Goal: Task Accomplishment & Management: Manage account settings

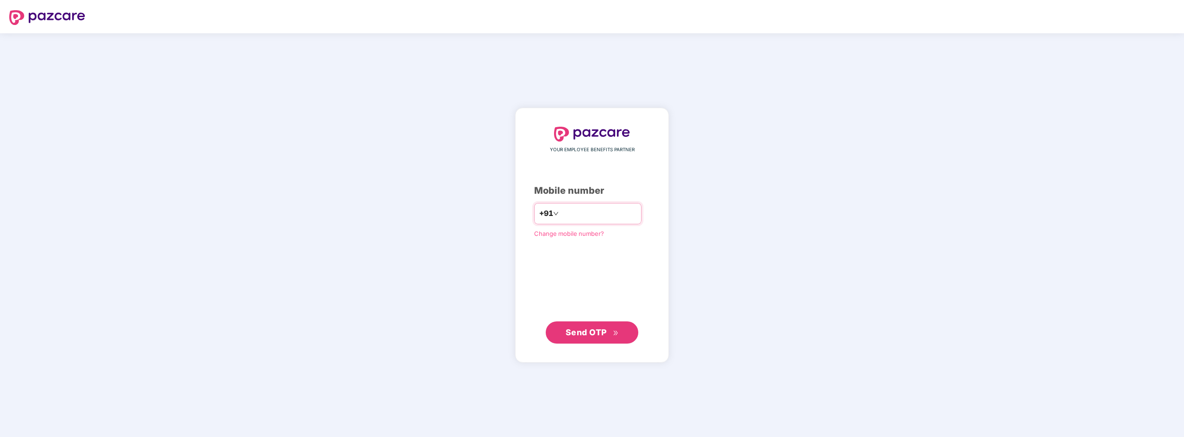
click at [576, 215] on input "number" at bounding box center [599, 213] width 76 height 15
type input "**********"
click at [576, 328] on span "Send OTP" at bounding box center [586, 332] width 41 height 10
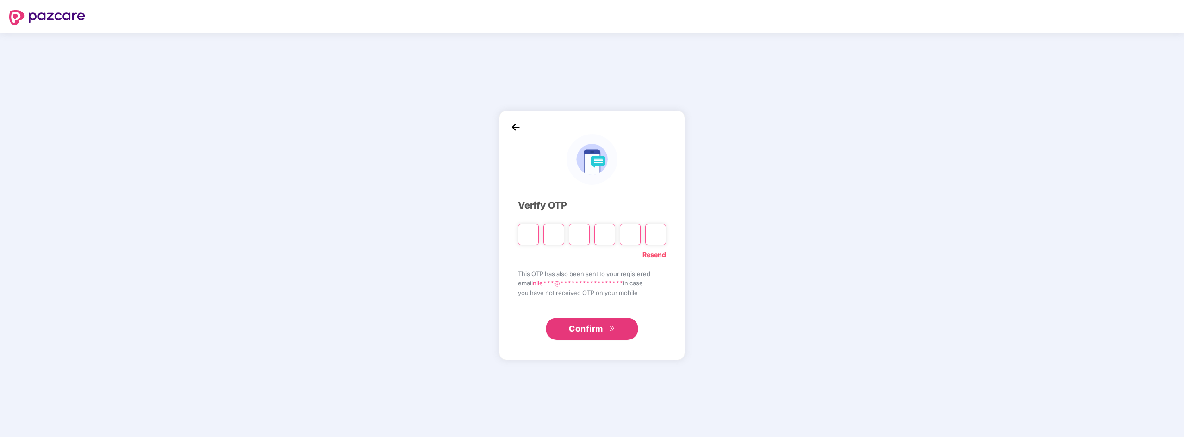
type input "*"
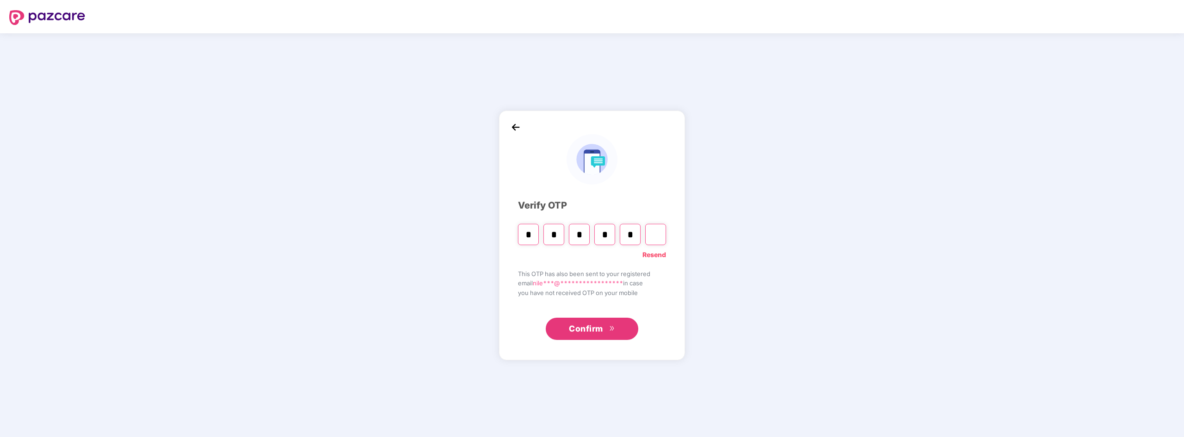
type input "*"
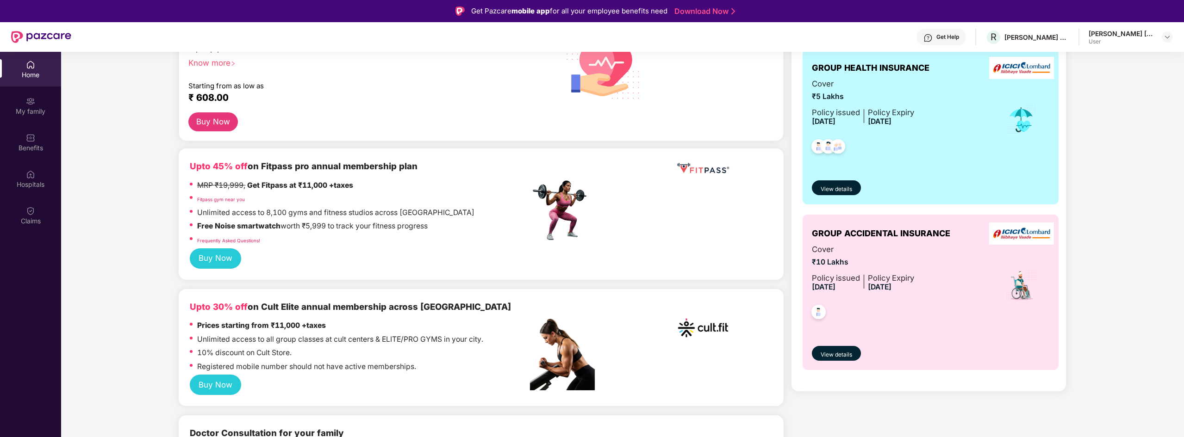
scroll to position [139, 0]
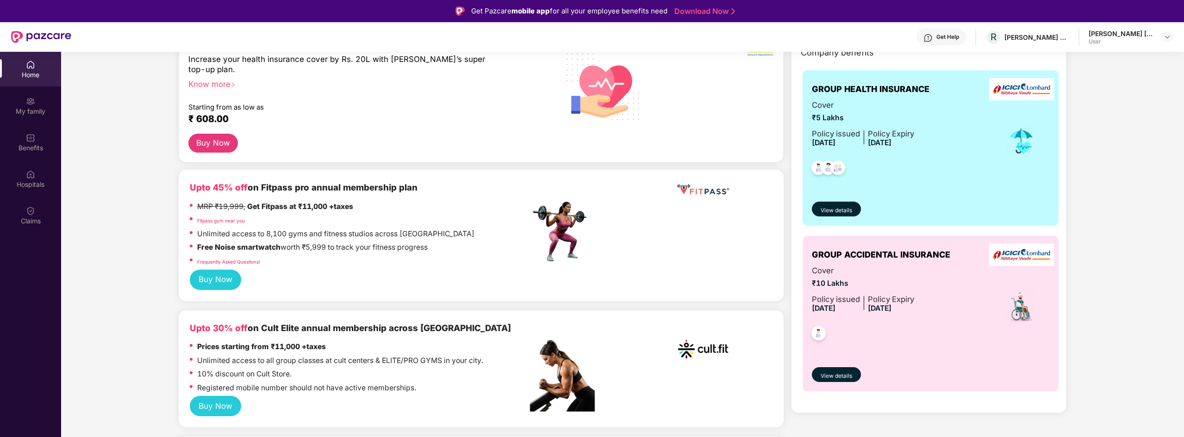
click at [892, 307] on span "[DATE]" at bounding box center [880, 308] width 24 height 9
drag, startPoint x: 877, startPoint y: 308, endPoint x: 912, endPoint y: 307, distance: 34.7
click at [912, 307] on div "Policy Expiry 17 Apr 2026" at bounding box center [891, 304] width 46 height 21
drag, startPoint x: 883, startPoint y: 335, endPoint x: 856, endPoint y: 360, distance: 37.0
click at [882, 335] on div at bounding box center [863, 332] width 102 height 34
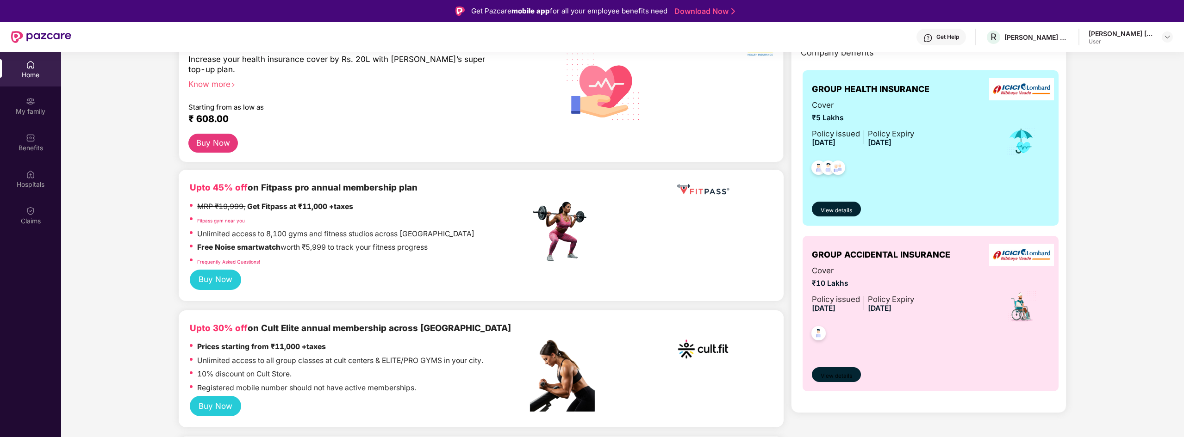
click at [841, 375] on span "View details" at bounding box center [836, 376] width 31 height 9
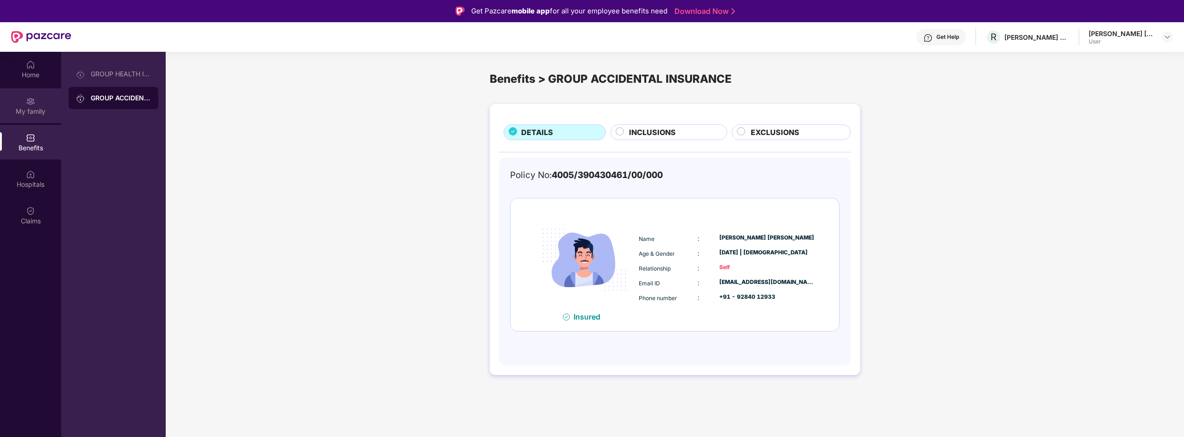
click at [35, 108] on div "My family" at bounding box center [30, 111] width 61 height 9
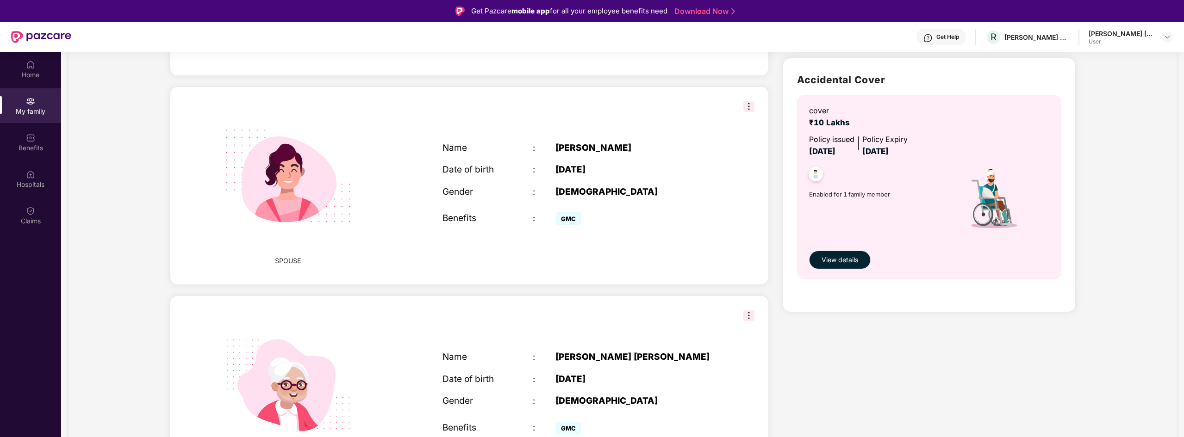
scroll to position [139, 0]
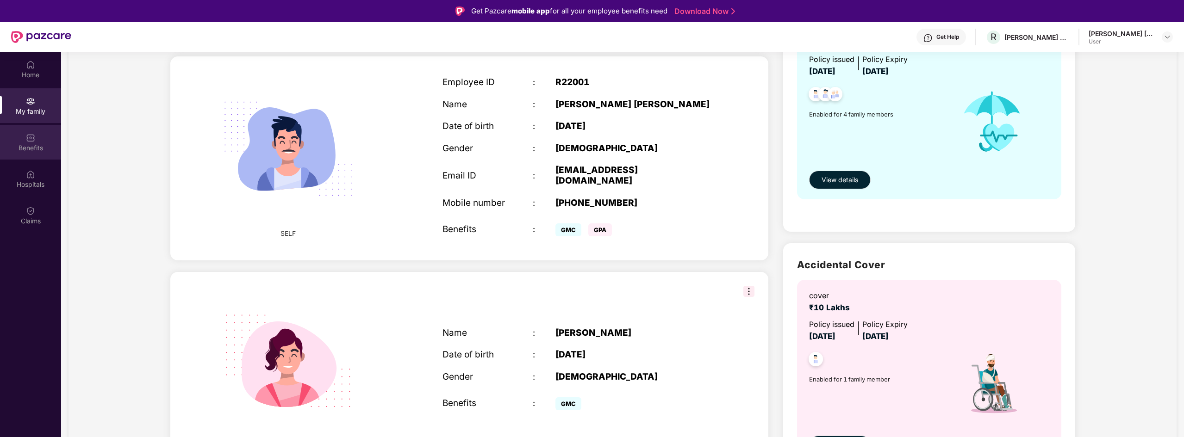
click at [47, 149] on div "Benefits" at bounding box center [30, 148] width 61 height 9
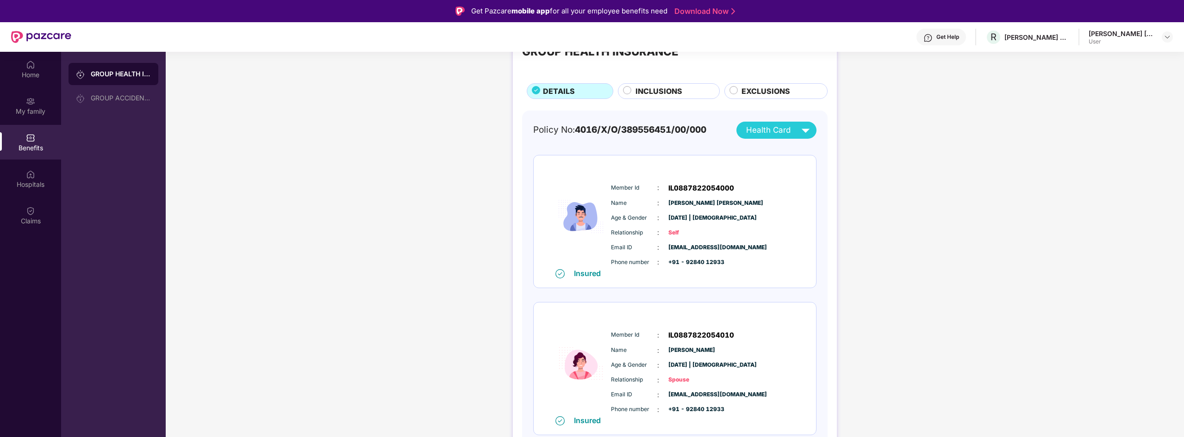
scroll to position [0, 0]
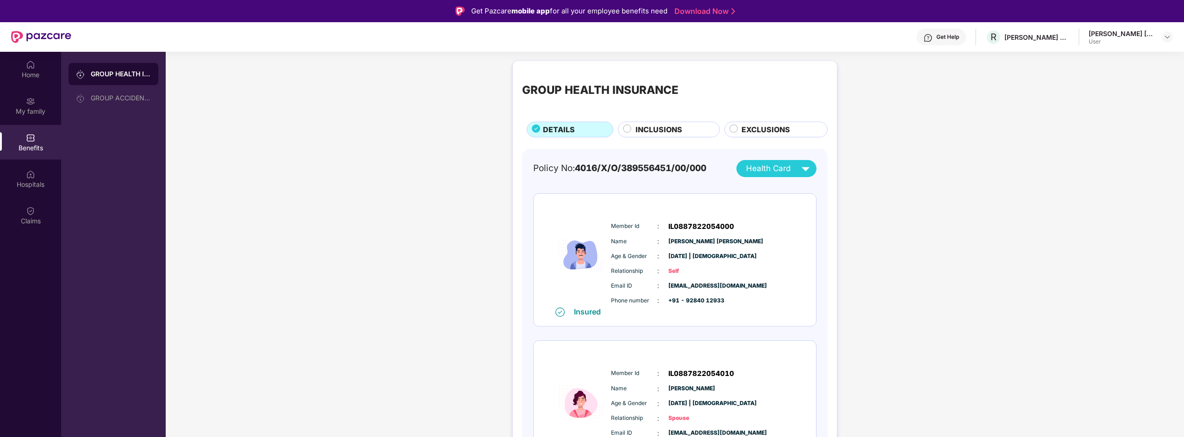
click at [659, 134] on span "INCLUSIONS" at bounding box center [659, 130] width 47 height 12
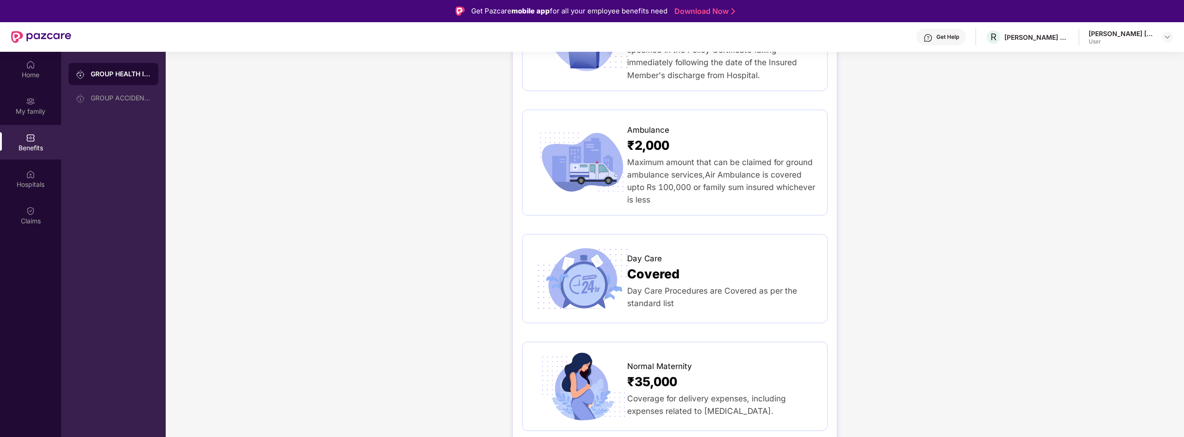
scroll to position [880, 0]
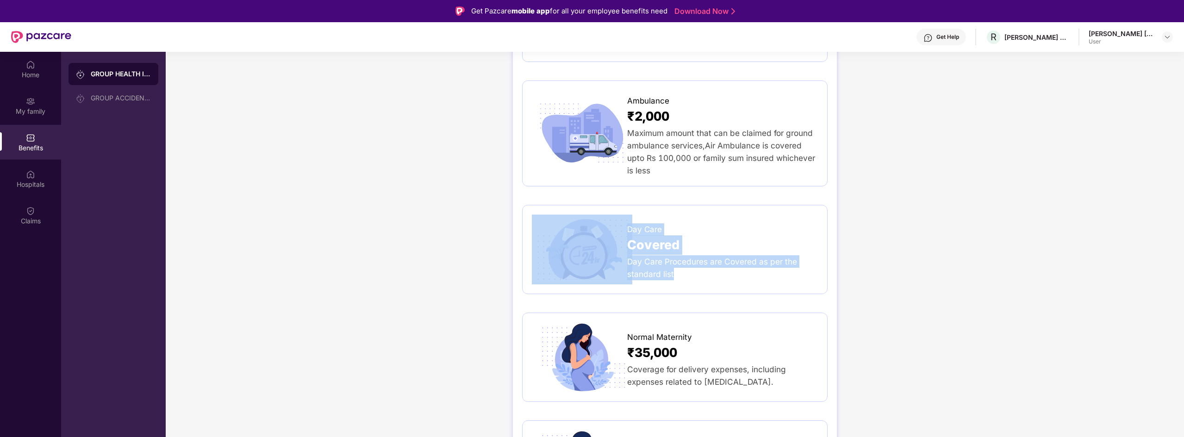
drag, startPoint x: 682, startPoint y: 249, endPoint x: 605, endPoint y: 244, distance: 77.4
click at [605, 244] on div "Day Care Covered Day Care Procedures are Covered as per the standard list" at bounding box center [675, 250] width 286 height 70
click at [723, 256] on div "Day Care Procedures are Covered as per the standard list" at bounding box center [722, 268] width 191 height 25
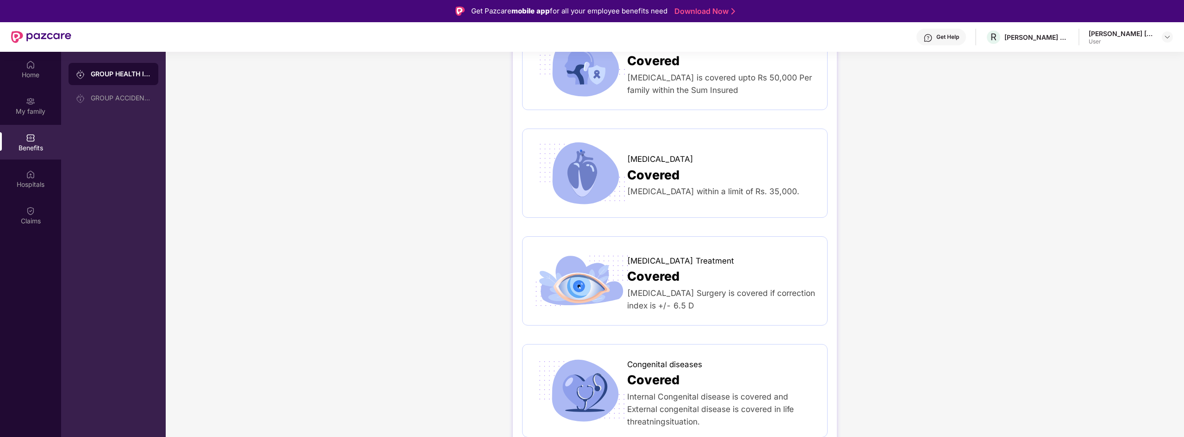
scroll to position [1430, 0]
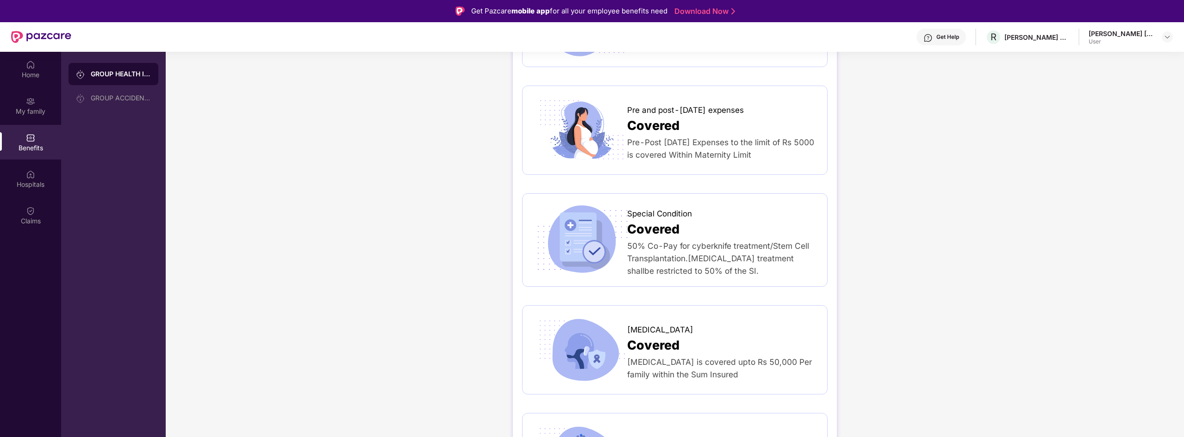
click at [44, 111] on div "My family" at bounding box center [30, 111] width 61 height 9
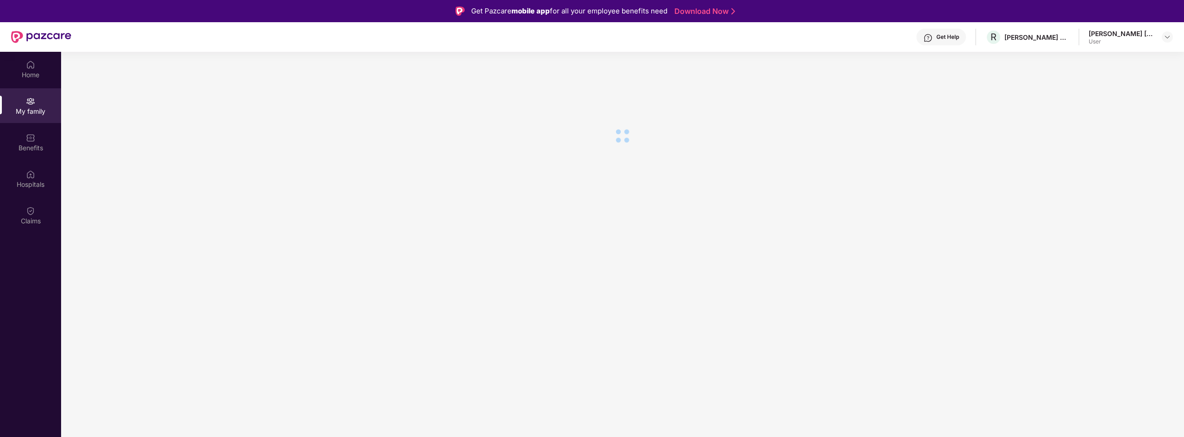
scroll to position [0, 0]
click at [37, 67] on div "Home" at bounding box center [30, 69] width 61 height 35
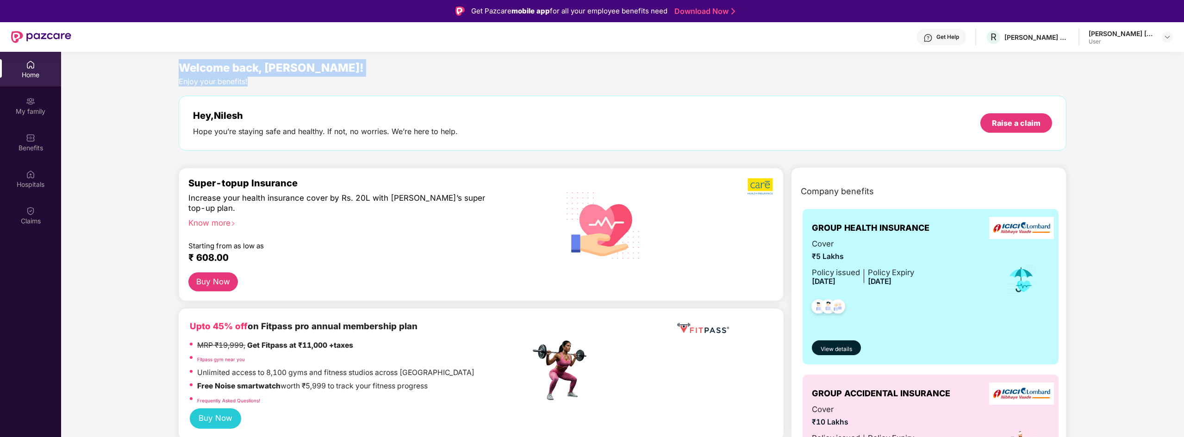
drag, startPoint x: 347, startPoint y: 78, endPoint x: 171, endPoint y: 66, distance: 175.8
drag, startPoint x: 166, startPoint y: 64, endPoint x: 275, endPoint y: 81, distance: 109.7
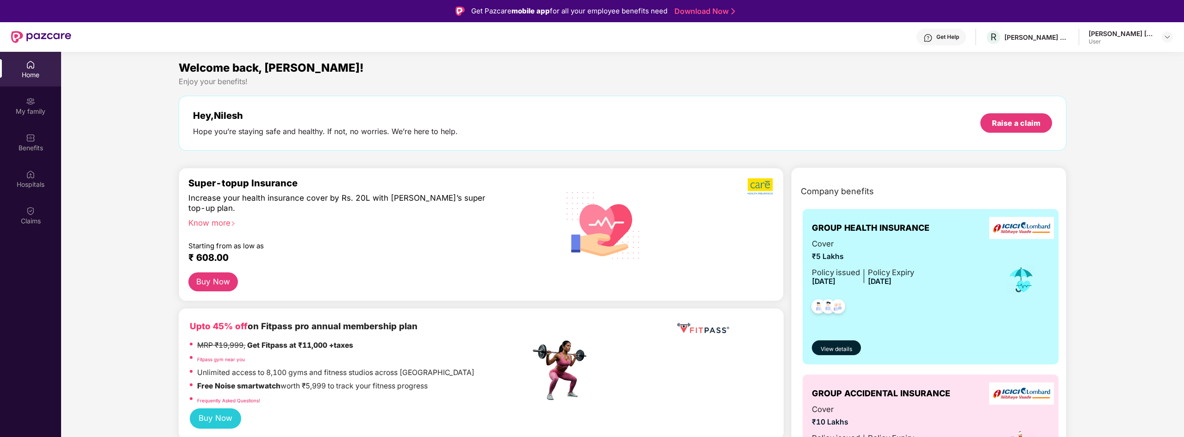
click at [266, 87] on div "Welcome back, Nilesh! Enjoy your benefits! Hey, Nilesh Hope you’re staying safe…" at bounding box center [622, 109] width 895 height 101
drag, startPoint x: 195, startPoint y: 75, endPoint x: 155, endPoint y: 69, distance: 40.9
click at [35, 68] on div "Home" at bounding box center [30, 69] width 61 height 35
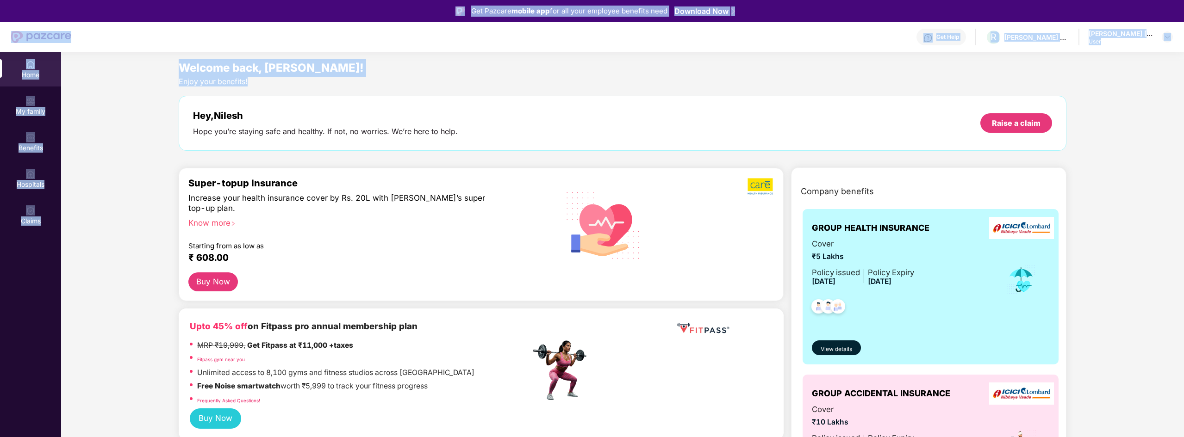
drag, startPoint x: 1035, startPoint y: 42, endPoint x: 100, endPoint y: 12, distance: 935.6
click at [100, 12] on div "Get Pazcare mobile app for all your employee benefits need Download Now Get Hel…" at bounding box center [592, 244] width 1184 height 489
click at [337, 7] on div "Get Pazcare mobile app for all your employee benefits need Download Now" at bounding box center [592, 11] width 1184 height 22
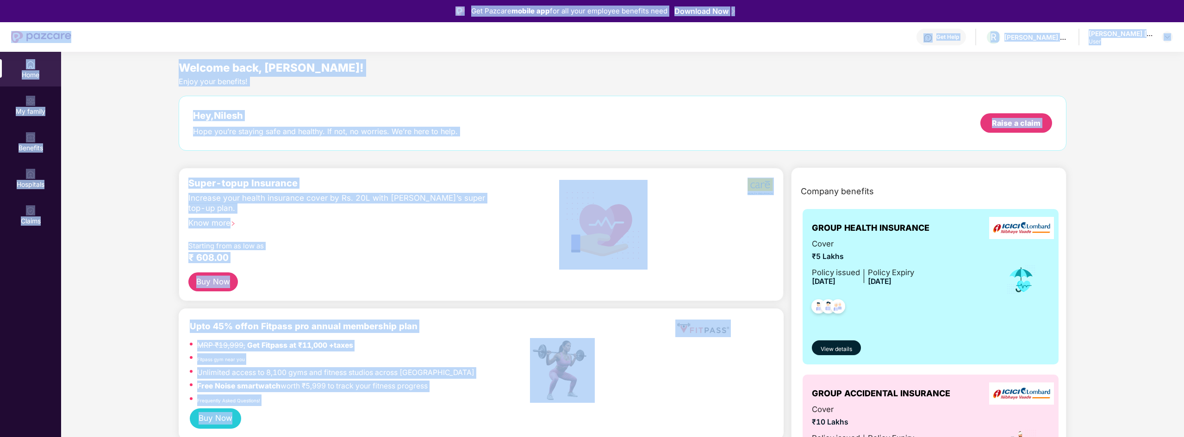
drag, startPoint x: 337, startPoint y: 7, endPoint x: 604, endPoint y: 412, distance: 485.2
click at [605, 424] on div "Get Pazcare mobile app for all your employee benefits need Download Now Get Hel…" at bounding box center [592, 244] width 1184 height 489
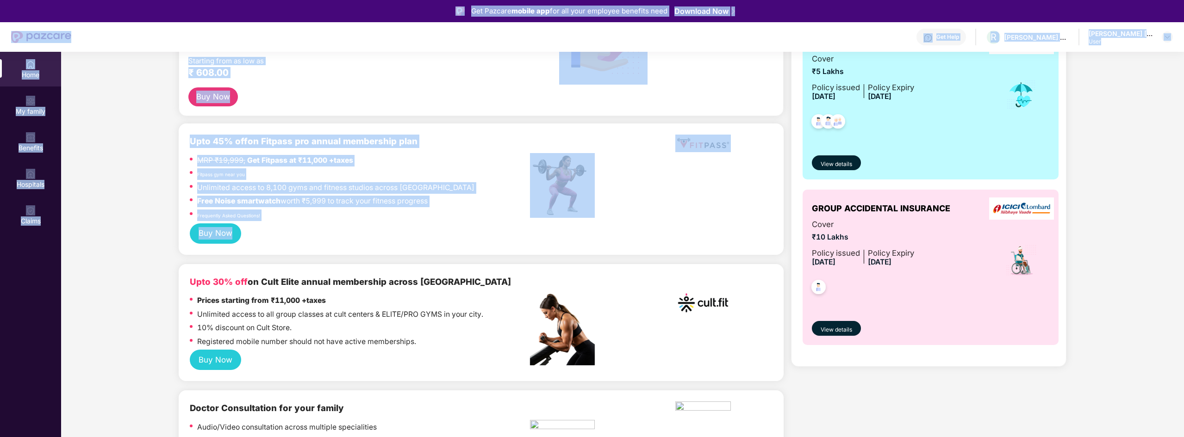
click at [317, 247] on div "Upto 45% off on Fitpass pro annual membership plan MRP ₹19,999, Get Fitpass at …" at bounding box center [481, 189] width 605 height 131
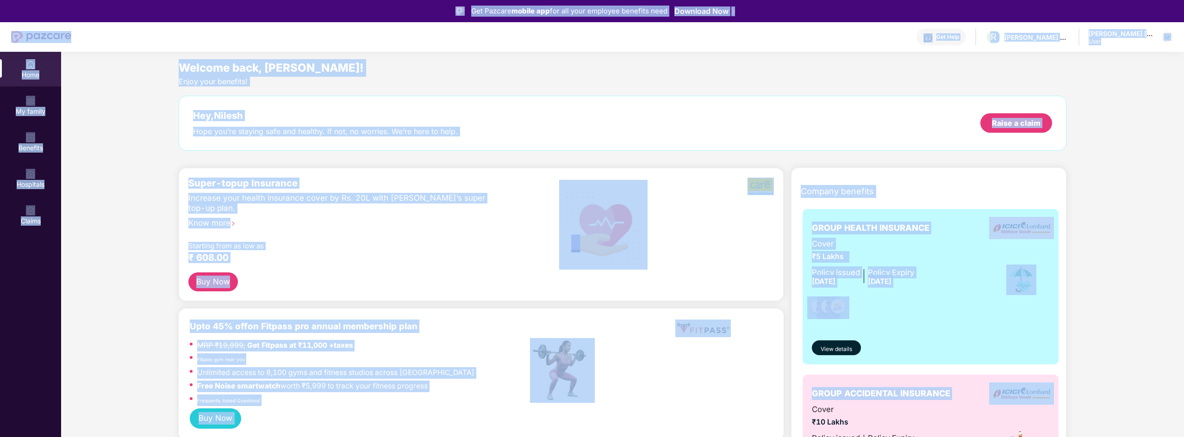
drag, startPoint x: 828, startPoint y: 81, endPoint x: 940, endPoint y: 381, distance: 319.5
click at [960, 382] on div "Get Pazcare mobile app for all your employee benefits need Download Now Get Hel…" at bounding box center [592, 244] width 1184 height 489
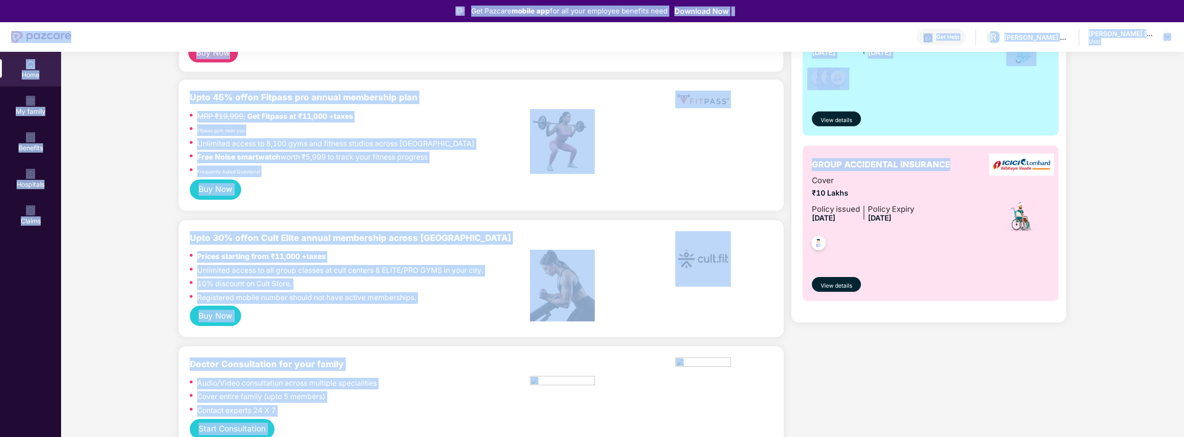
scroll to position [231, 0]
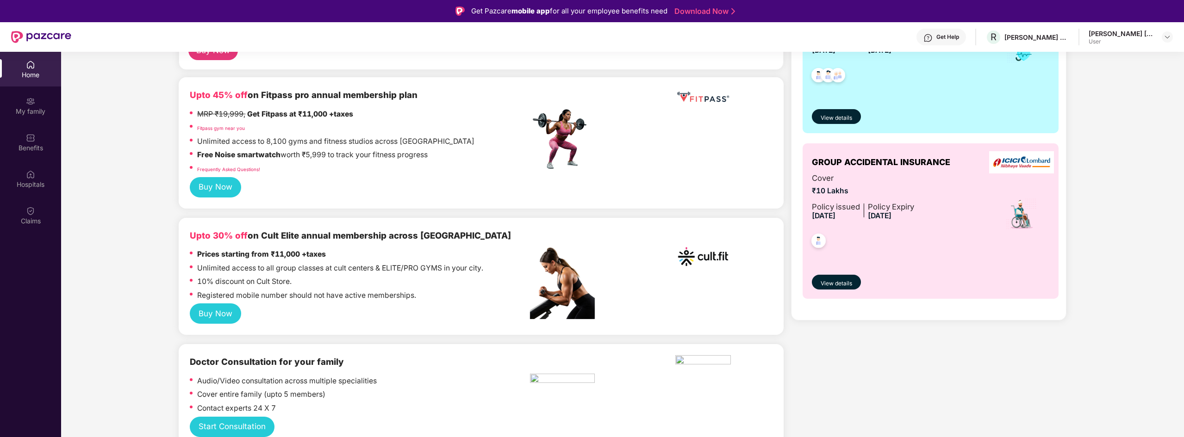
drag, startPoint x: 875, startPoint y: 263, endPoint x: 876, endPoint y: 326, distance: 63.0
click at [813, 192] on div "GROUP ACCIDENTAL INSURANCE Cover ₹10 Lakhs Policy issued 18 Apr 2025 Policy Exp…" at bounding box center [930, 221] width 237 height 137
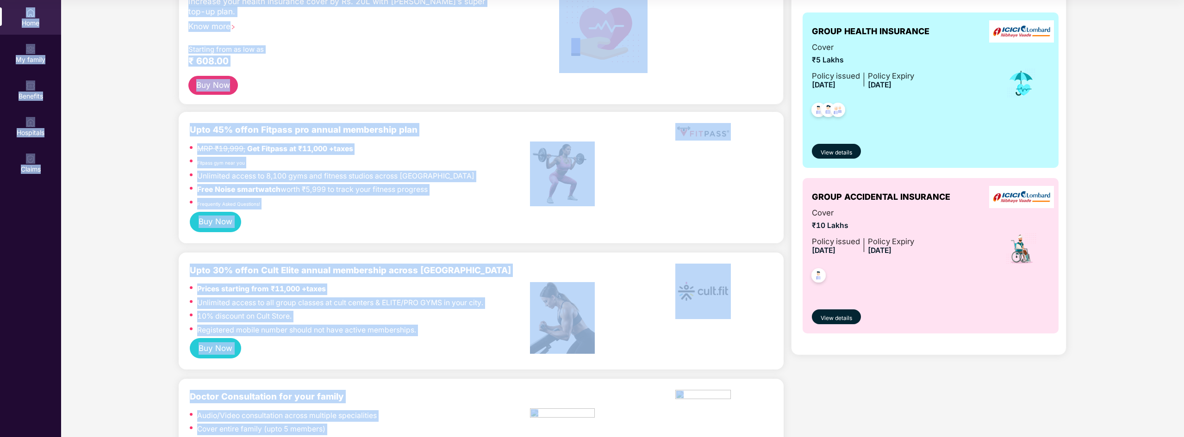
scroll to position [0, 0]
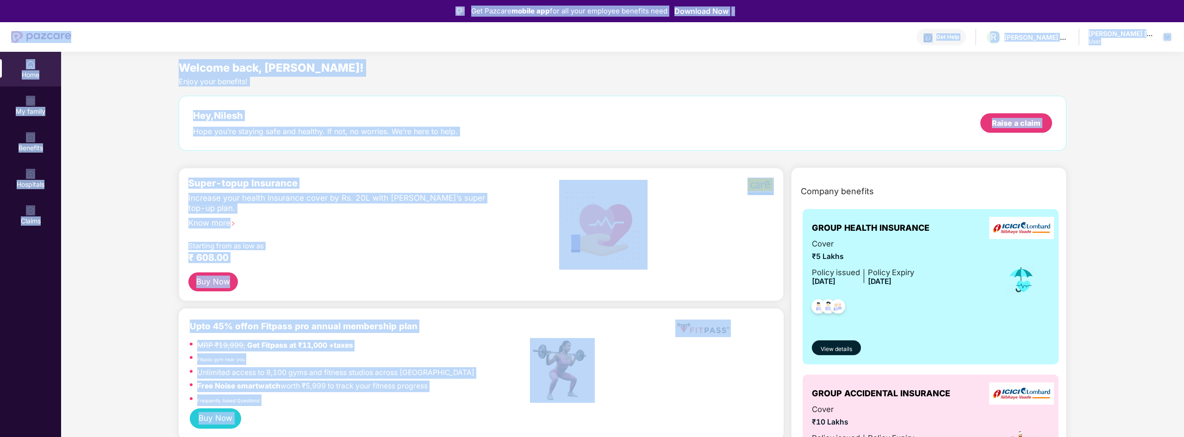
drag, startPoint x: 399, startPoint y: 372, endPoint x: -129, endPoint y: -18, distance: 656.2
click at [0, 0] on html "Get Pazcare mobile app for all your employee benefits need Download Now Get Hel…" at bounding box center [592, 218] width 1184 height 437
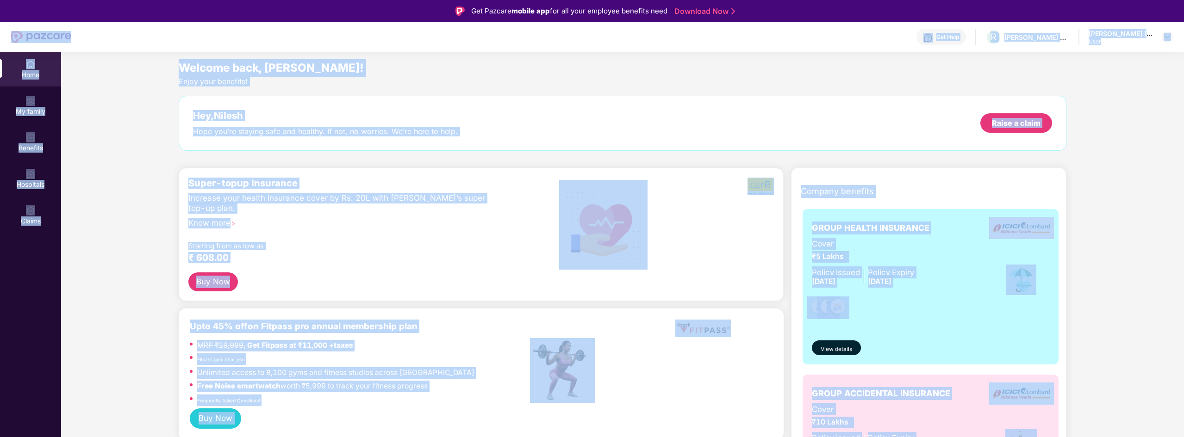
scroll to position [52, 0]
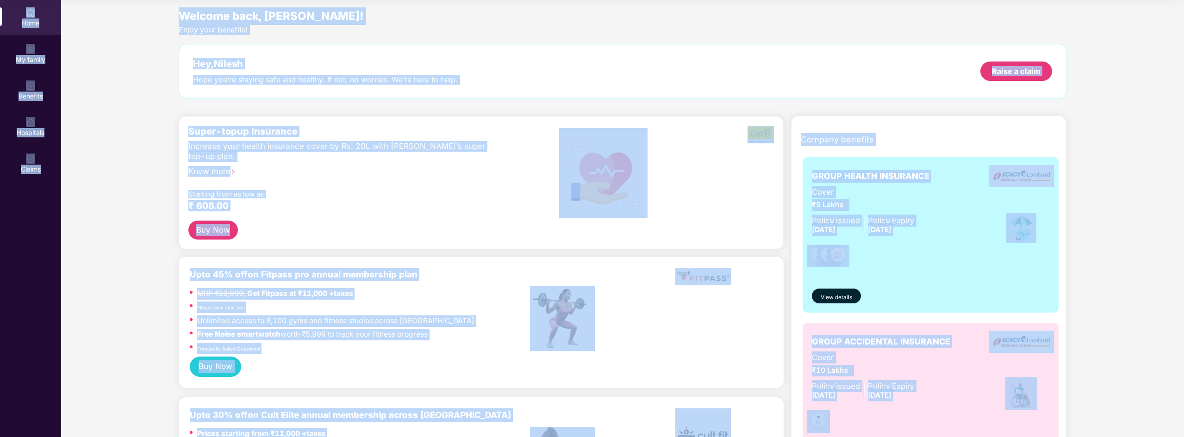
drag, startPoint x: 23, startPoint y: 41, endPoint x: 803, endPoint y: 459, distance: 885.0
click at [803, 386] on html "Get Pazcare mobile app for all your employee benefits need Download Now Get Hel…" at bounding box center [592, 166] width 1184 height 437
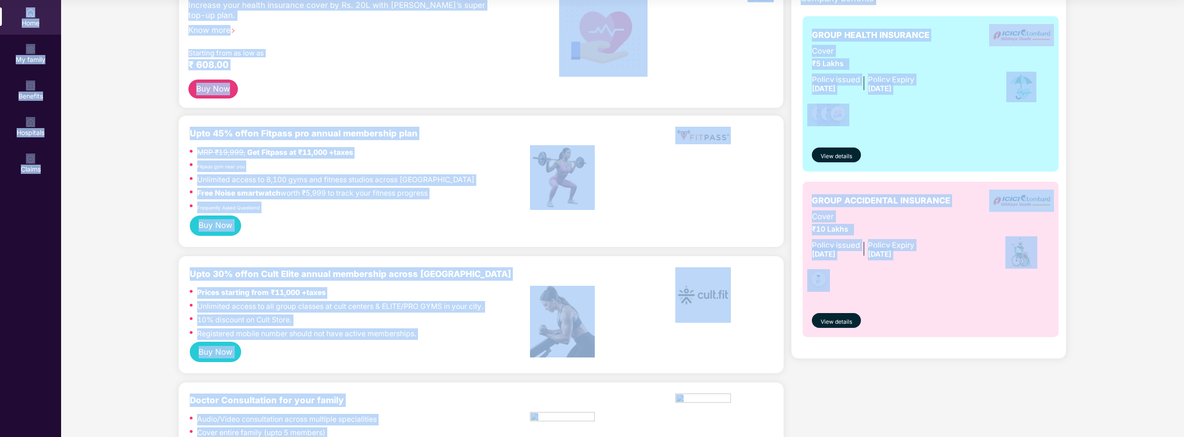
scroll to position [0, 0]
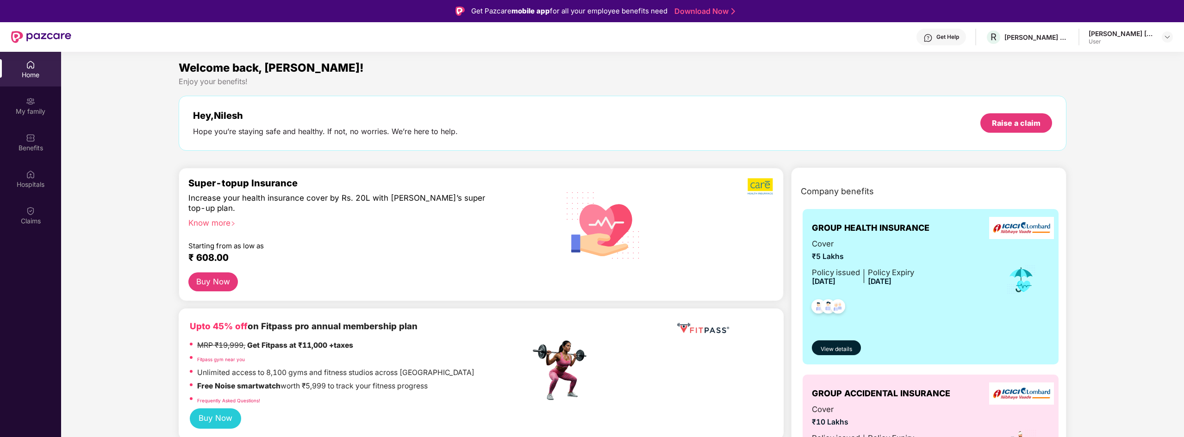
click at [1139, 40] on div "User" at bounding box center [1121, 41] width 65 height 7
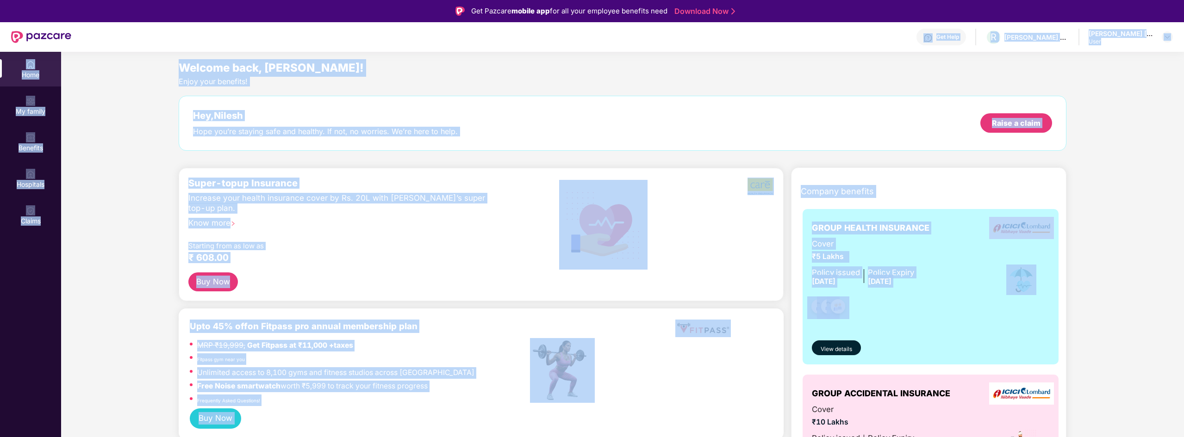
drag, startPoint x: 860, startPoint y: 35, endPoint x: 1159, endPoint y: 286, distance: 389.7
click at [1167, 288] on div "Get Pazcare mobile app for all your employee benefits need Download Now Get Hel…" at bounding box center [592, 244] width 1184 height 489
click at [429, 79] on div "Enjoy your benefits!" at bounding box center [622, 82] width 887 height 10
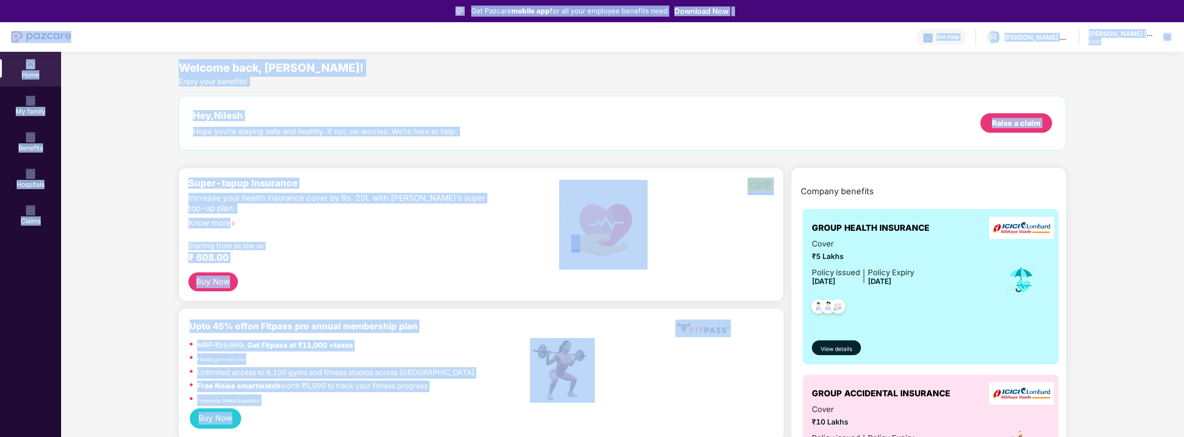
scroll to position [52, 0]
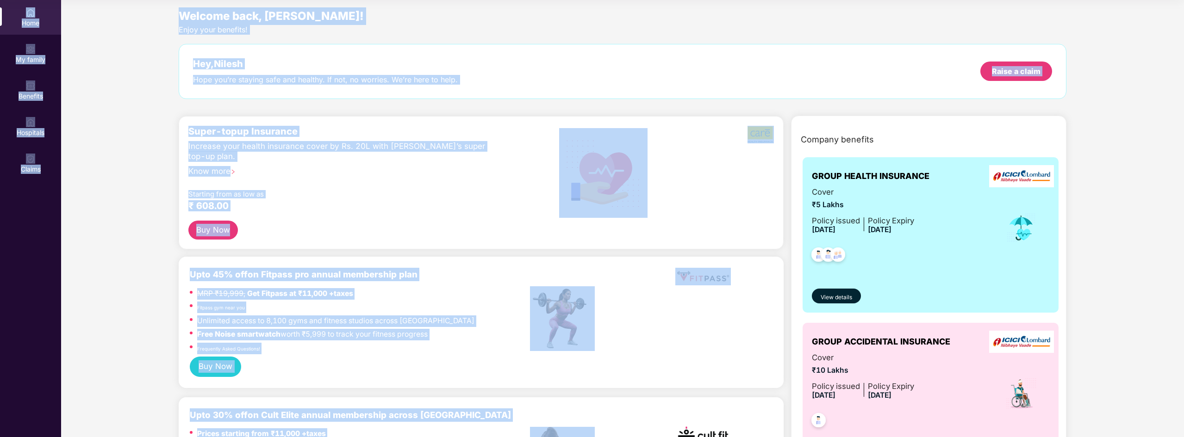
drag, startPoint x: 456, startPoint y: 9, endPoint x: 581, endPoint y: 311, distance: 326.9
click at [616, 376] on div "Get Pazcare mobile app for all your employee benefits need Download Now Get Hel…" at bounding box center [592, 192] width 1184 height 489
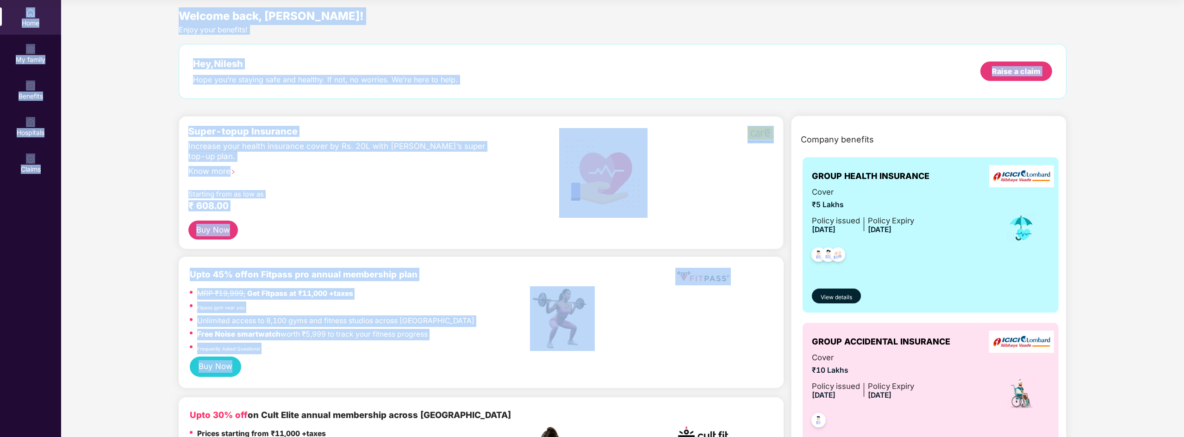
click at [362, 29] on div "Enjoy your benefits!" at bounding box center [622, 30] width 887 height 10
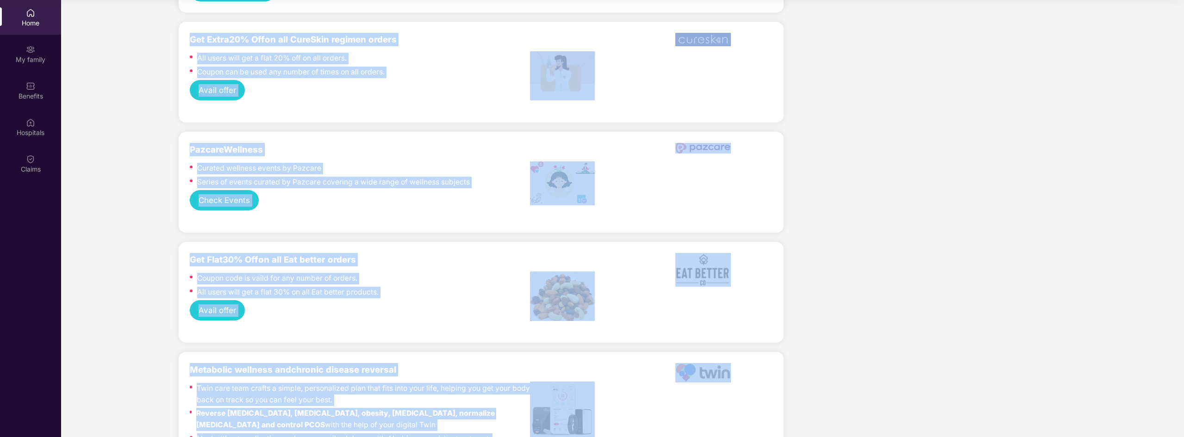
scroll to position [2024, 0]
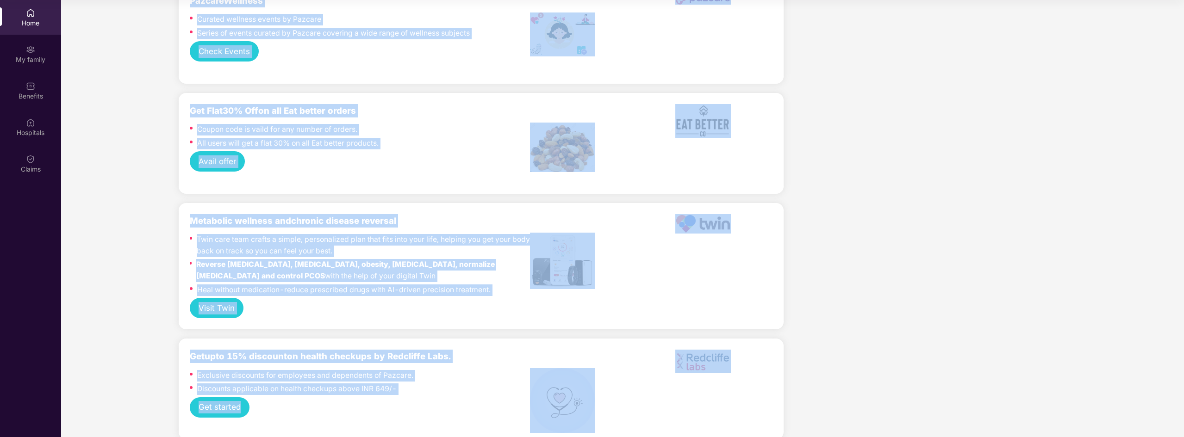
drag, startPoint x: 119, startPoint y: 17, endPoint x: 602, endPoint y: 459, distance: 654.3
click at [602, 386] on html "Get Pazcare mobile app for all your employee benefits need Download Now Get Hel…" at bounding box center [592, 166] width 1184 height 437
click at [775, 401] on div "Get upto 15% discount on health checkups by Redcliffe Labs. Exclusive discounts…" at bounding box center [481, 389] width 605 height 101
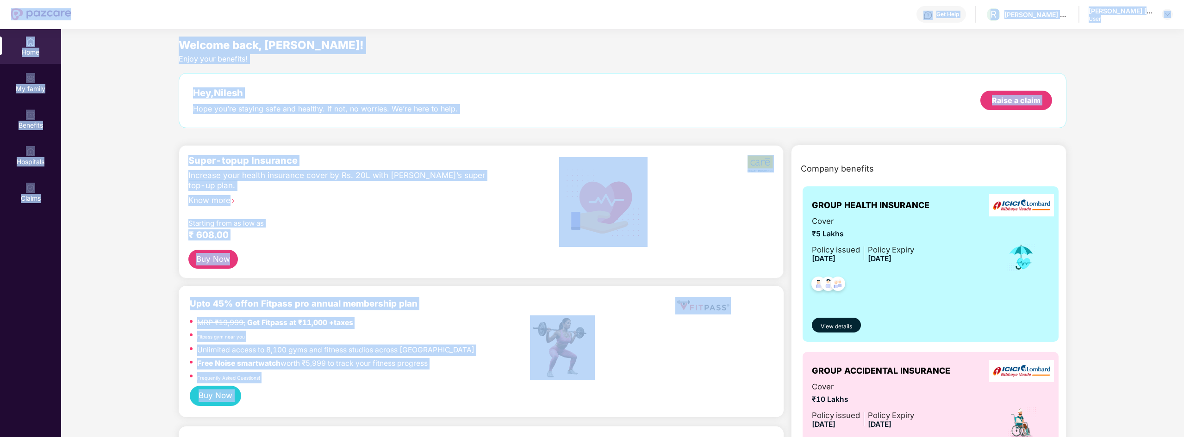
scroll to position [0, 0]
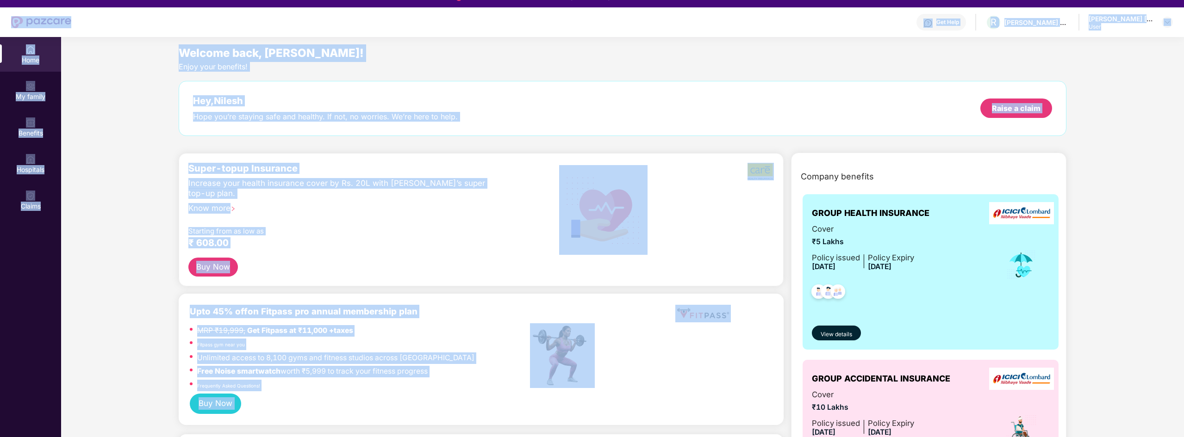
drag, startPoint x: 472, startPoint y: 136, endPoint x: 21, endPoint y: 12, distance: 467.7
click at [21, 12] on div "Get Pazcare mobile app for all your employee benefits need Download Now Get Hel…" at bounding box center [592, 229] width 1184 height 489
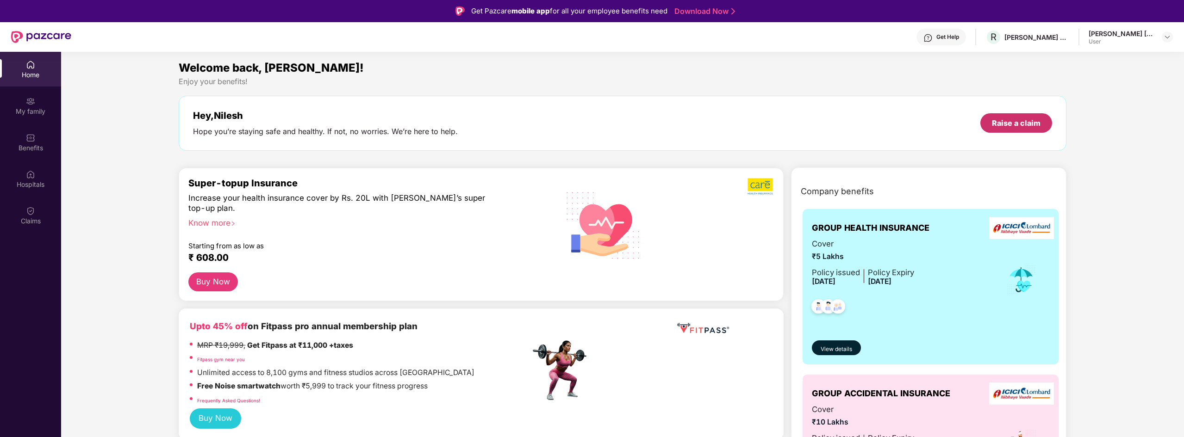
click at [1021, 126] on div "Raise a claim" at bounding box center [1016, 123] width 49 height 10
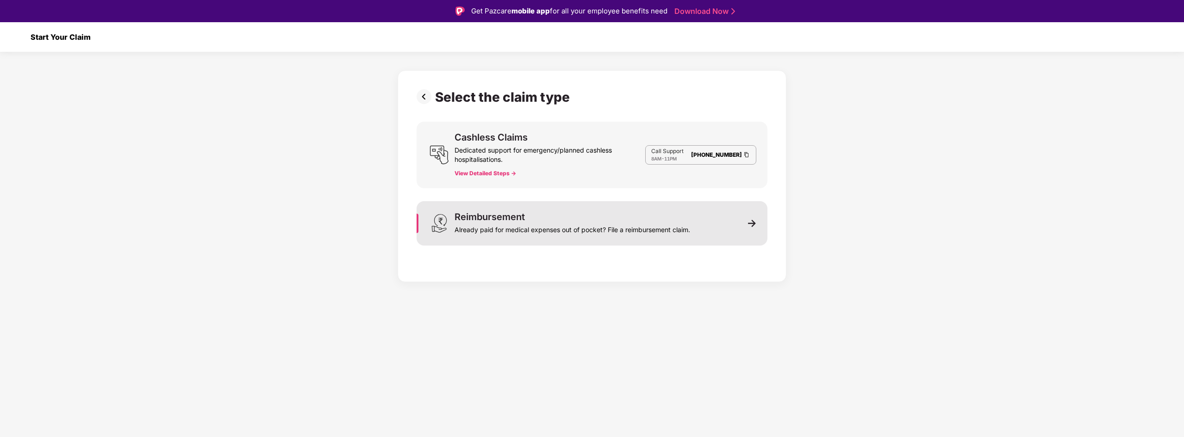
click at [533, 231] on div "Already paid for medical expenses out of pocket? File a reimbursement claim." at bounding box center [573, 228] width 236 height 13
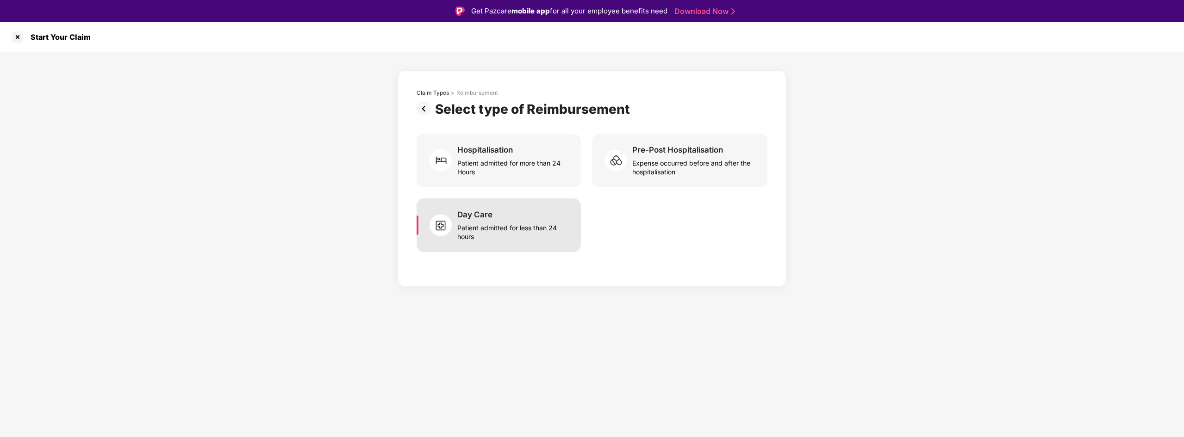
click at [543, 231] on div "Patient admitted for less than 24 hours" at bounding box center [513, 230] width 112 height 21
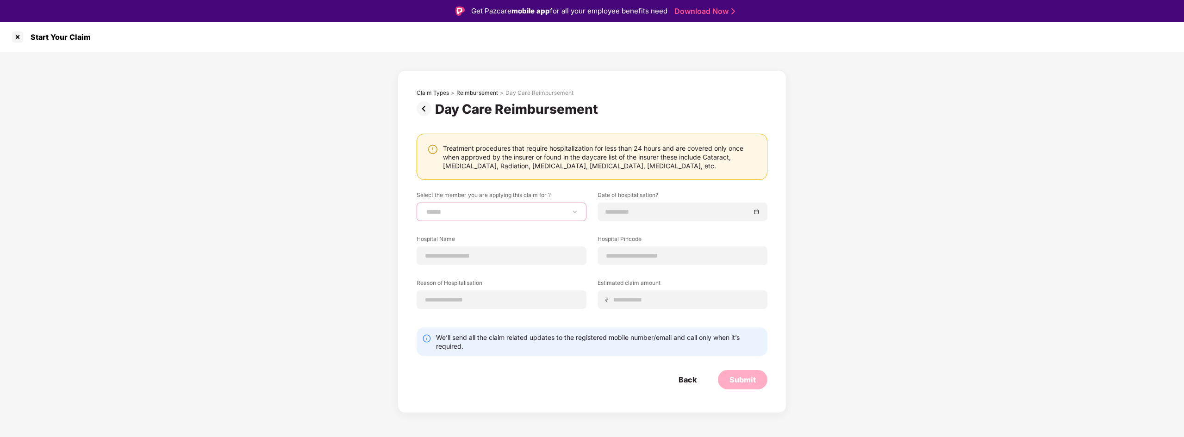
click at [512, 211] on select "**********" at bounding box center [502, 211] width 154 height 7
select select "**********"
click at [425, 208] on select "**********" at bounding box center [502, 211] width 154 height 7
click at [624, 212] on input at bounding box center [678, 212] width 145 height 10
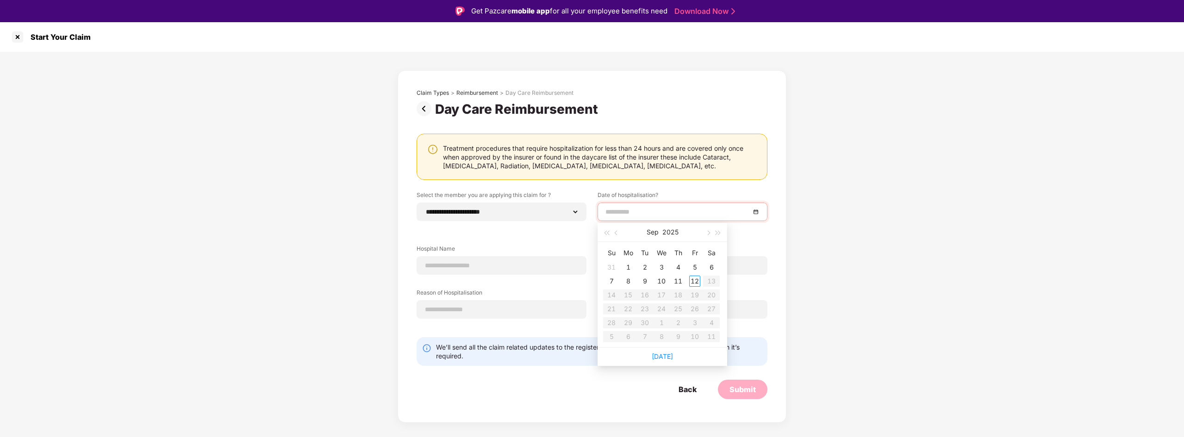
click at [347, 337] on div "**********" at bounding box center [592, 237] width 1184 height 371
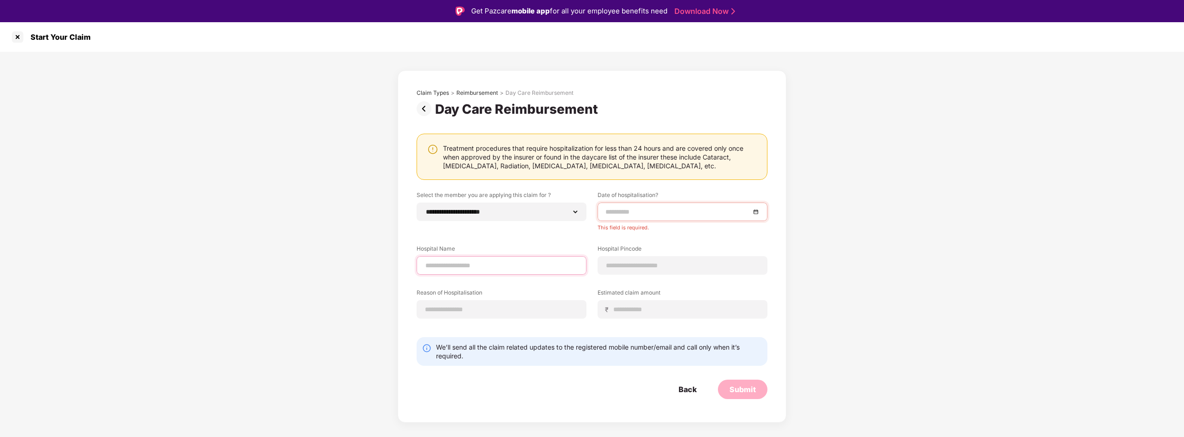
click at [438, 266] on input at bounding box center [502, 266] width 154 height 10
click at [631, 267] on input at bounding box center [683, 266] width 154 height 10
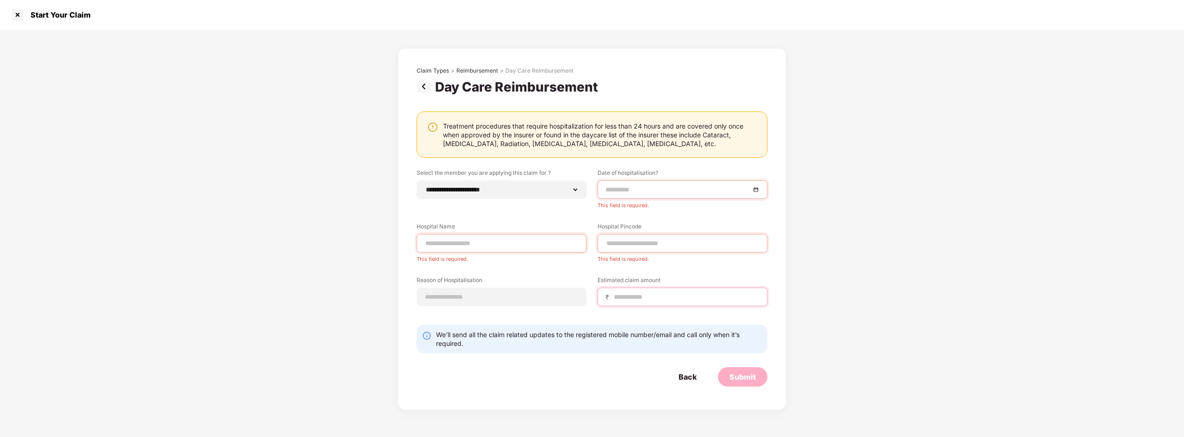
click at [667, 297] on input at bounding box center [686, 298] width 147 height 10
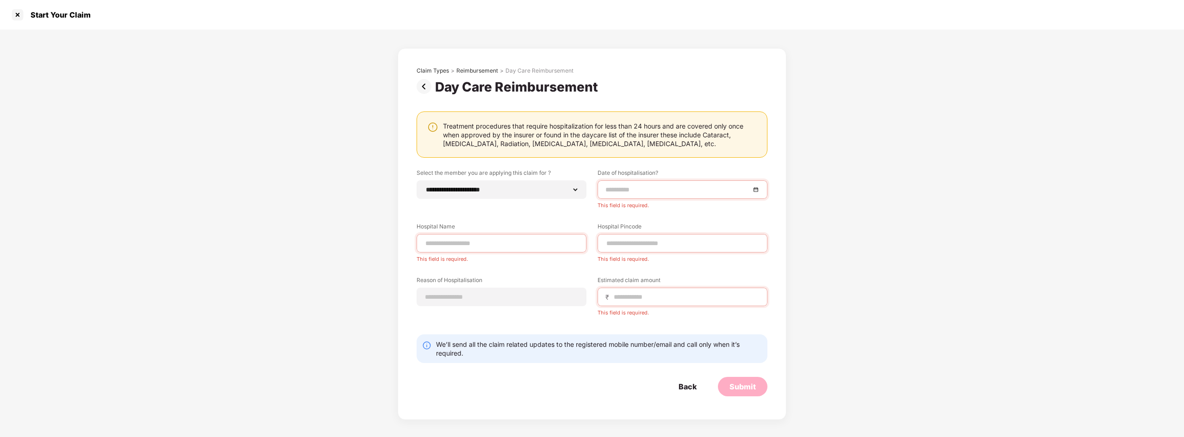
click at [273, 271] on div "**********" at bounding box center [592, 225] width 1184 height 391
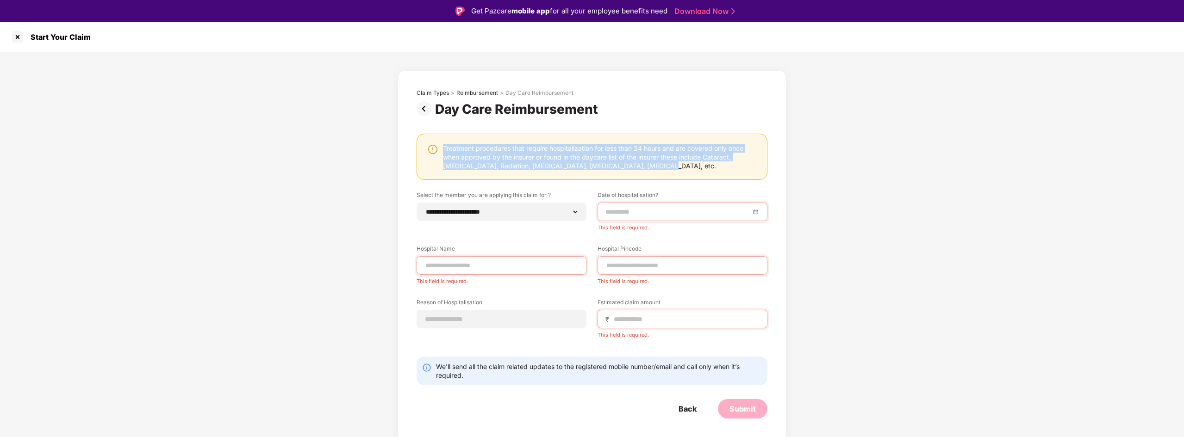
drag, startPoint x: 631, startPoint y: 163, endPoint x: 444, endPoint y: 151, distance: 186.5
click at [444, 151] on div "Treatment procedures that require hospitalization for less than 24 hours and ar…" at bounding box center [600, 157] width 315 height 26
click at [664, 169] on div "Treatment procedures that require hospitalization for less than 24 hours and ar…" at bounding box center [600, 157] width 315 height 26
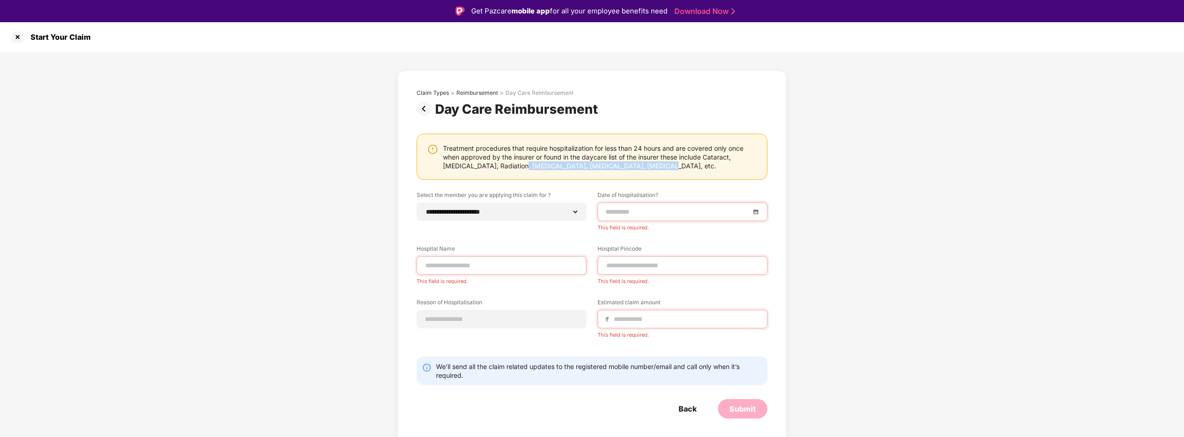
drag, startPoint x: 524, startPoint y: 166, endPoint x: 643, endPoint y: 166, distance: 119.0
click at [643, 166] on div "Treatment procedures that require hospitalization for less than 24 hours and ar…" at bounding box center [600, 157] width 315 height 26
click at [661, 170] on div "Treatment procedures that require hospitalization for less than 24 hours and ar…" at bounding box center [600, 157] width 315 height 26
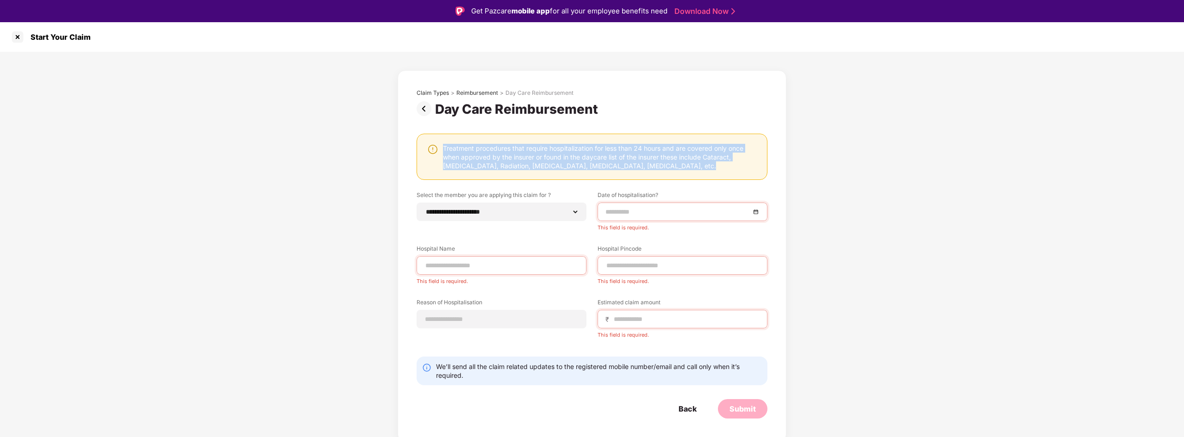
drag, startPoint x: 626, startPoint y: 164, endPoint x: 445, endPoint y: 148, distance: 182.2
click at [446, 148] on div "Treatment procedures that require hospitalization for less than 24 hours and ar…" at bounding box center [600, 157] width 315 height 26
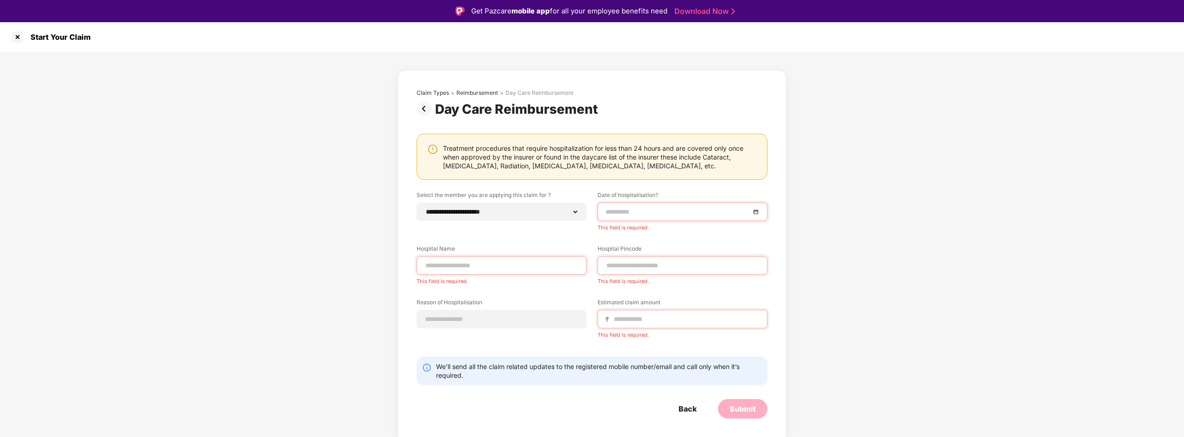
click at [375, 187] on div "**********" at bounding box center [592, 247] width 1184 height 391
click at [361, 300] on div "**********" at bounding box center [592, 247] width 1184 height 391
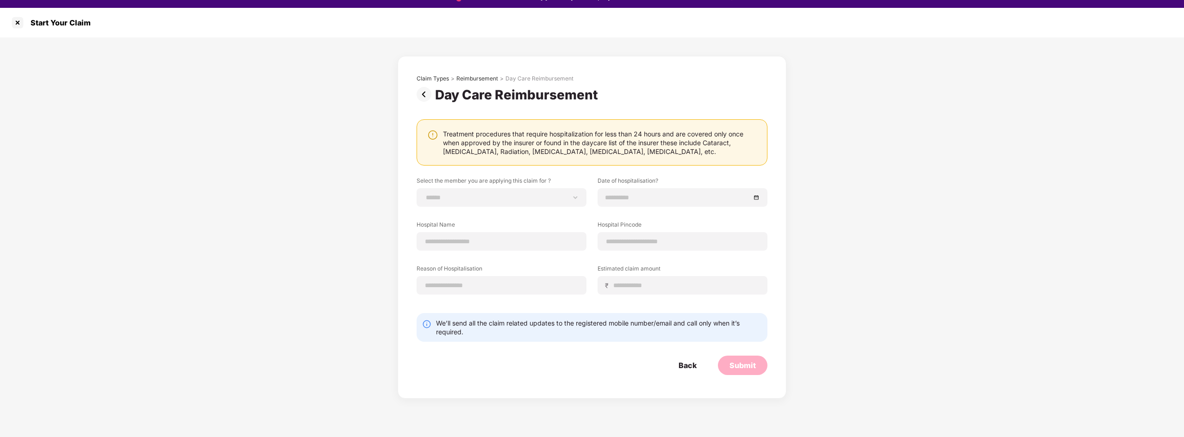
scroll to position [22, 0]
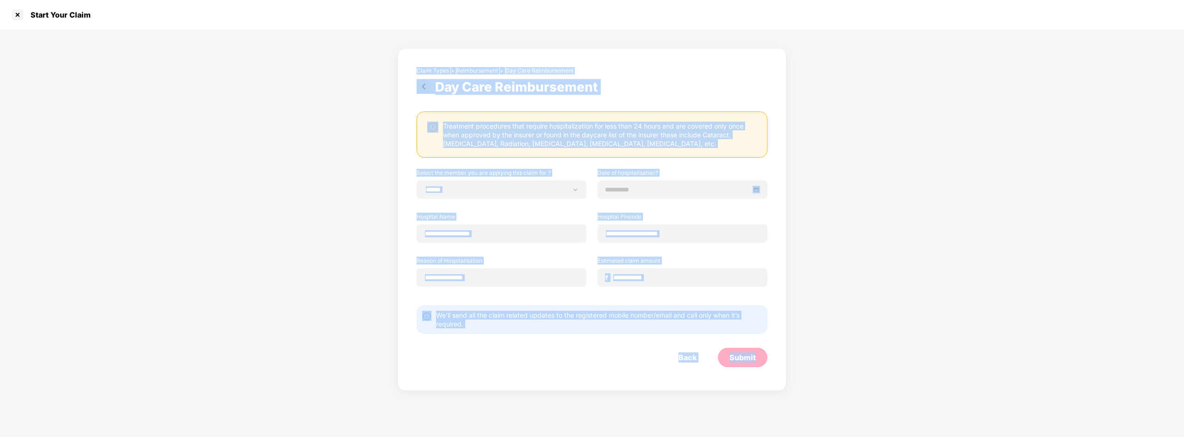
drag, startPoint x: 401, startPoint y: 65, endPoint x: 778, endPoint y: 401, distance: 504.6
click at [777, 401] on div "**********" at bounding box center [592, 218] width 1184 height 437
click at [770, 378] on div "**********" at bounding box center [592, 219] width 389 height 343
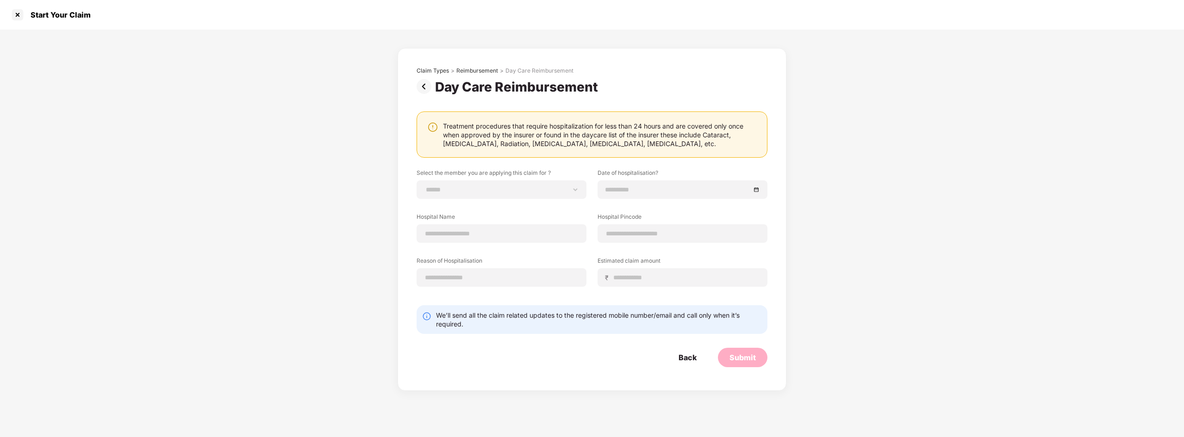
drag, startPoint x: 770, startPoint y: 378, endPoint x: 406, endPoint y: 54, distance: 487.2
click at [406, 54] on div "**********" at bounding box center [592, 219] width 389 height 343
click at [366, 71] on div "**********" at bounding box center [592, 211] width 1184 height 362
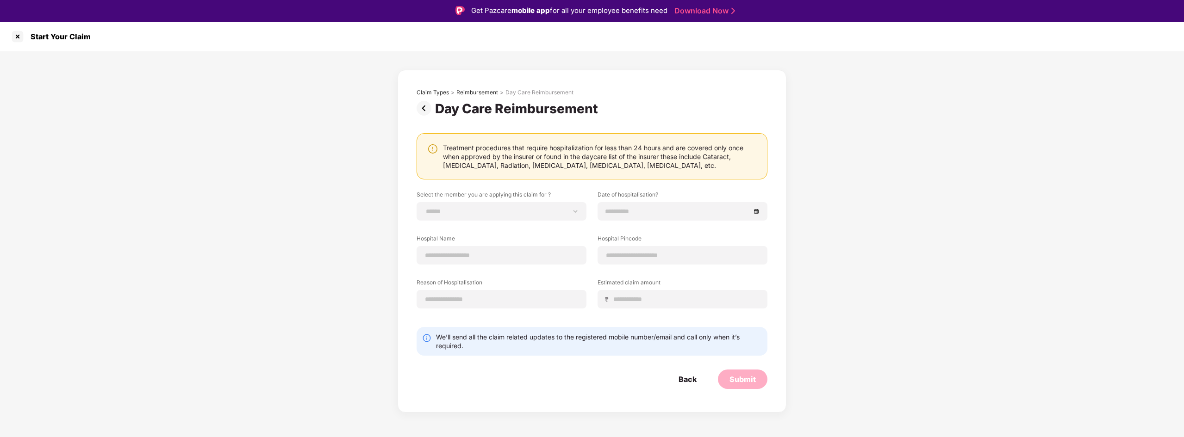
scroll to position [0, 0]
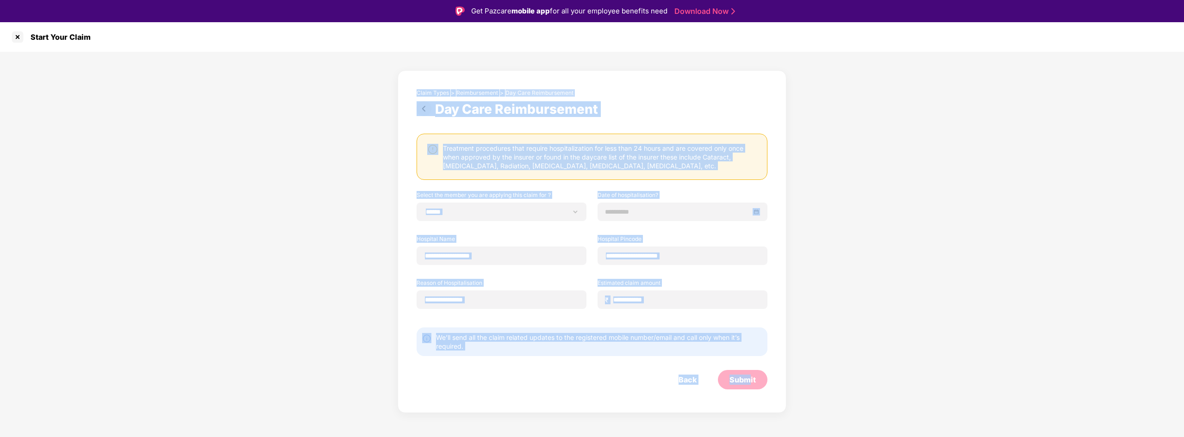
drag, startPoint x: 412, startPoint y: 89, endPoint x: 749, endPoint y: 408, distance: 464.0
click at [749, 406] on div "**********" at bounding box center [592, 241] width 389 height 343
click at [750, 409] on div "**********" at bounding box center [592, 241] width 389 height 343
drag, startPoint x: 744, startPoint y: 406, endPoint x: 406, endPoint y: 92, distance: 461.5
click at [407, 88] on div "**********" at bounding box center [592, 241] width 389 height 343
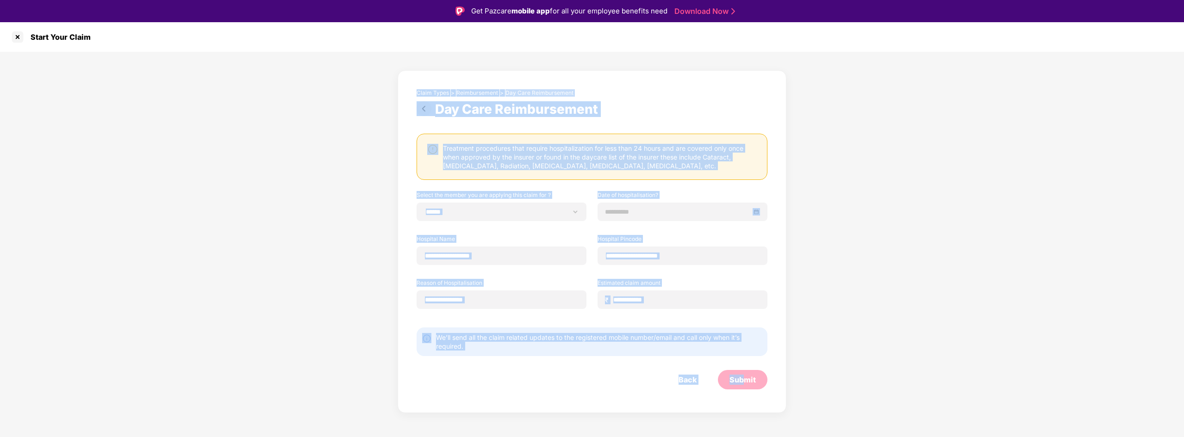
click at [406, 92] on div "**********" at bounding box center [592, 241] width 389 height 343
drag, startPoint x: 406, startPoint y: 92, endPoint x: 783, endPoint y: 408, distance: 491.3
click at [783, 408] on div "**********" at bounding box center [592, 241] width 389 height 343
click at [777, 404] on div "**********" at bounding box center [592, 241] width 389 height 343
drag, startPoint x: 777, startPoint y: 404, endPoint x: 410, endPoint y: 95, distance: 480.0
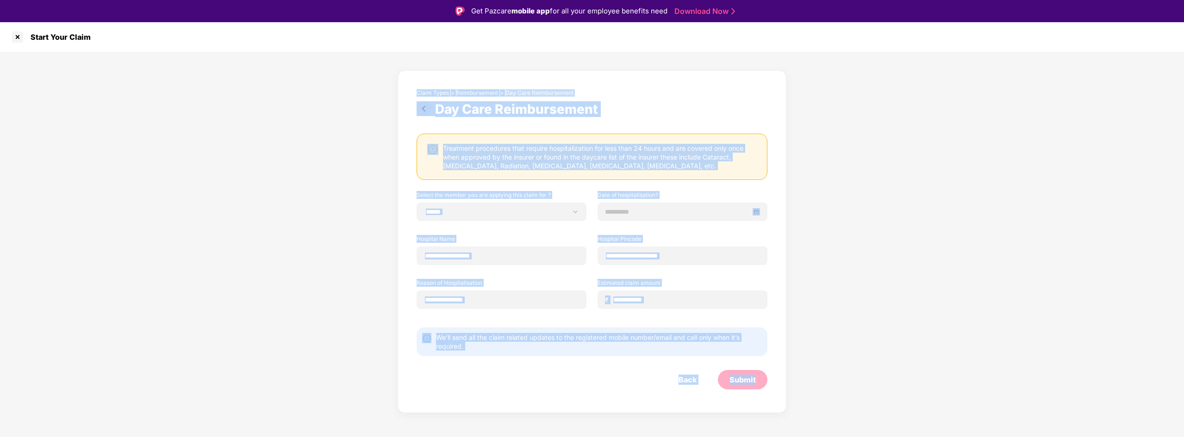
click at [418, 89] on div "**********" at bounding box center [592, 241] width 389 height 343
click at [410, 95] on div "**********" at bounding box center [592, 241] width 389 height 343
drag, startPoint x: 429, startPoint y: 91, endPoint x: 785, endPoint y: 414, distance: 481.4
click at [785, 414] on div "**********" at bounding box center [592, 240] width 1184 height 437
click at [765, 407] on div "**********" at bounding box center [592, 241] width 389 height 343
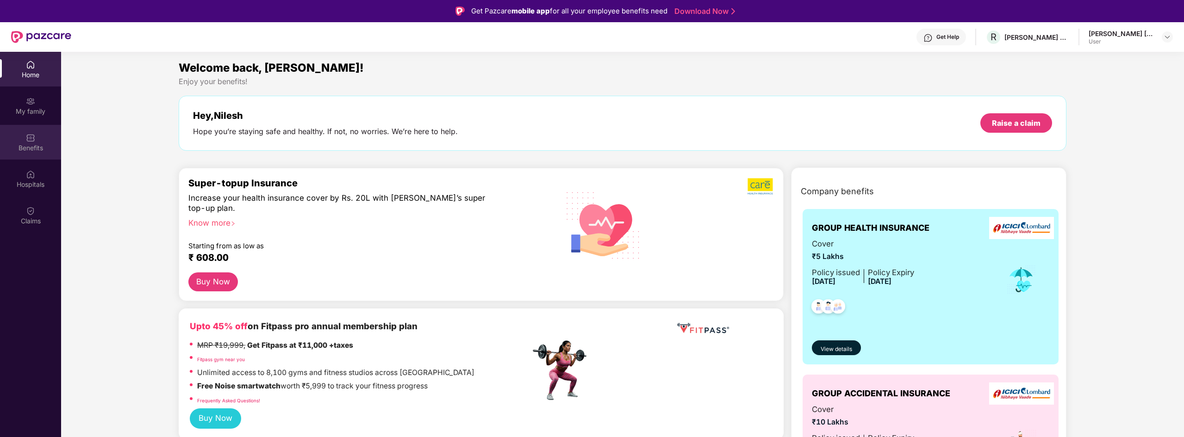
click at [38, 137] on div "Benefits" at bounding box center [30, 142] width 61 height 35
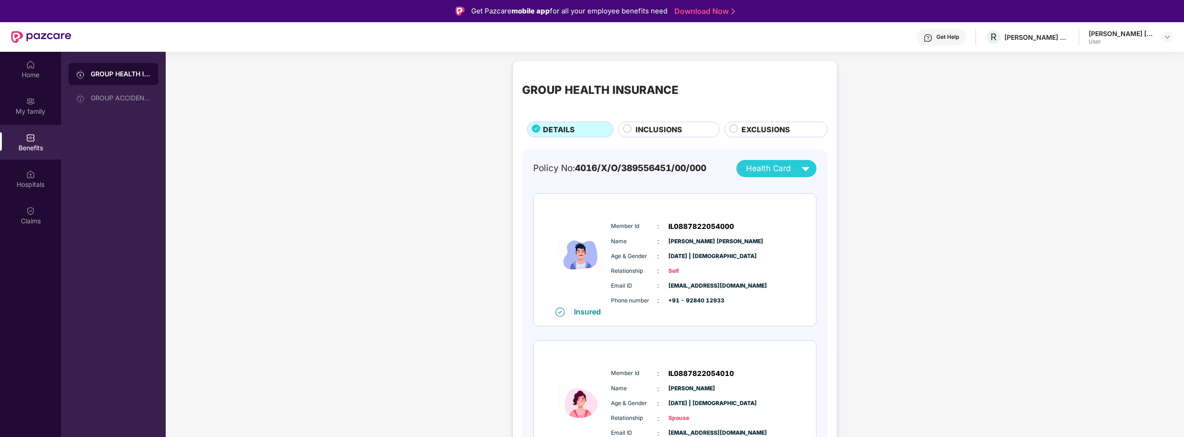
click at [673, 127] on span "INCLUSIONS" at bounding box center [659, 130] width 47 height 12
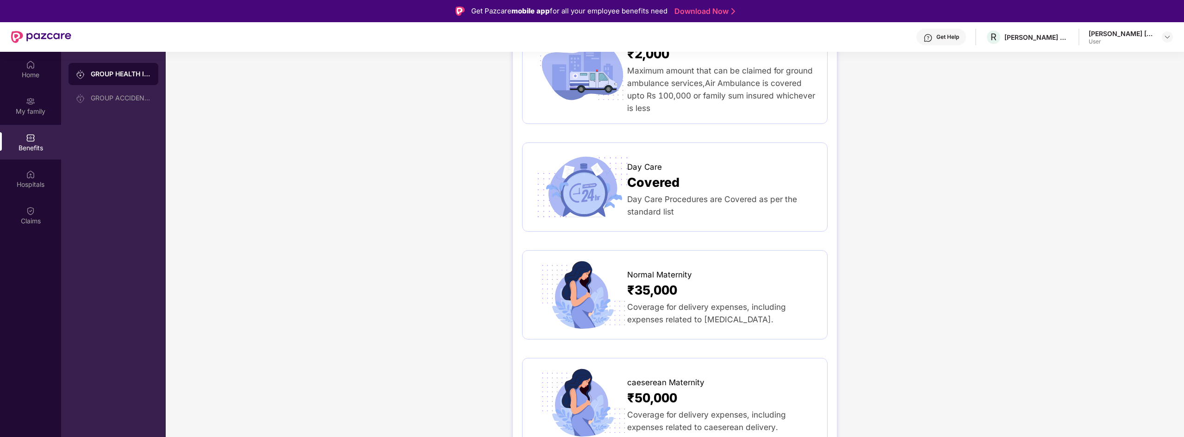
scroll to position [926, 0]
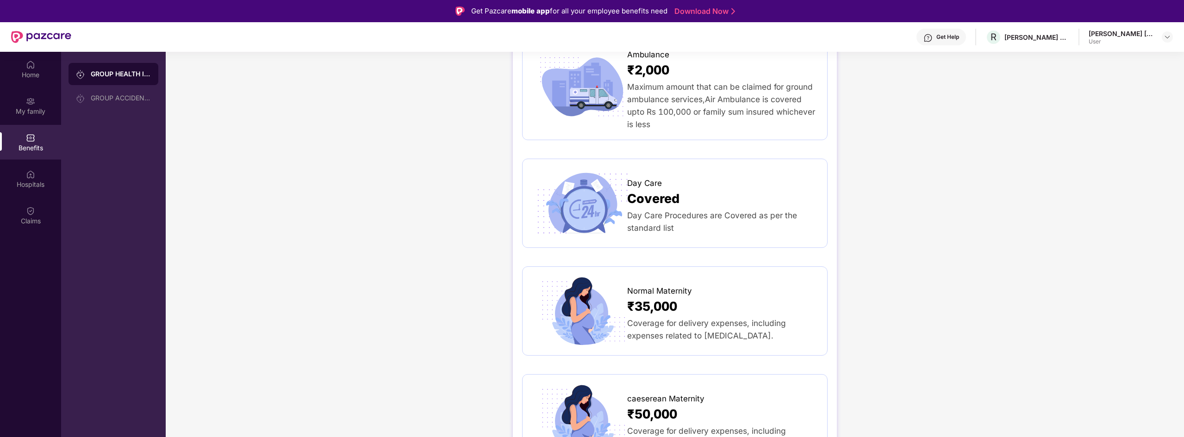
click at [695, 211] on span "Day Care Procedures are Covered as per the standard list" at bounding box center [712, 222] width 170 height 22
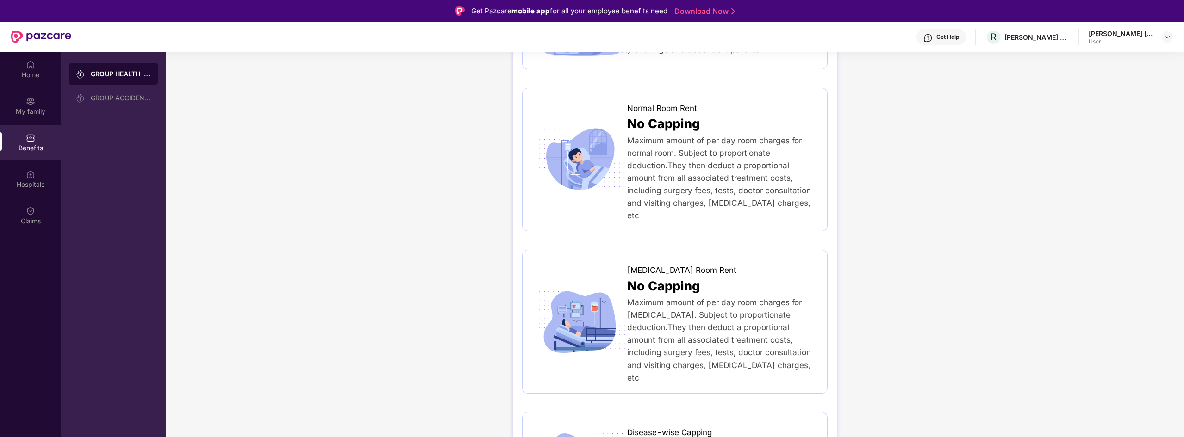
scroll to position [46, 0]
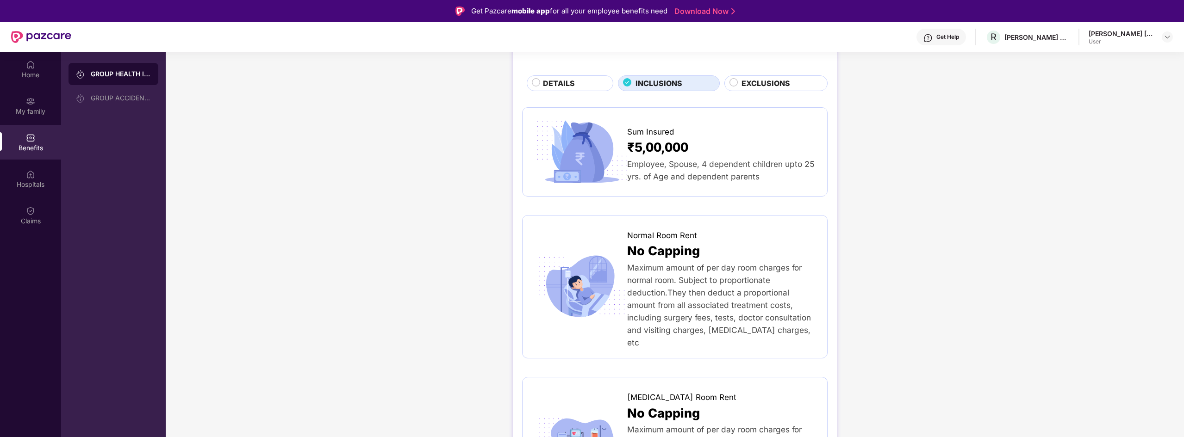
click at [773, 84] on span "EXCLUSIONS" at bounding box center [766, 84] width 49 height 12
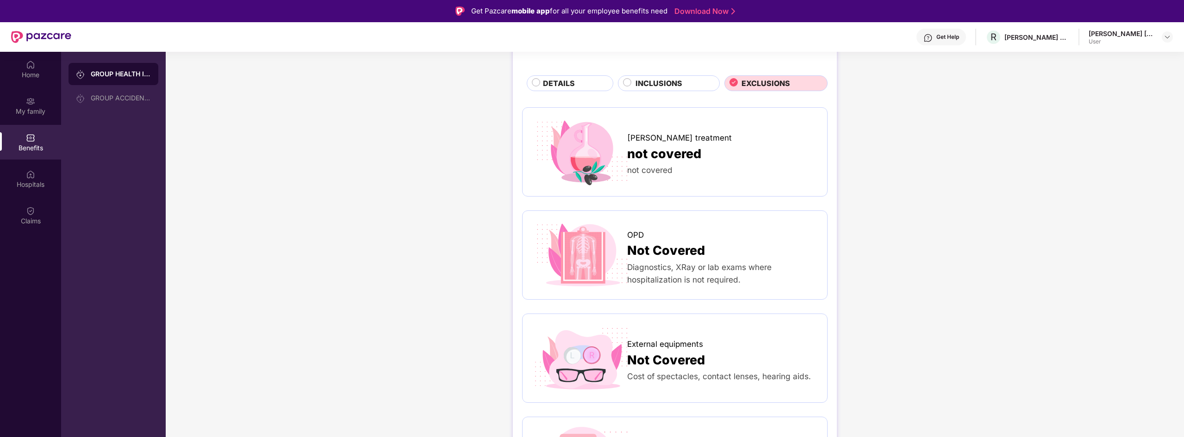
click at [655, 282] on span "Diagnostics, XRay or lab exams where hospitalization is not required." at bounding box center [699, 273] width 144 height 22
click at [609, 281] on img at bounding box center [582, 255] width 100 height 70
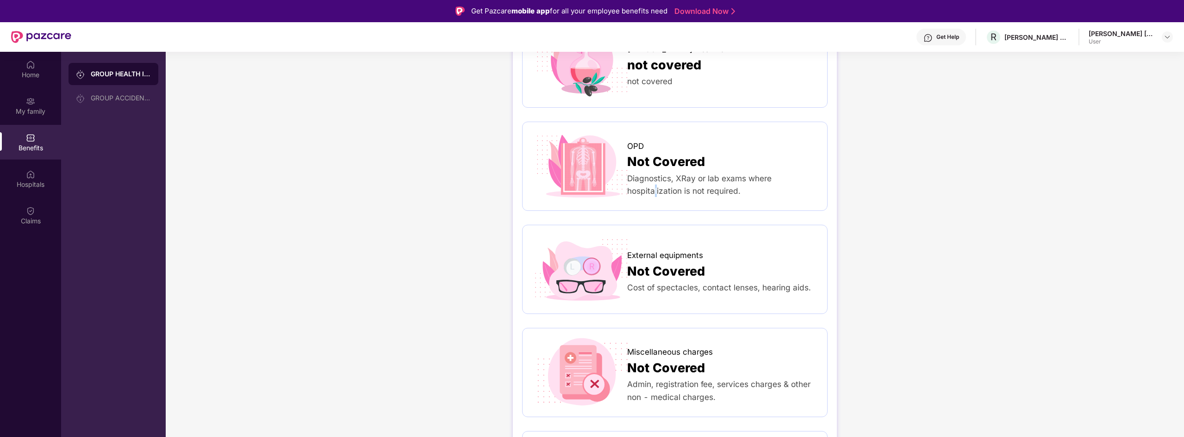
scroll to position [139, 0]
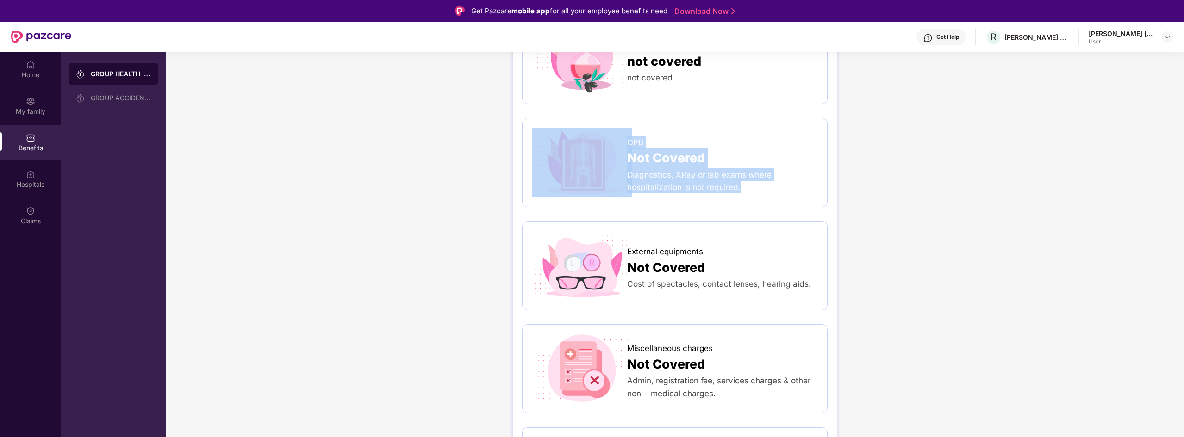
drag, startPoint x: 748, startPoint y: 187, endPoint x: 626, endPoint y: 144, distance: 129.1
click at [626, 144] on div "OPD Not Covered Diagnostics, XRay or lab exams where hospitalization is not req…" at bounding box center [675, 163] width 286 height 70
copy div "OPD Not Covered Diagnostics, XRay or lab exams where hospitalization is not req…"
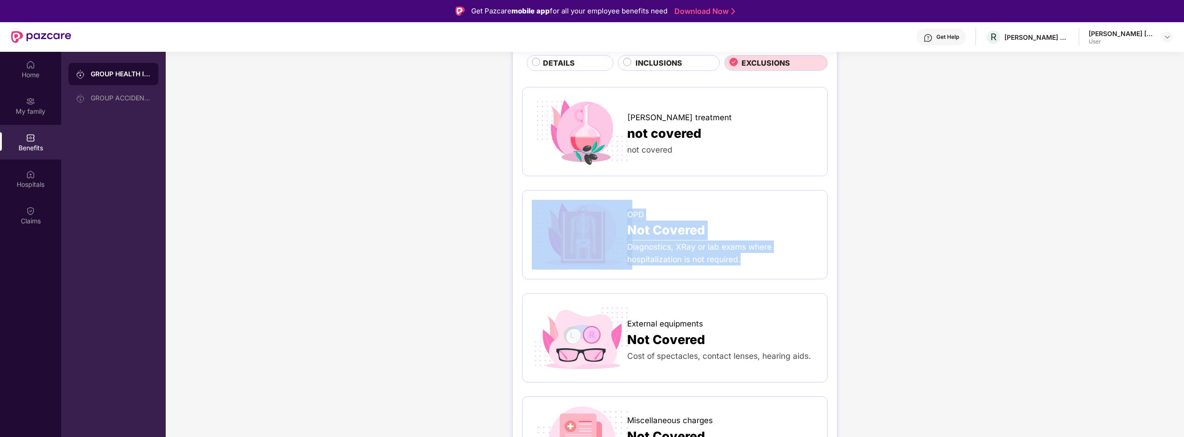
scroll to position [0, 0]
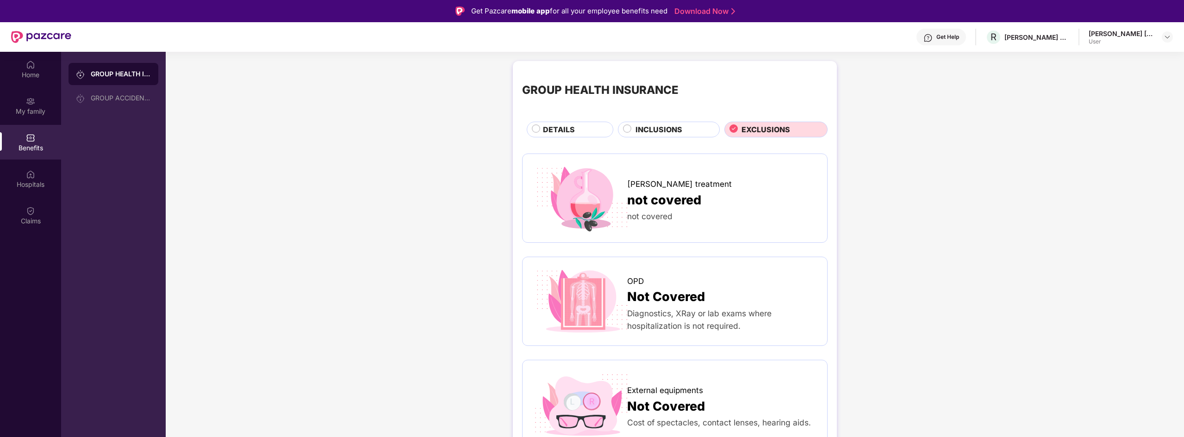
click at [657, 118] on div "GROUP HEALTH INSURANCE DETAILS INCLUSIONS EXCLUSIONS" at bounding box center [675, 103] width 306 height 67
click at [652, 131] on span "INCLUSIONS" at bounding box center [659, 130] width 47 height 12
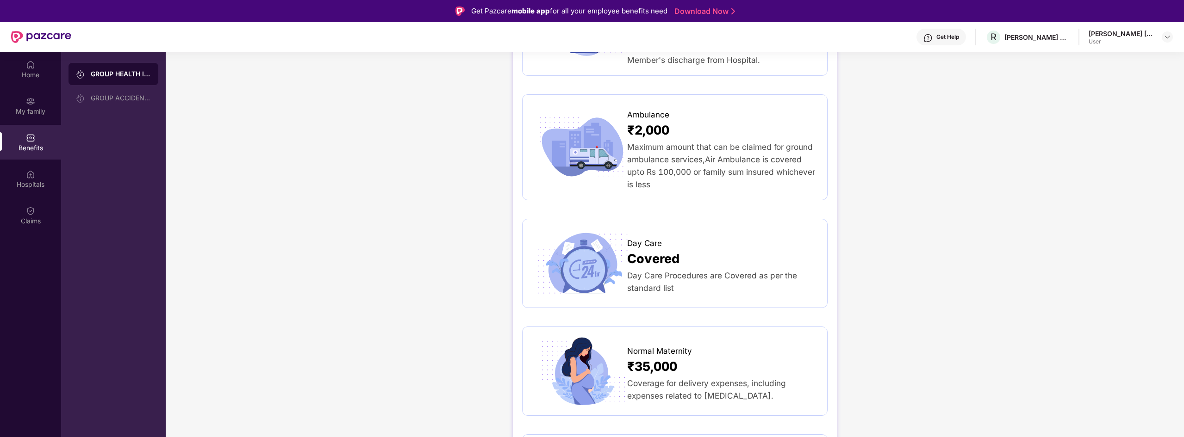
scroll to position [880, 0]
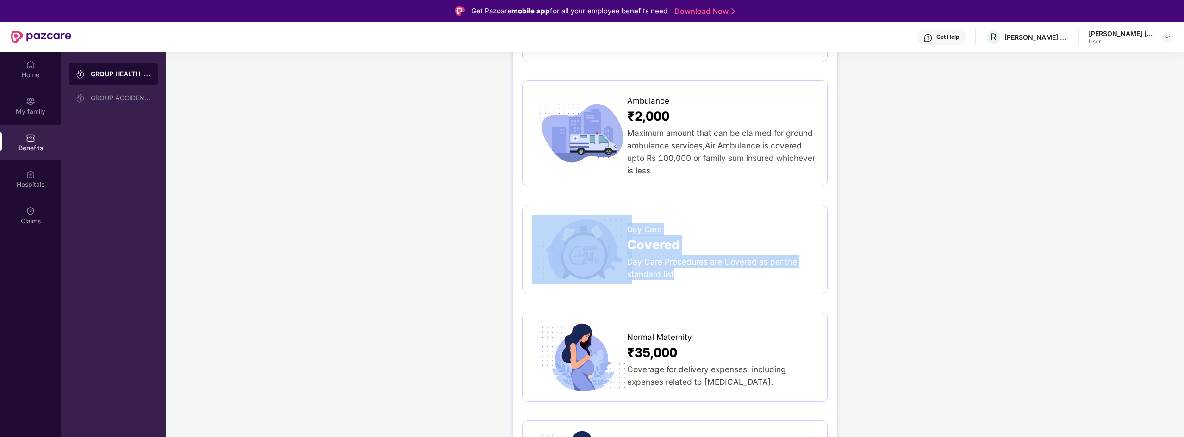
drag, startPoint x: 682, startPoint y: 251, endPoint x: 605, endPoint y: 207, distance: 89.6
click at [605, 215] on div "Day Care Covered Day Care Procedures are Covered as per the standard list" at bounding box center [675, 250] width 286 height 70
copy div "Day Care Covered Day Care Procedures are Covered as per the standard list"
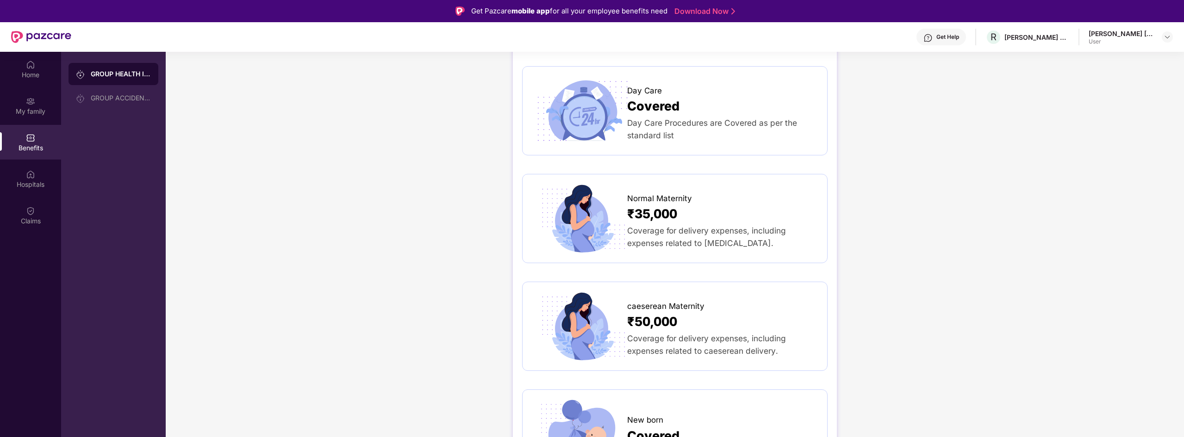
click at [451, 227] on div "GROUP HEALTH INSURANCE DETAILS INCLUSIONS EXCLUSIONS Sum Insured ₹5,00,000 Empl…" at bounding box center [675, 167] width 1018 height 2258
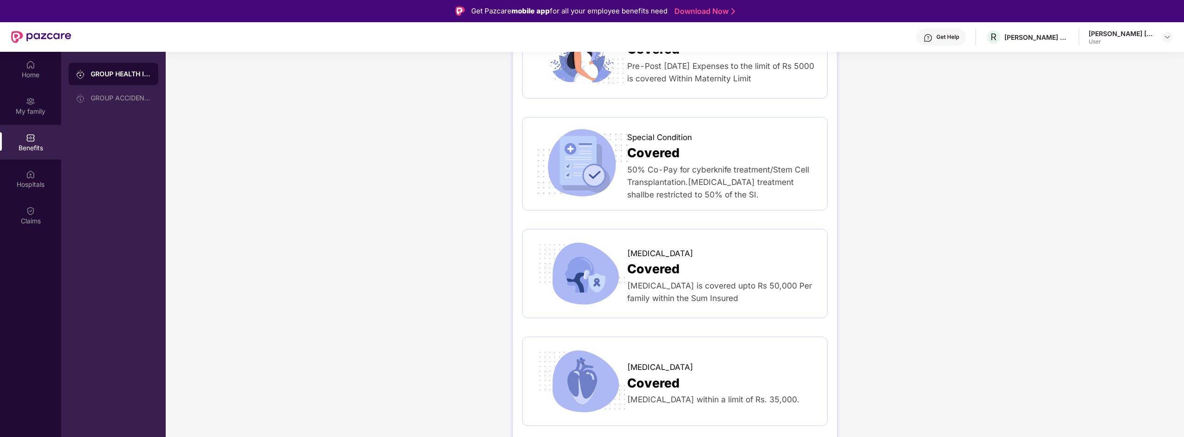
scroll to position [1523, 0]
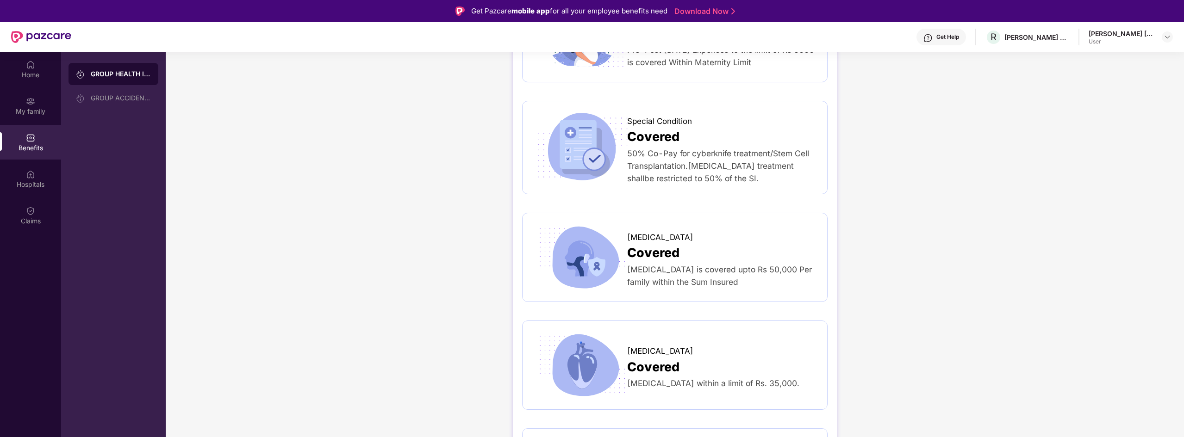
drag, startPoint x: 691, startPoint y: 369, endPoint x: 616, endPoint y: 328, distance: 85.3
click at [616, 331] on div "Functional Endoscopic Sinus Surgery Covered Functional Endoscopic Sinus Surgery…" at bounding box center [675, 366] width 286 height 70
click at [723, 377] on div "Functional Endoscopic Sinus Surgery within a limit of Rs. 35,000." at bounding box center [722, 383] width 191 height 12
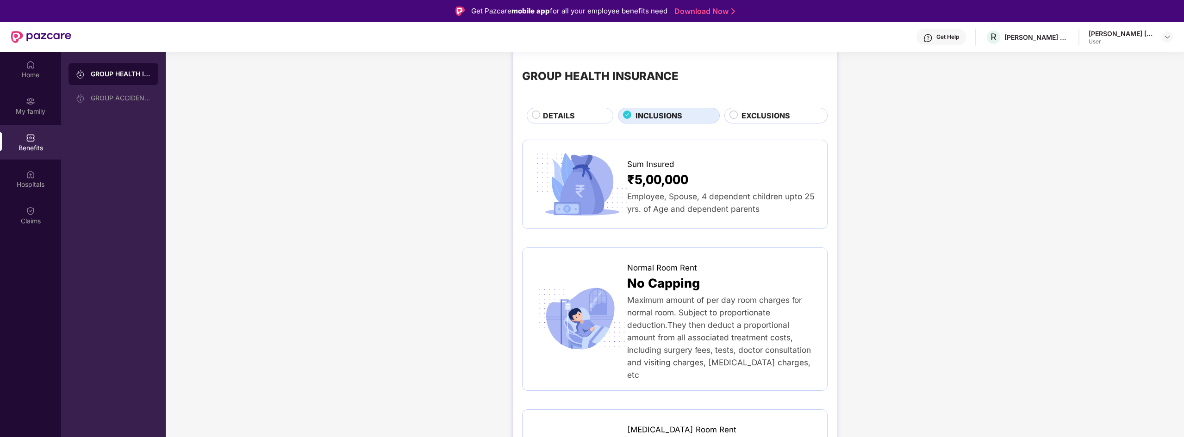
scroll to position [0, 0]
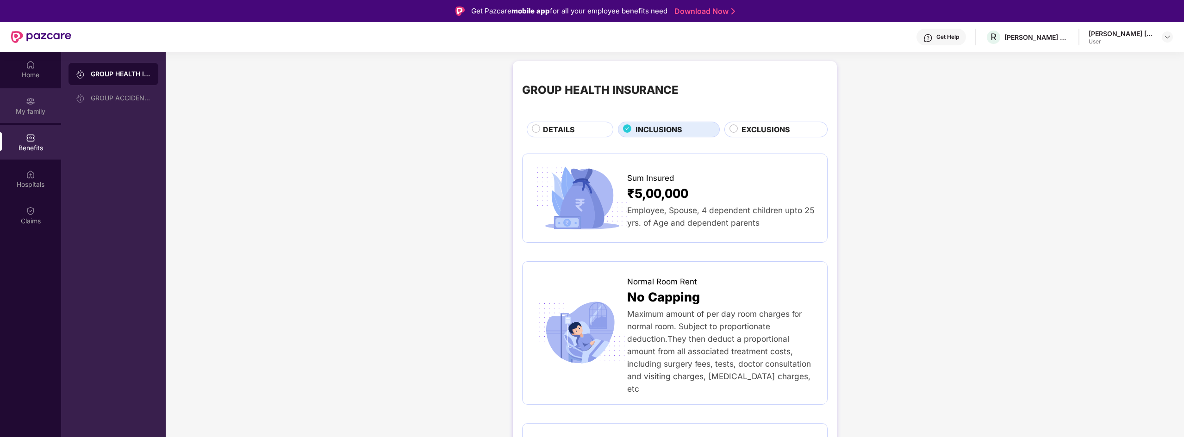
click at [33, 110] on div "My family" at bounding box center [30, 111] width 61 height 9
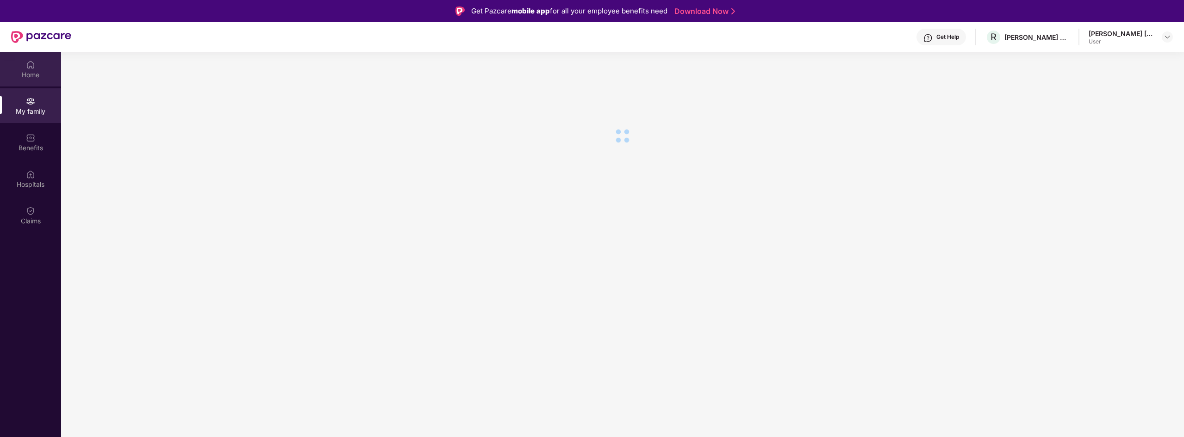
click at [31, 78] on div "Home" at bounding box center [30, 74] width 61 height 9
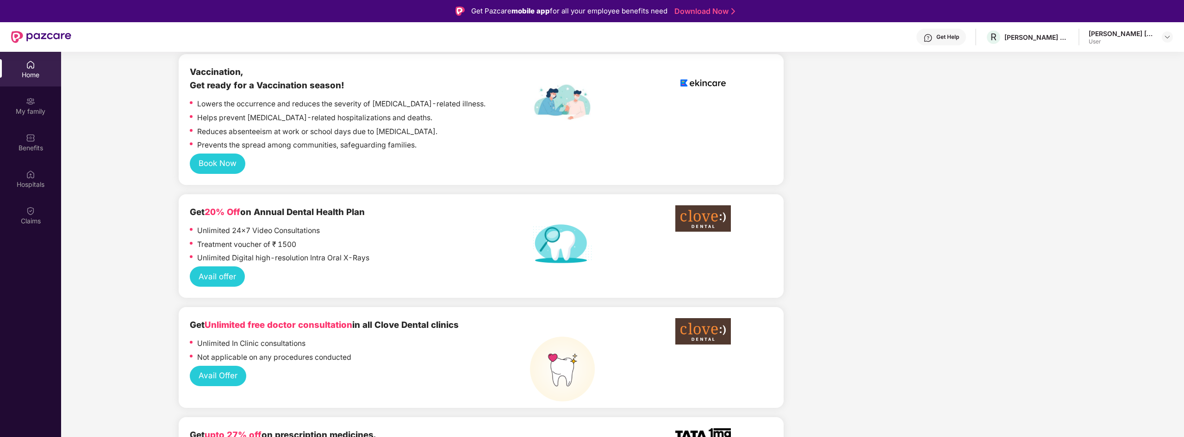
scroll to position [648, 0]
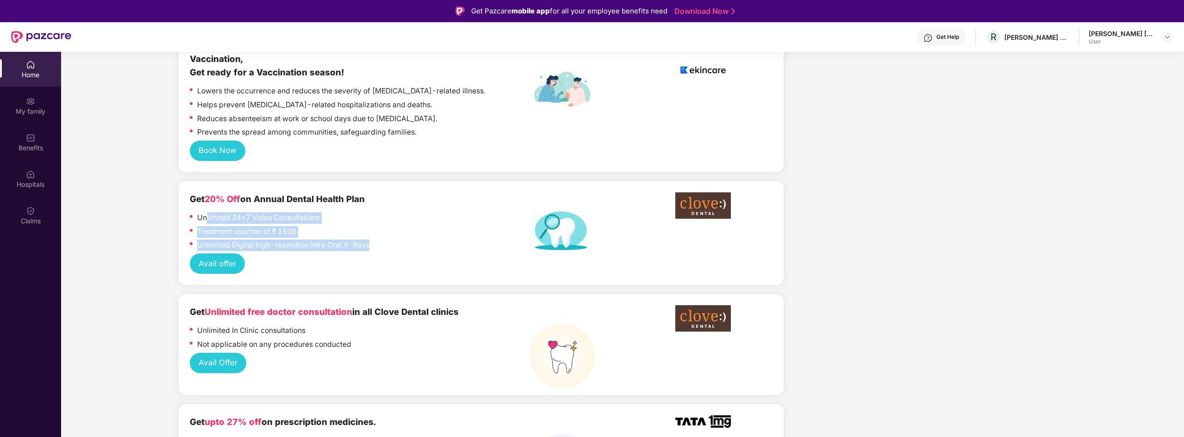
drag, startPoint x: 379, startPoint y: 245, endPoint x: 208, endPoint y: 217, distance: 173.6
click at [205, 212] on div "Unlimited 24x7 Video Consultations Treatment voucher of ₹ 1500 Unlimited Digita…" at bounding box center [360, 232] width 340 height 41
click at [290, 260] on div "Avail offer" at bounding box center [481, 264] width 583 height 20
click at [222, 265] on button "Avail offer" at bounding box center [217, 264] width 55 height 20
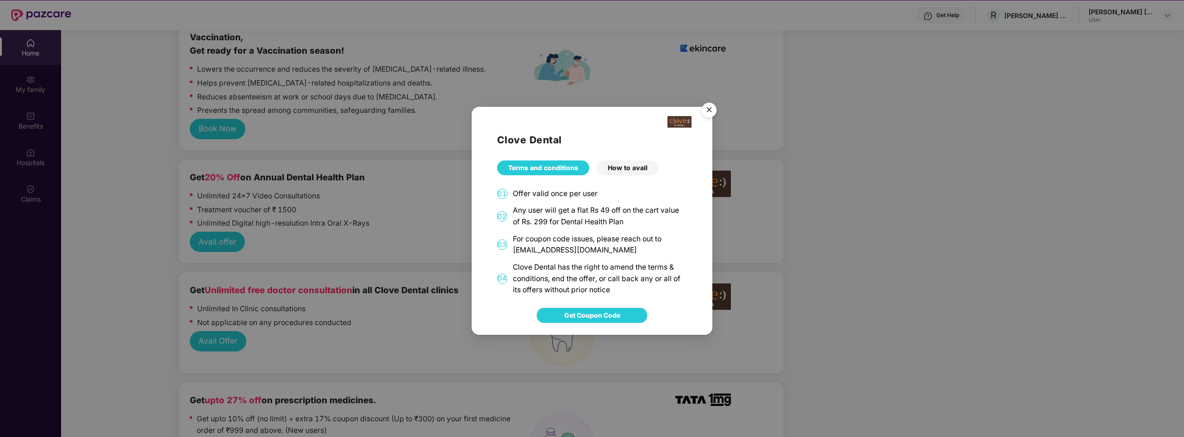
scroll to position [6, 0]
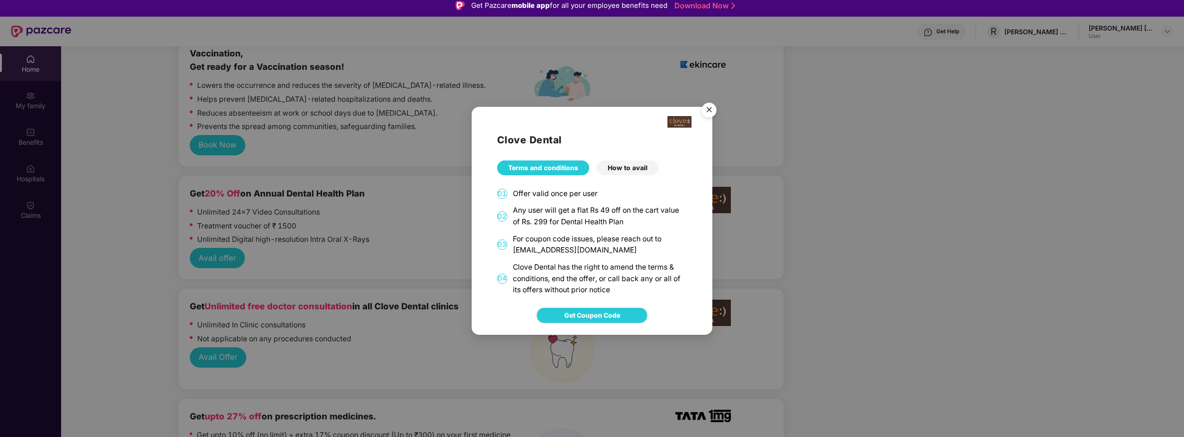
click at [627, 169] on div "How to avail" at bounding box center [628, 168] width 62 height 15
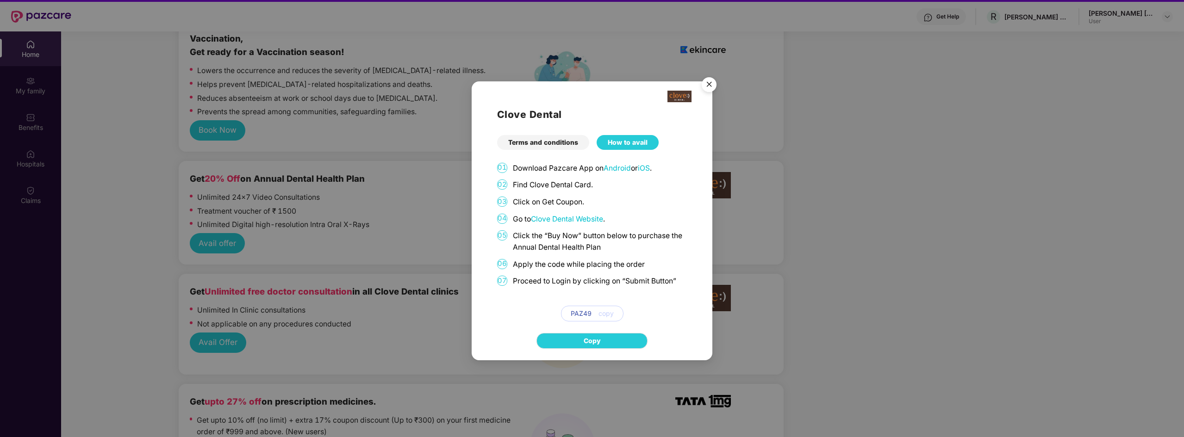
scroll to position [0, 0]
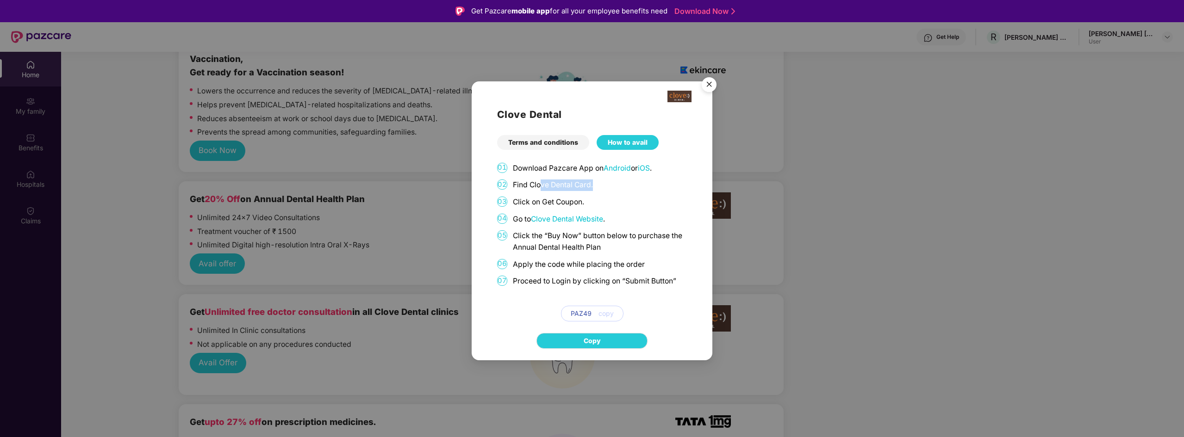
drag, startPoint x: 542, startPoint y: 184, endPoint x: 611, endPoint y: 189, distance: 69.2
click at [611, 189] on p "Find Clove Dental Card." at bounding box center [600, 186] width 174 height 12
click at [599, 206] on p "Click on Get Coupon." at bounding box center [600, 203] width 174 height 12
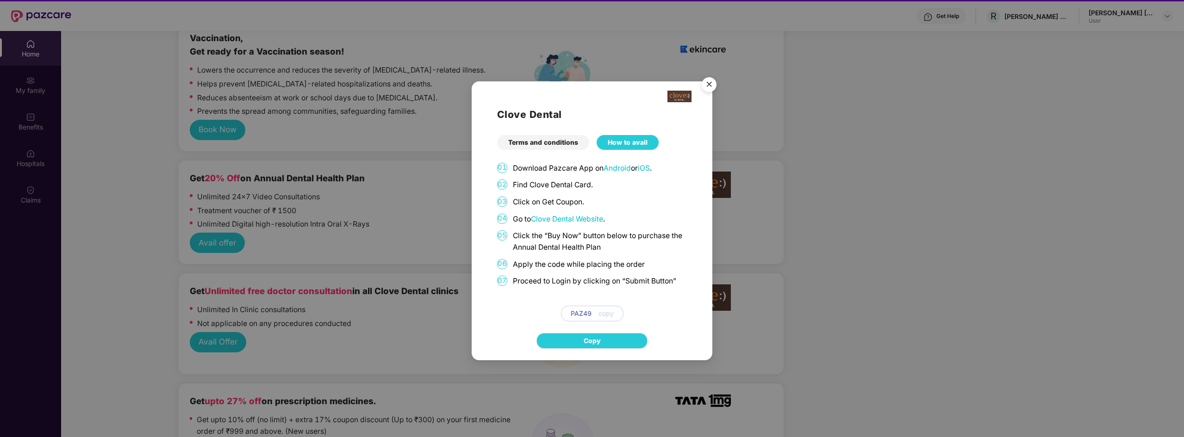
scroll to position [6, 0]
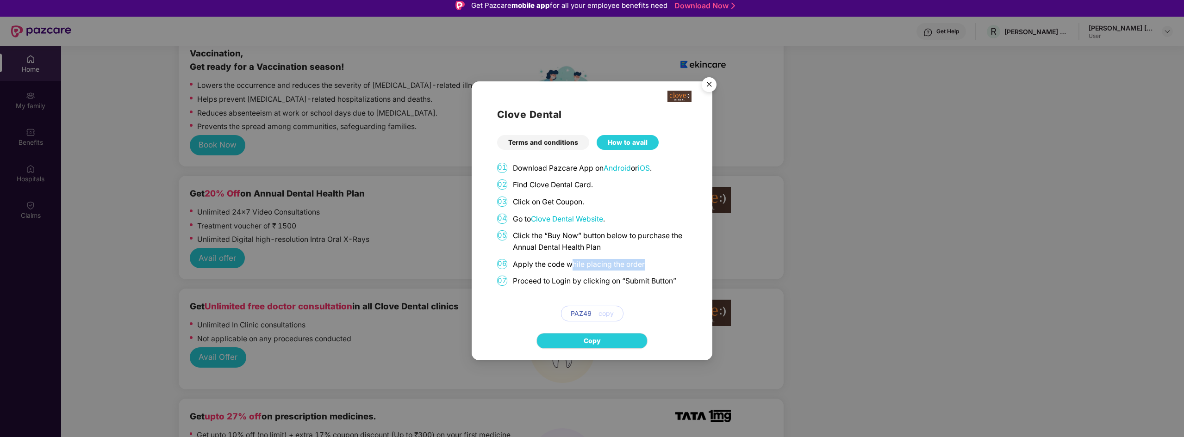
drag, startPoint x: 572, startPoint y: 267, endPoint x: 644, endPoint y: 266, distance: 72.7
click at [644, 266] on p "Apply the code while placing the order" at bounding box center [600, 265] width 174 height 12
click at [656, 264] on p "Apply the code while placing the order" at bounding box center [600, 265] width 174 height 12
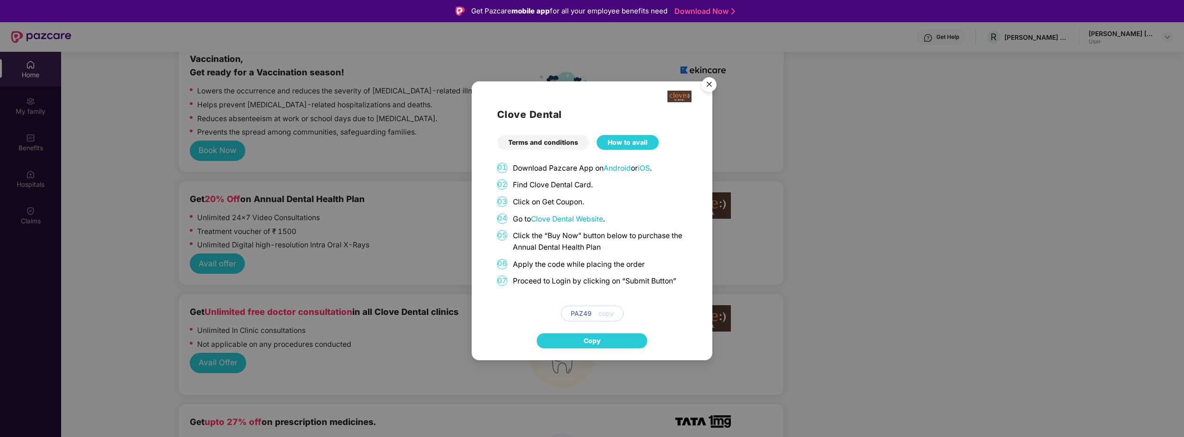
click at [708, 84] on img "Close" at bounding box center [709, 86] width 26 height 26
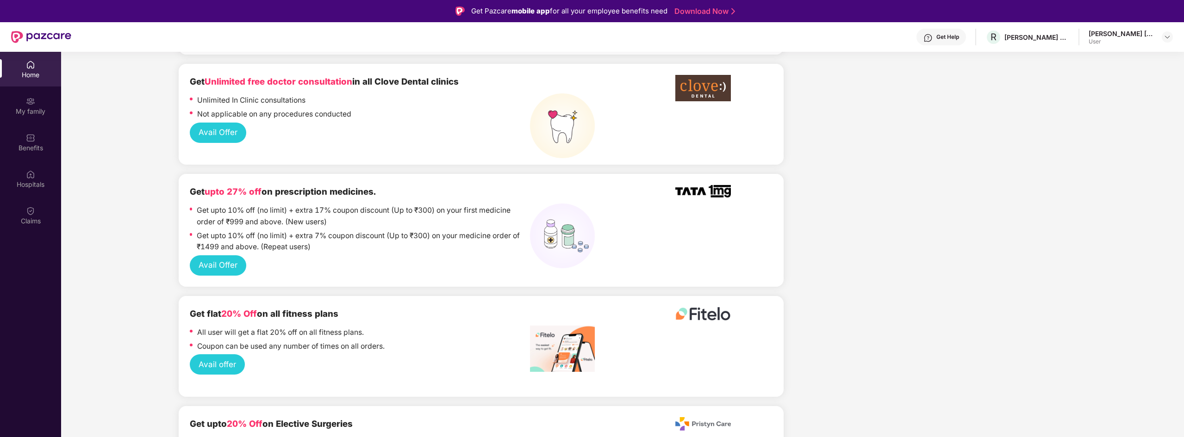
scroll to position [880, 0]
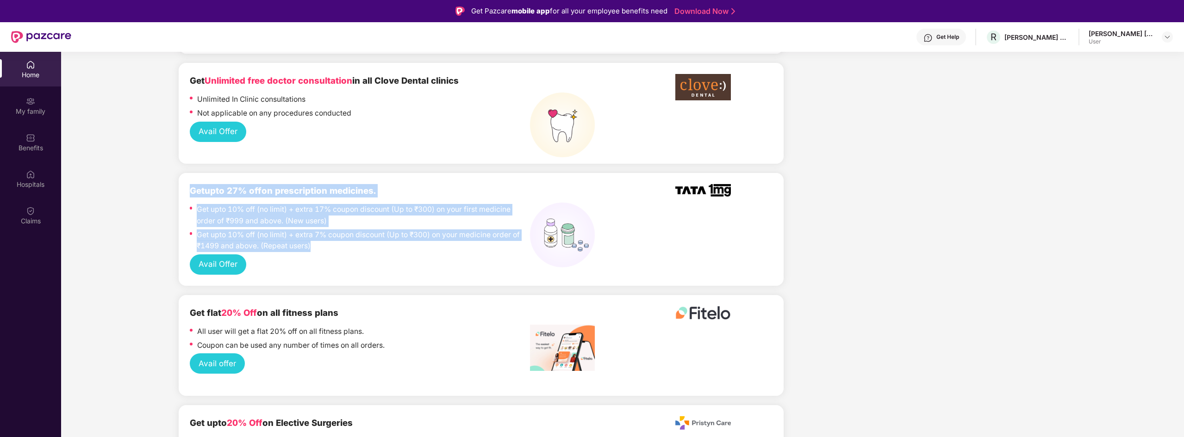
drag, startPoint x: 329, startPoint y: 253, endPoint x: 187, endPoint y: 190, distance: 155.3
click at [187, 190] on div "Get upto 27% off on prescription medicines. Get upto 10% off (no limit) + extra…" at bounding box center [481, 229] width 605 height 113
click at [335, 253] on div "Get upto 10% off (no limit) + extra 7% coupon discount (Up to ₹300) on your med…" at bounding box center [363, 242] width 333 height 25
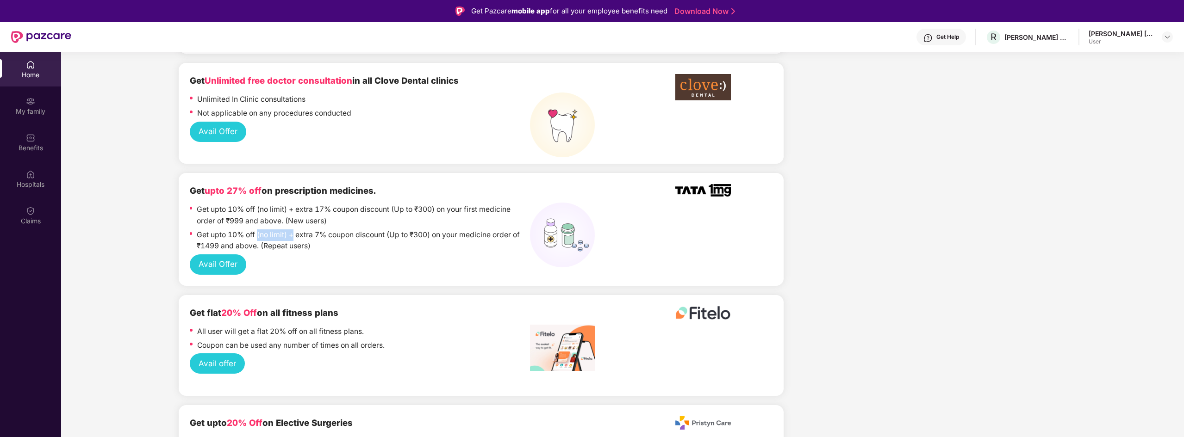
drag, startPoint x: 258, startPoint y: 236, endPoint x: 294, endPoint y: 236, distance: 36.6
click at [294, 236] on p "Get upto 10% off (no limit) + extra 7% coupon discount (Up to ₹300) on your med…" at bounding box center [363, 241] width 333 height 23
click at [296, 249] on p "Get upto 10% off (no limit) + extra 7% coupon discount (Up to ₹300) on your med…" at bounding box center [363, 241] width 333 height 23
click at [232, 267] on button "Avail Offer" at bounding box center [218, 265] width 56 height 20
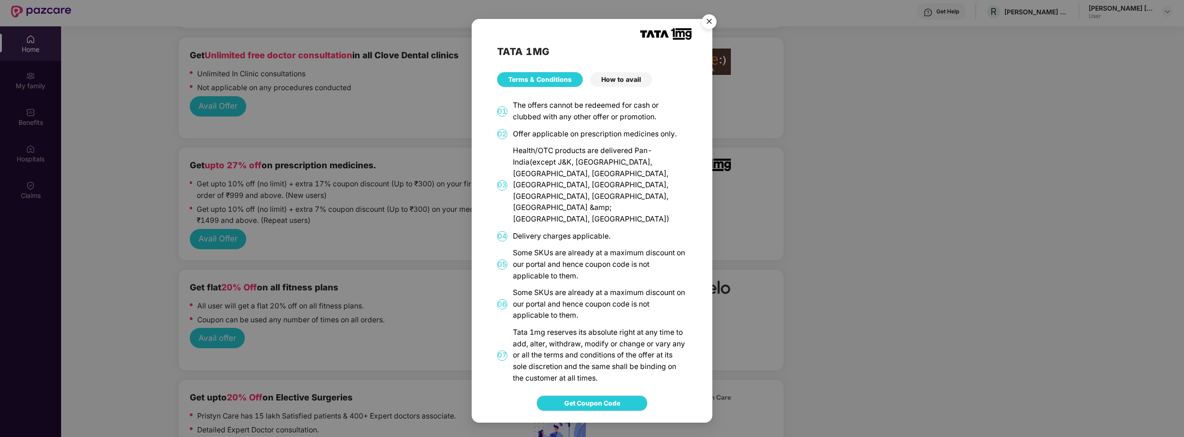
scroll to position [0, 0]
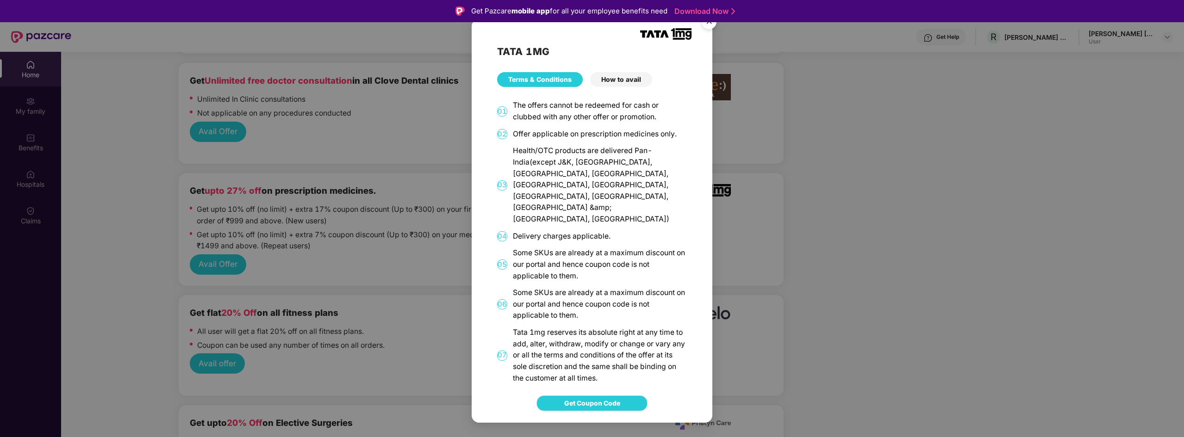
click at [351, 253] on div "TATA 1MG Terms & Conditions How to avail 01 The offers cannot be redeemed for c…" at bounding box center [592, 218] width 1184 height 437
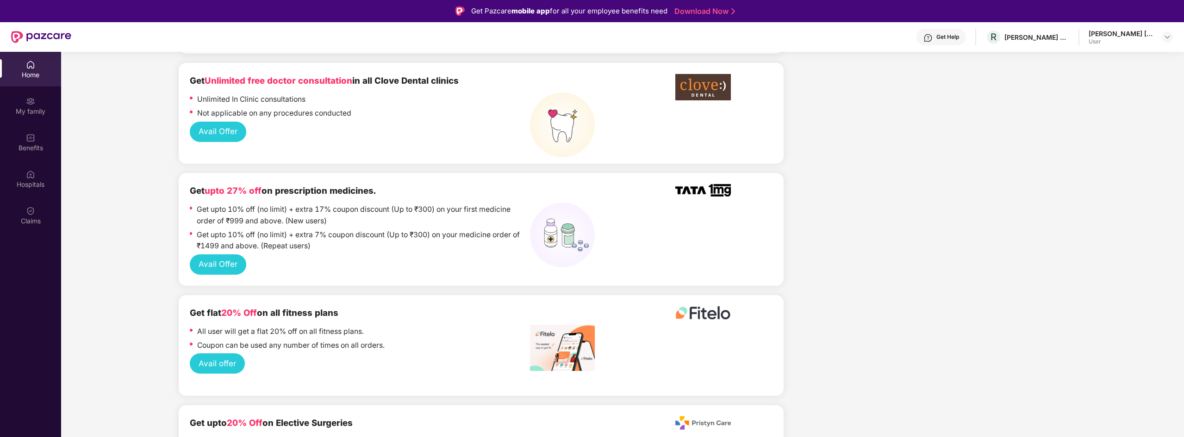
click at [237, 256] on button "Avail Offer" at bounding box center [218, 265] width 56 height 20
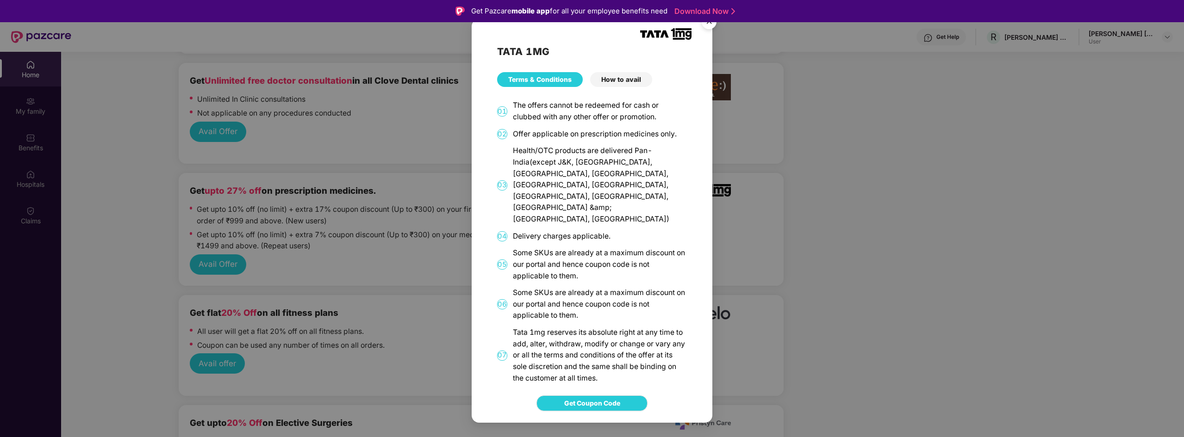
scroll to position [52, 0]
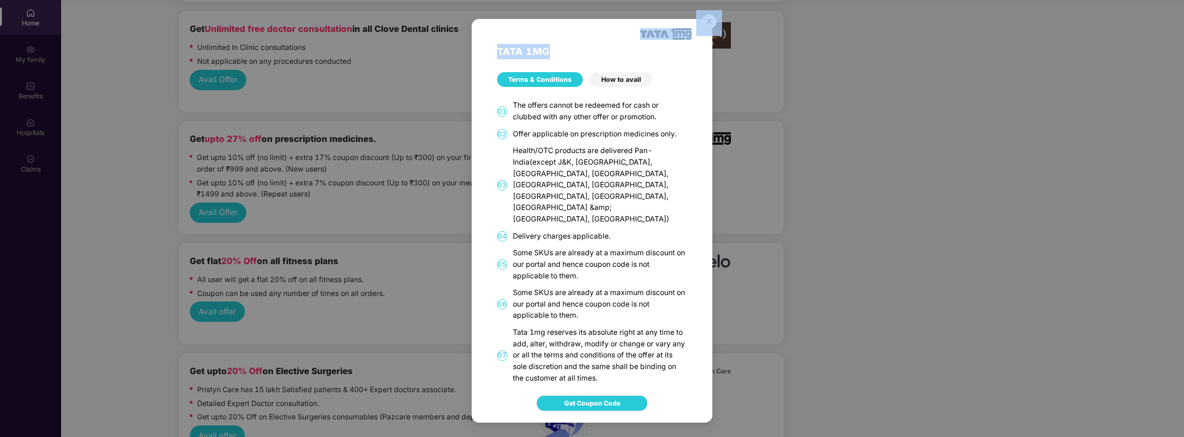
drag, startPoint x: 612, startPoint y: 38, endPoint x: 608, endPoint y: 15, distance: 23.4
click at [608, 13] on div "TATA 1MG Terms & Conditions How to avail 01 The offers cannot be redeemed for c…" at bounding box center [592, 218] width 1184 height 437
click at [592, 59] on h2 "TATA 1MG" at bounding box center [592, 51] width 190 height 15
drag, startPoint x: 577, startPoint y: 62, endPoint x: 496, endPoint y: 61, distance: 81.0
click at [496, 61] on div "TATA 1MG Terms & Conditions How to avail 01 The offers cannot be redeemed for c…" at bounding box center [592, 201] width 241 height 365
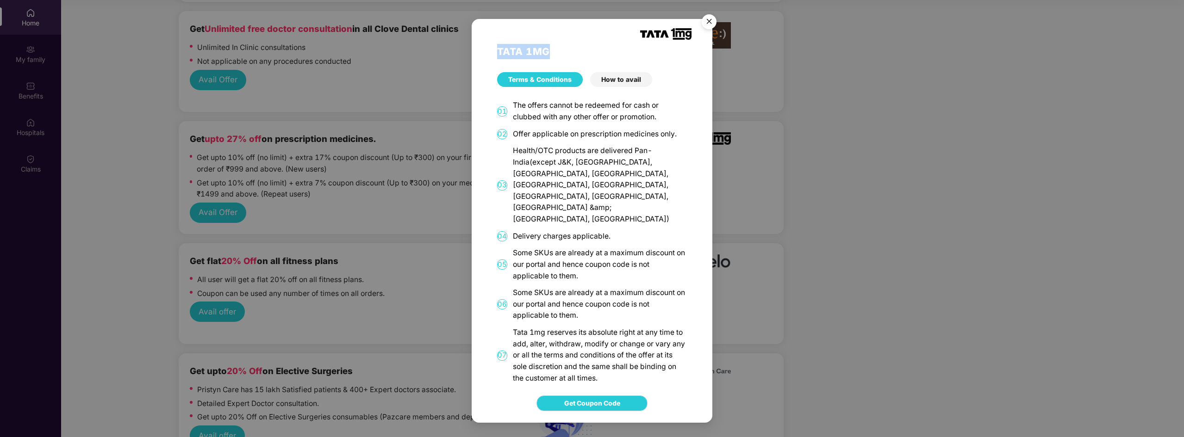
click at [581, 59] on h2 "TATA 1MG" at bounding box center [592, 51] width 190 height 15
drag, startPoint x: 497, startPoint y: 61, endPoint x: 555, endPoint y: 63, distance: 57.5
click at [555, 59] on h2 "TATA 1MG" at bounding box center [592, 51] width 190 height 15
click at [573, 59] on h2 "TATA 1MG" at bounding box center [592, 51] width 190 height 15
drag, startPoint x: 573, startPoint y: 69, endPoint x: 598, endPoint y: 68, distance: 25.5
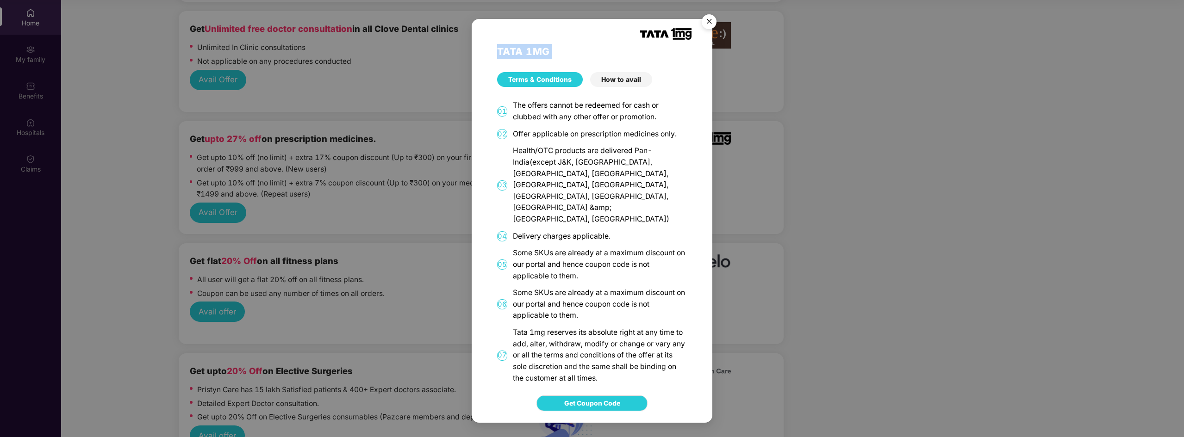
click at [501, 59] on h2 "TATA 1MG" at bounding box center [592, 51] width 190 height 15
click at [598, 59] on h2 "TATA 1MG" at bounding box center [592, 51] width 190 height 15
click at [710, 33] on img "Close" at bounding box center [709, 23] width 26 height 26
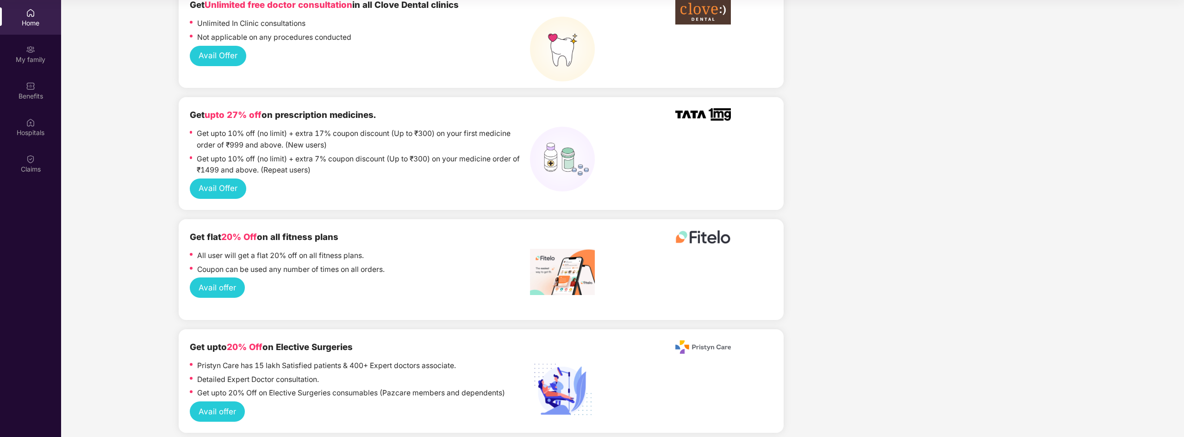
scroll to position [926, 0]
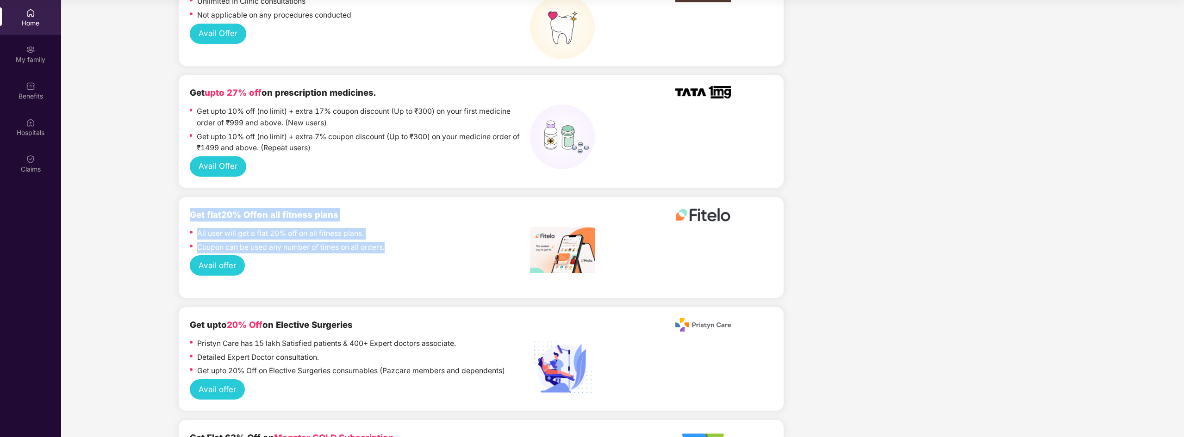
drag, startPoint x: 393, startPoint y: 250, endPoint x: 187, endPoint y: 217, distance: 208.2
click at [187, 217] on div "Get flat 20% Off on all fitness plans All user will get a flat 20% off on all f…" at bounding box center [481, 247] width 605 height 101
click at [404, 234] on div "All user will get a flat 20% off on all fitness plans." at bounding box center [360, 235] width 340 height 14
drag, startPoint x: 394, startPoint y: 244, endPoint x: 187, endPoint y: 215, distance: 209.4
click at [187, 215] on div "Get flat 20% Off on all fitness plans All user will get a flat 20% off on all f…" at bounding box center [481, 247] width 605 height 101
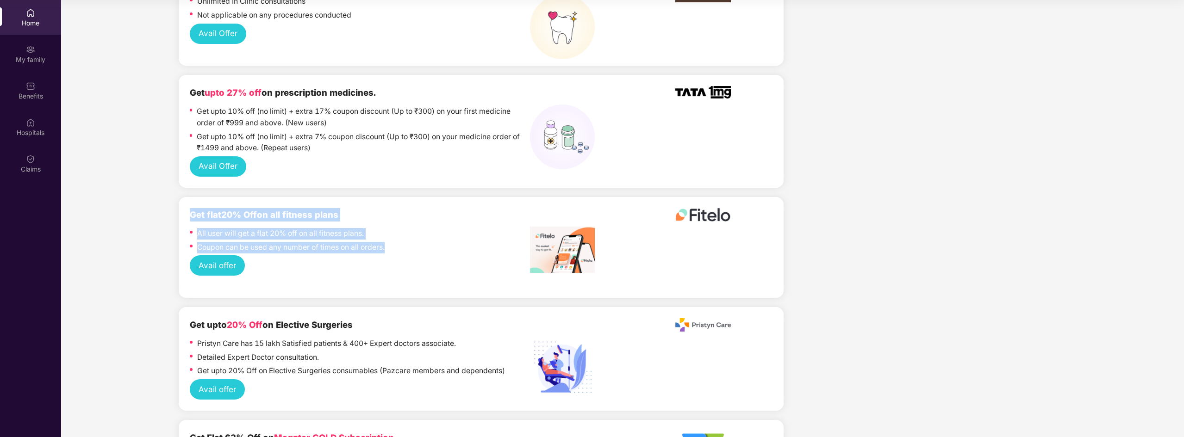
click at [316, 219] on b "Get flat 20% Off on all fitness plans" at bounding box center [264, 215] width 149 height 11
drag, startPoint x: 192, startPoint y: 215, endPoint x: 449, endPoint y: 250, distance: 259.3
click at [449, 250] on div "Get flat 20% Off on all fitness plans All user will get a flat 20% off on all f…" at bounding box center [360, 232] width 340 height 48
click at [450, 251] on div "Coupon can be used any number of times on all orders." at bounding box center [360, 249] width 340 height 14
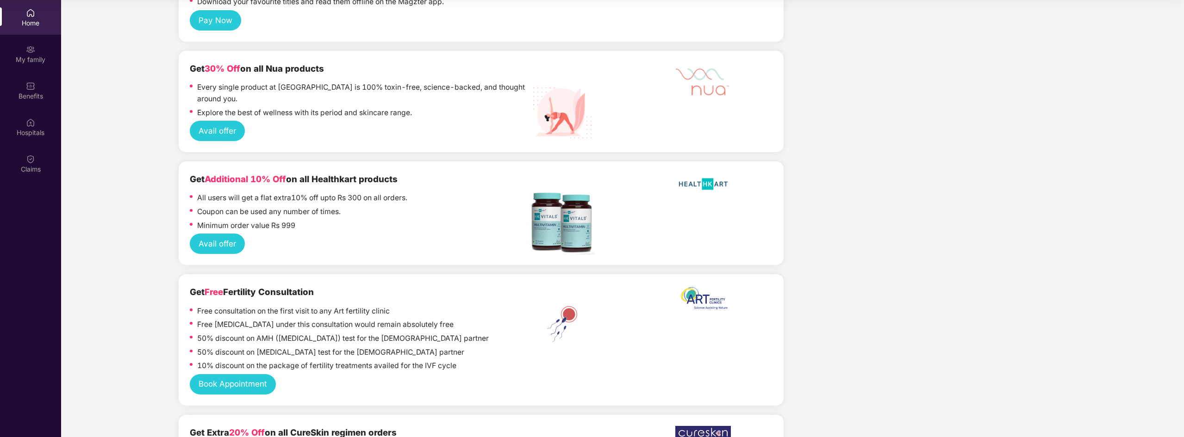
scroll to position [1528, 0]
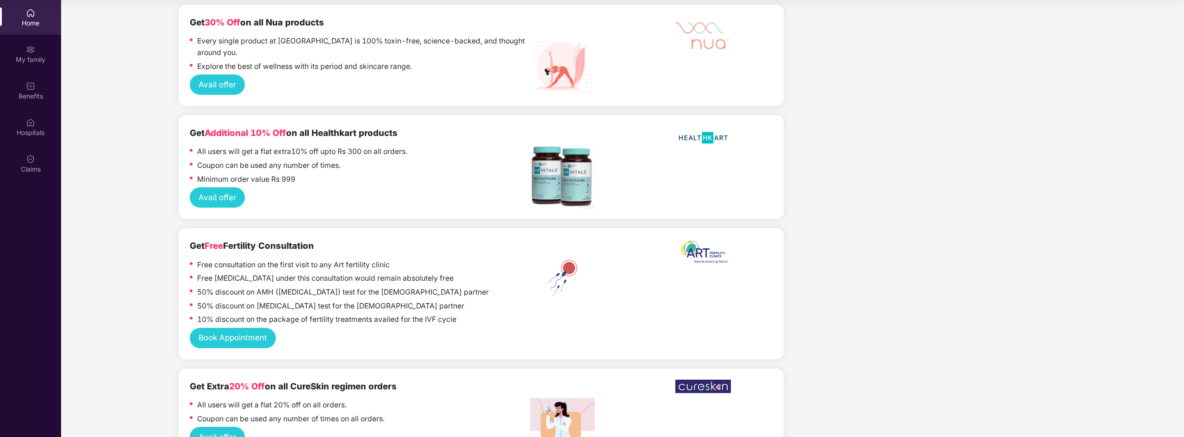
click at [259, 328] on button "Book Appointment" at bounding box center [233, 338] width 86 height 20
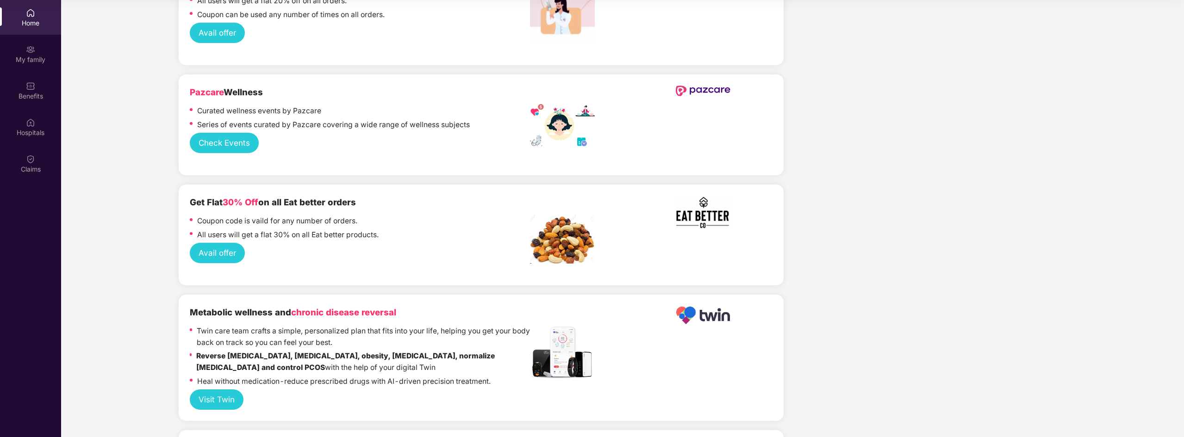
scroll to position [1944, 0]
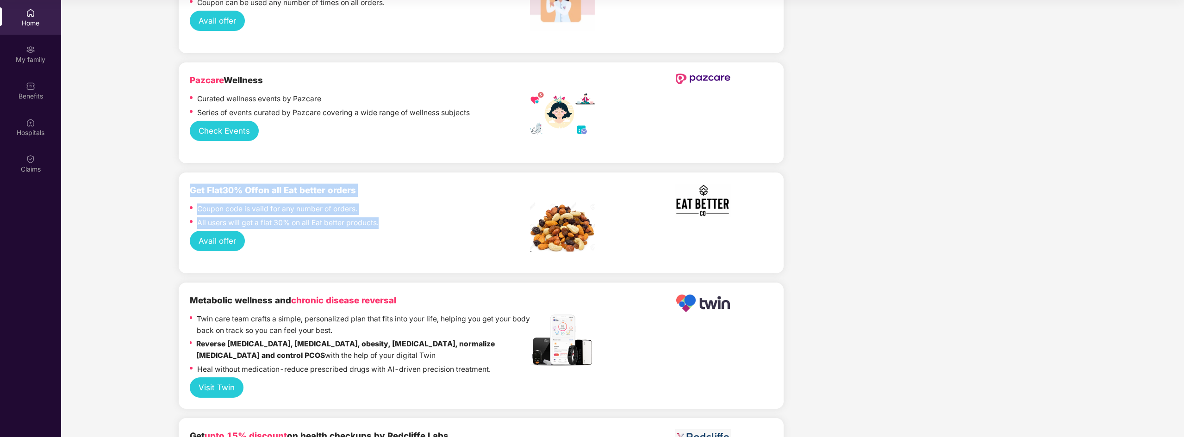
drag, startPoint x: 400, startPoint y: 208, endPoint x: 346, endPoint y: 227, distance: 57.1
click at [202, 187] on div "Get Flat 30% Off on all Eat better orders Coupon code is vaild for any number o…" at bounding box center [360, 208] width 340 height 48
click at [483, 219] on div "All users will get a flat 30% on all Eat better products." at bounding box center [360, 225] width 340 height 14
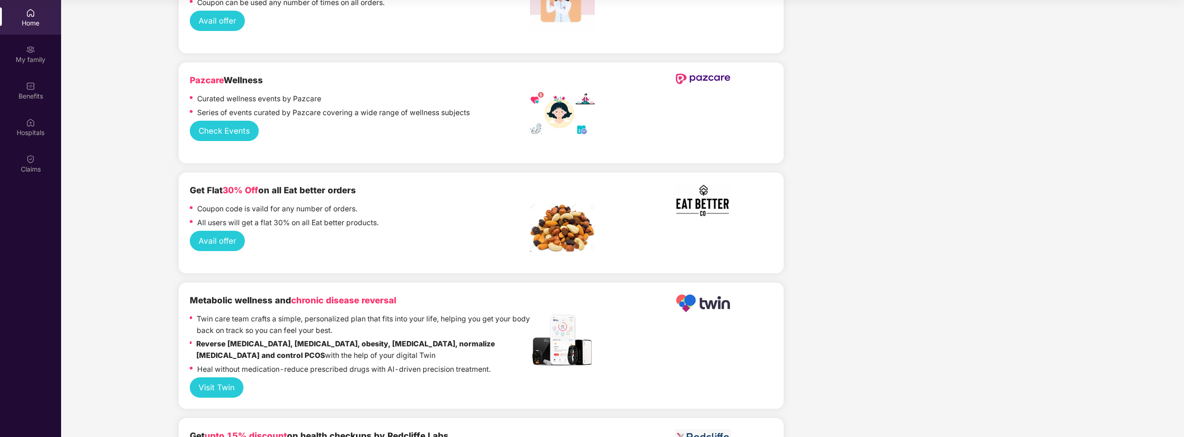
scroll to position [2024, 0]
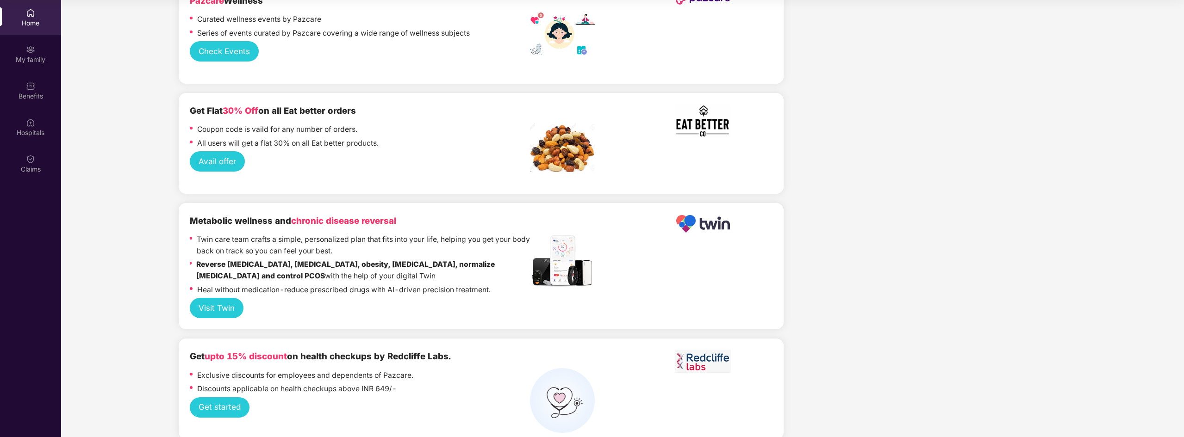
click at [222, 402] on button "Get started" at bounding box center [220, 408] width 60 height 20
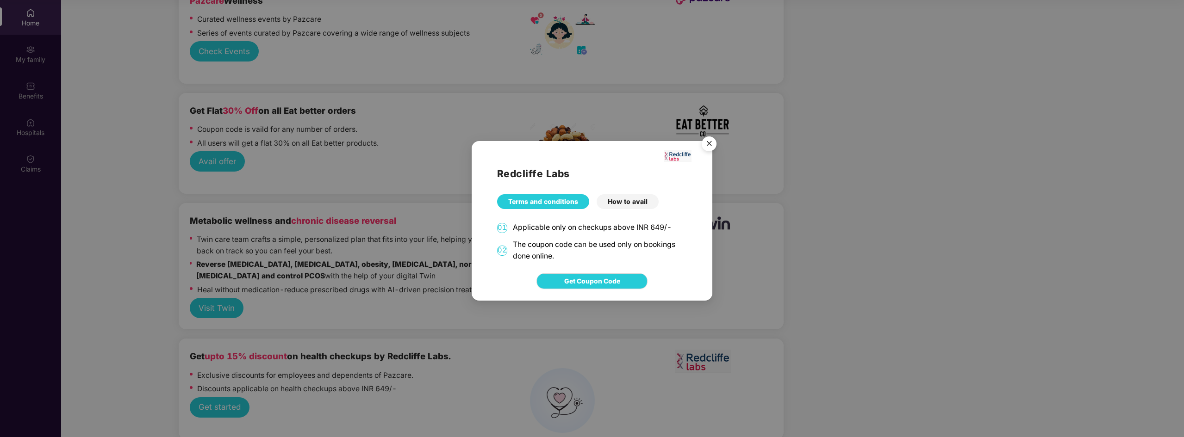
click at [623, 203] on div "How to avail" at bounding box center [628, 201] width 62 height 15
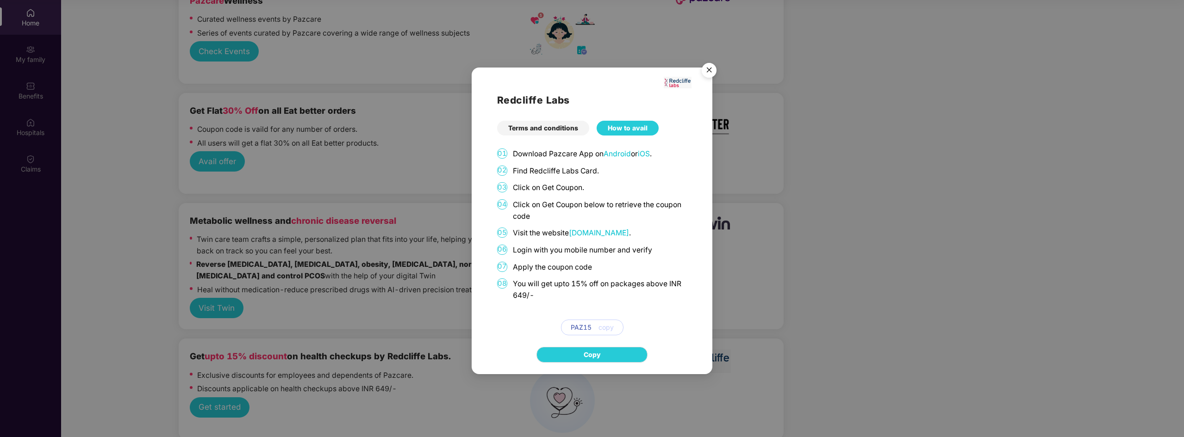
click at [710, 75] on img "Close" at bounding box center [709, 72] width 26 height 26
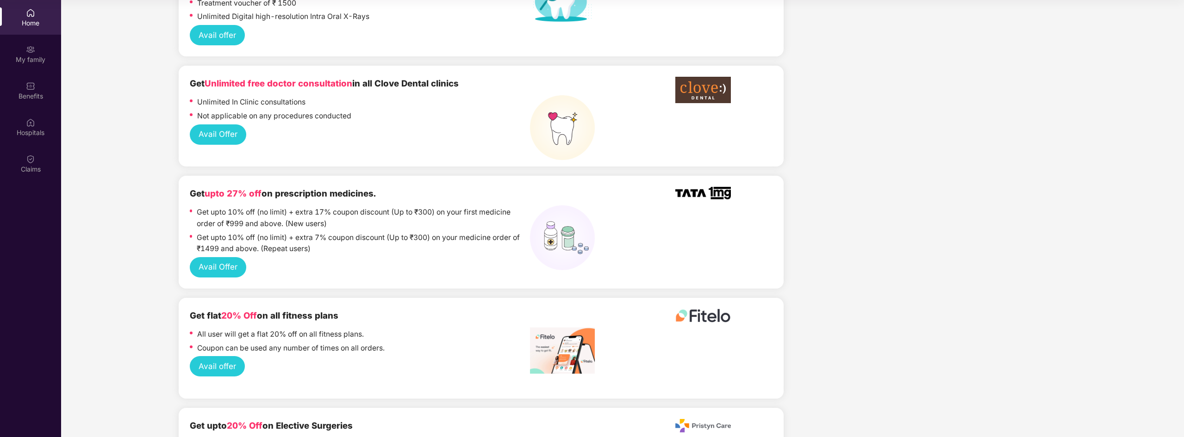
scroll to position [820, 0]
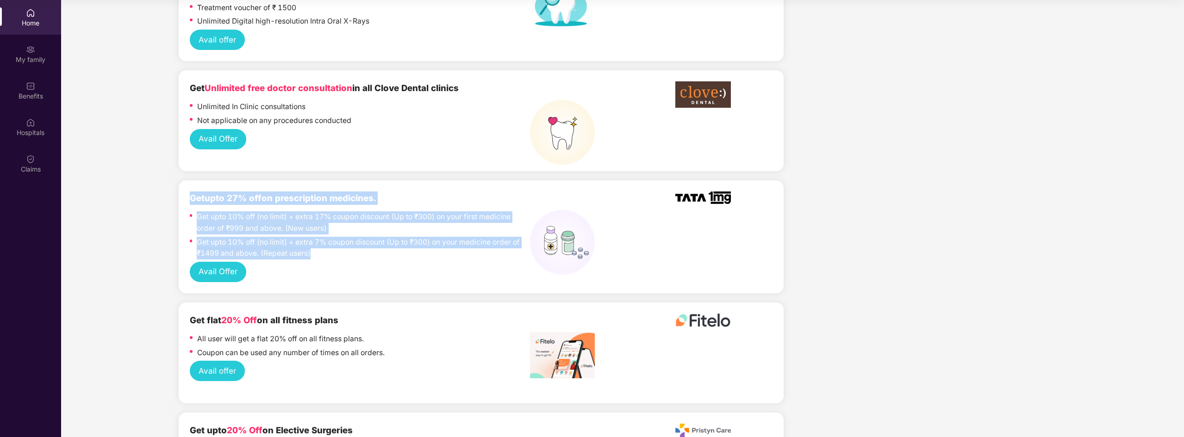
drag, startPoint x: 346, startPoint y: 262, endPoint x: 189, endPoint y: 198, distance: 169.9
click at [189, 198] on div "Get upto 27% off on prescription medicines. Get upto 10% off (no limit) + extra…" at bounding box center [481, 237] width 605 height 113
click at [294, 224] on p "Get upto 10% off (no limit) + extra 17% coupon discount (Up to ₹300) on your fi…" at bounding box center [363, 223] width 333 height 23
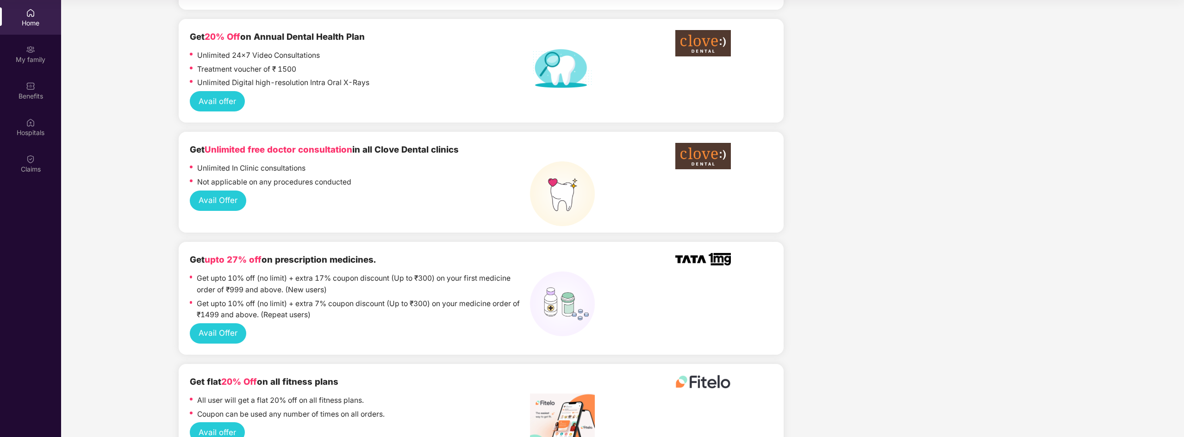
scroll to position [774, 0]
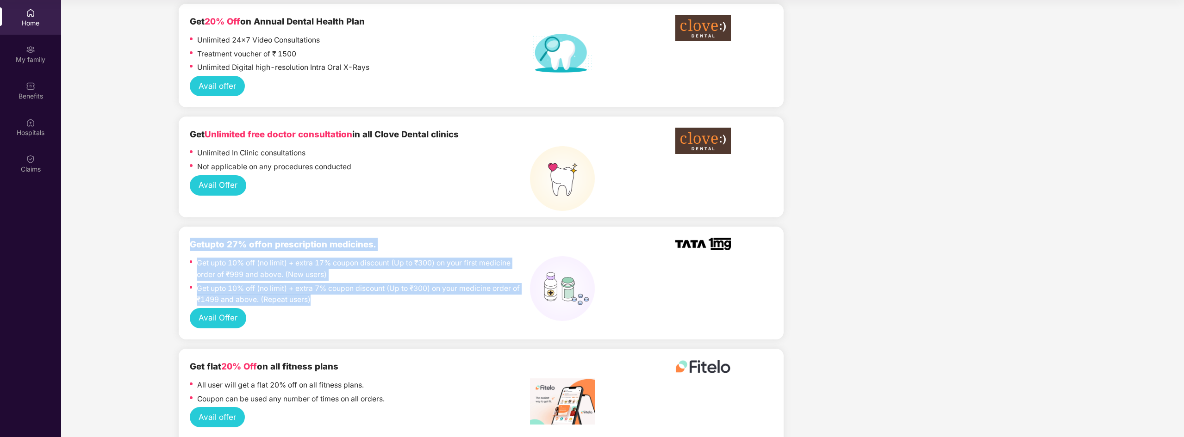
drag, startPoint x: 292, startPoint y: 291, endPoint x: 340, endPoint y: 271, distance: 52.1
click at [187, 246] on div "Get upto 27% off on prescription medicines. Get upto 10% off (no limit) + extra…" at bounding box center [481, 283] width 605 height 113
click at [341, 271] on p "Get upto 10% off (no limit) + extra 17% coupon discount (Up to ₹300) on your fi…" at bounding box center [363, 269] width 333 height 23
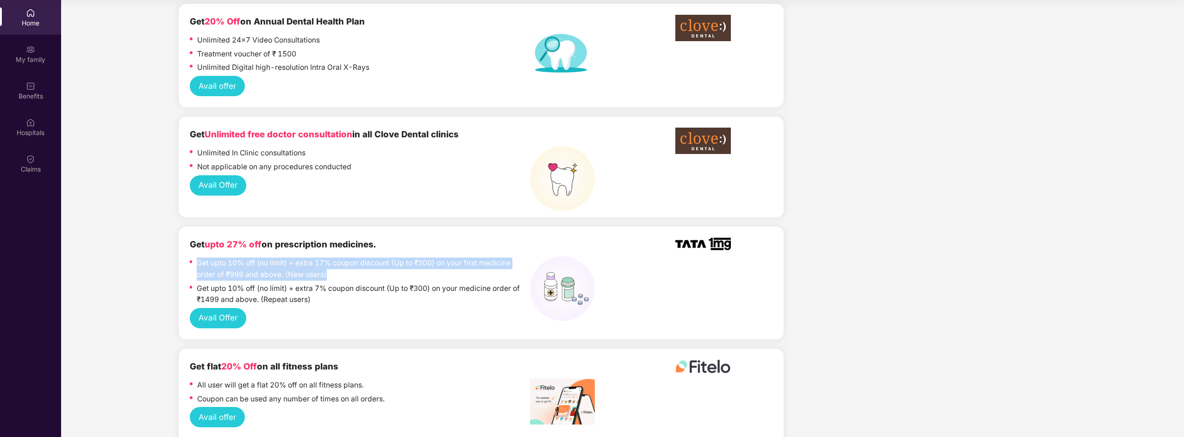
drag, startPoint x: 279, startPoint y: 275, endPoint x: 199, endPoint y: 266, distance: 80.5
click at [199, 266] on p "Get upto 10% off (no limit) + extra 17% coupon discount (Up to ₹300) on your fi…" at bounding box center [363, 269] width 333 height 23
click at [282, 279] on p "Get upto 10% off (no limit) + extra 17% coupon discount (Up to ₹300) on your fi…" at bounding box center [363, 269] width 333 height 23
drag, startPoint x: 353, startPoint y: 275, endPoint x: 196, endPoint y: 264, distance: 157.8
click at [196, 264] on div "Get upto 10% off (no limit) + extra 17% coupon discount (Up to ₹300) on your fi…" at bounding box center [360, 270] width 340 height 25
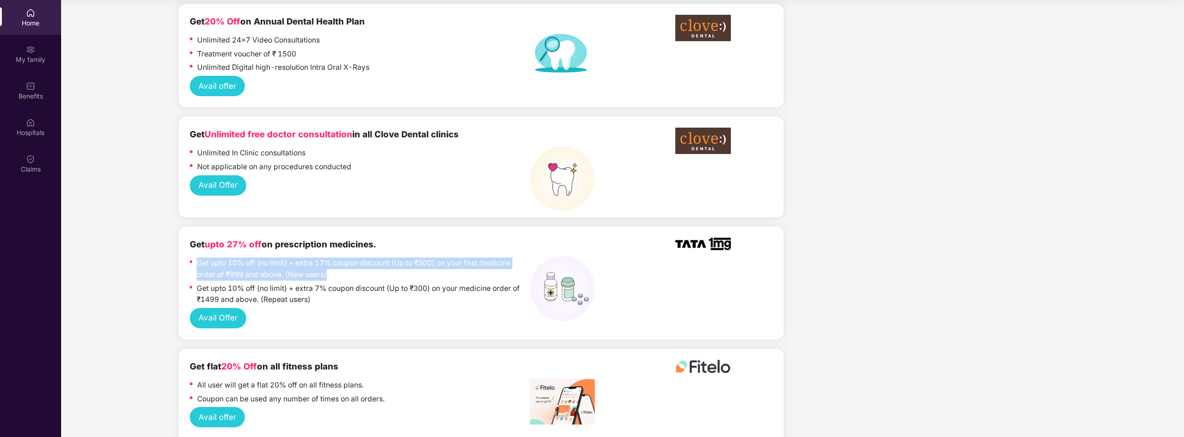
click at [361, 276] on p "Get upto 10% off (no limit) + extra 17% coupon discount (Up to ₹300) on your fi…" at bounding box center [363, 269] width 333 height 23
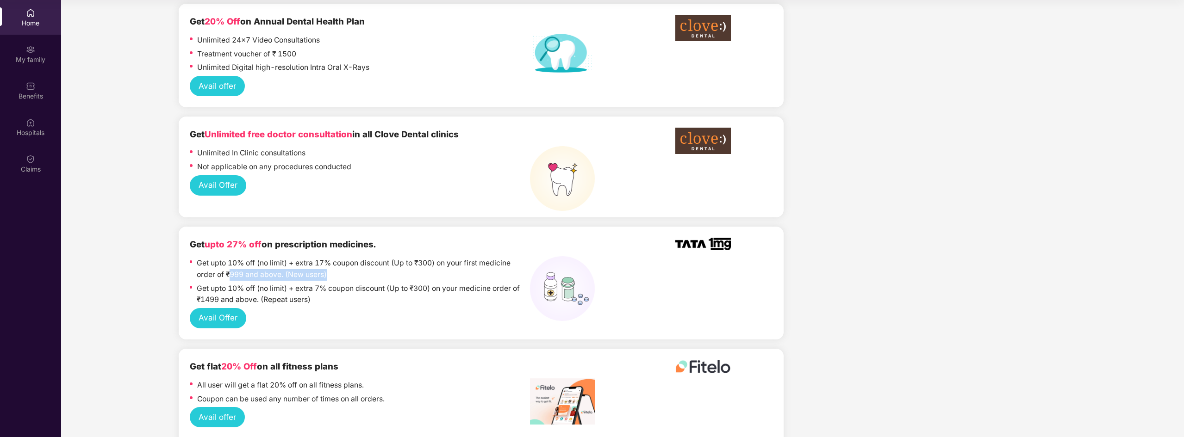
drag, startPoint x: 228, startPoint y: 275, endPoint x: 364, endPoint y: 278, distance: 135.7
click at [330, 275] on p "Get upto 10% off (no limit) + extra 17% coupon discount (Up to ₹300) on your fi…" at bounding box center [363, 269] width 333 height 23
click at [364, 278] on p "Get upto 10% off (no limit) + extra 17% coupon discount (Up to ₹300) on your fi…" at bounding box center [363, 269] width 333 height 23
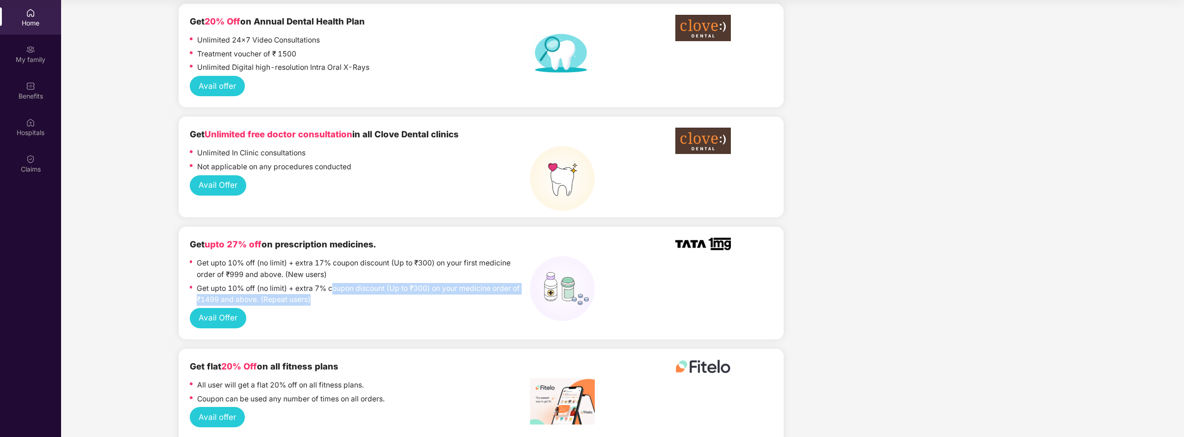
drag, startPoint x: 334, startPoint y: 290, endPoint x: 428, endPoint y: 300, distance: 94.9
click at [428, 300] on p "Get upto 10% off (no limit) + extra 7% coupon discount (Up to ₹300) on your med…" at bounding box center [363, 294] width 333 height 23
click at [329, 306] on p "Get upto 10% off (no limit) + extra 7% coupon discount (Up to ₹300) on your med…" at bounding box center [363, 294] width 333 height 23
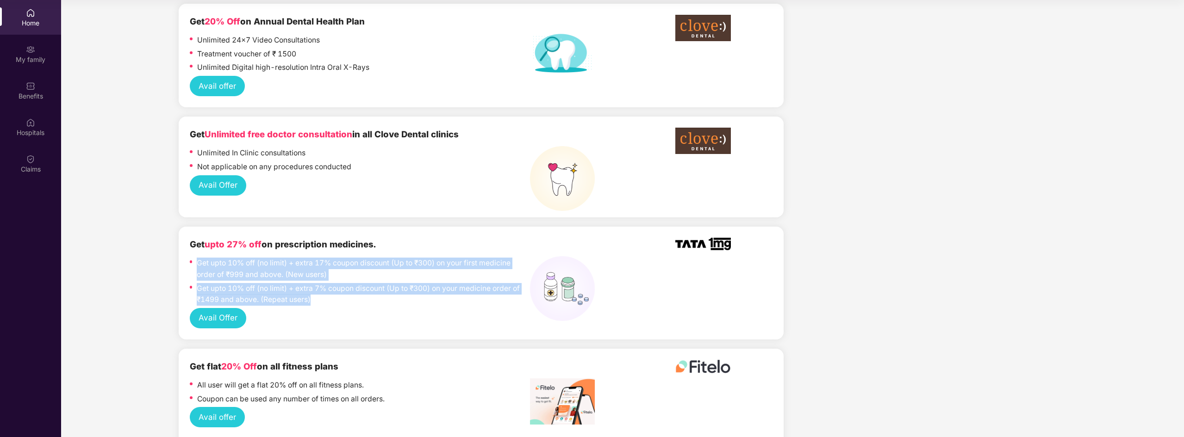
drag, startPoint x: 332, startPoint y: 305, endPoint x: 200, endPoint y: 268, distance: 136.9
click at [197, 268] on div "Get upto 10% off (no limit) + extra 17% coupon discount (Up to ₹300) on your fi…" at bounding box center [360, 283] width 340 height 50
click at [383, 280] on p "Get upto 10% off (no limit) + extra 17% coupon discount (Up to ₹300) on your fi…" at bounding box center [363, 269] width 333 height 23
drag, startPoint x: 324, startPoint y: 304, endPoint x: 202, endPoint y: 265, distance: 127.8
click at [202, 265] on div "Get upto 10% off (no limit) + extra 17% coupon discount (Up to ₹300) on your fi…" at bounding box center [360, 283] width 340 height 50
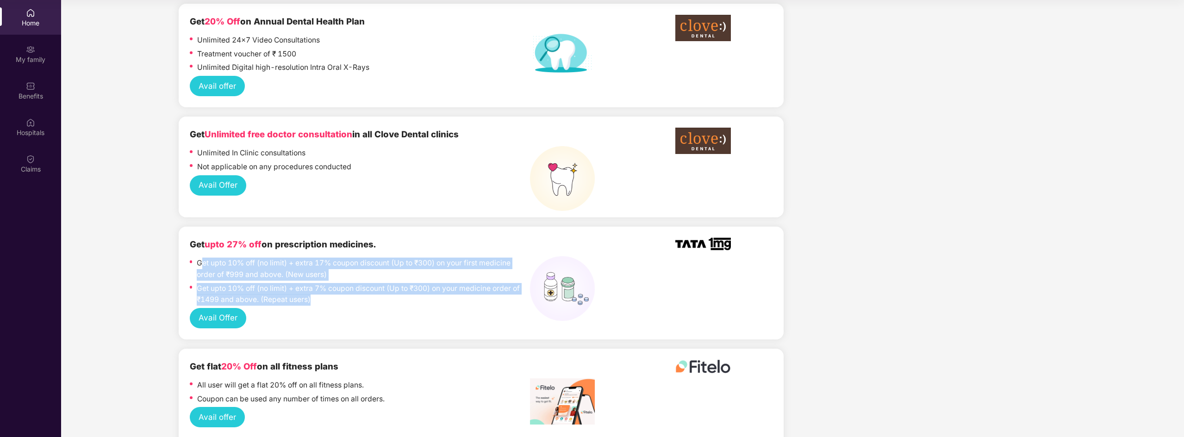
click at [377, 282] on div "Get upto 10% off (no limit) + extra 17% coupon discount (Up to ₹300) on your fi…" at bounding box center [363, 270] width 333 height 25
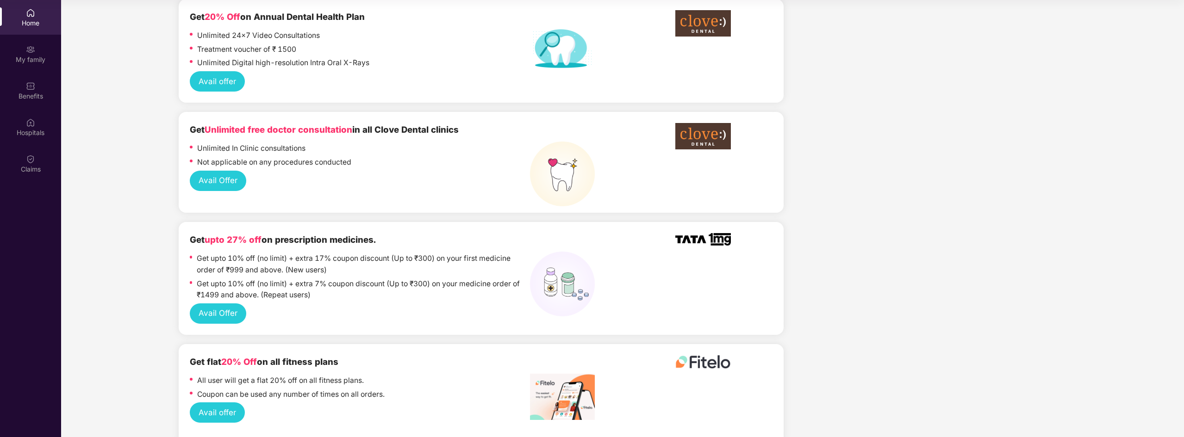
scroll to position [728, 0]
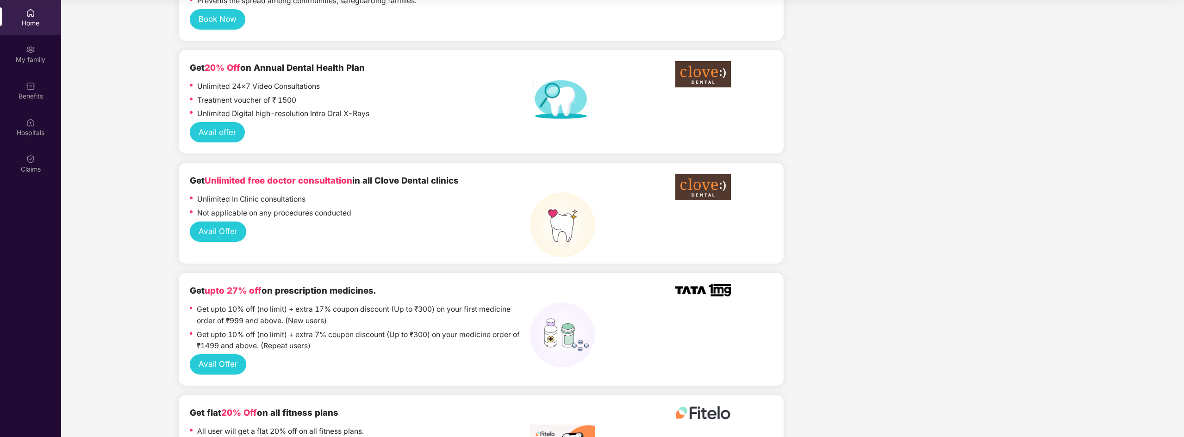
click at [222, 230] on button "Avail Offer" at bounding box center [218, 232] width 56 height 20
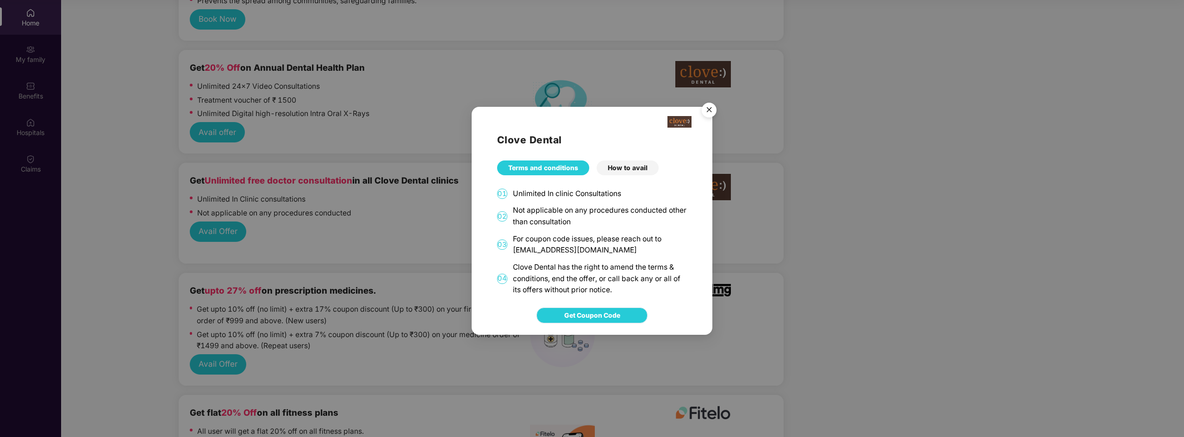
click at [587, 312] on span "Get Coupon Code" at bounding box center [592, 316] width 56 height 10
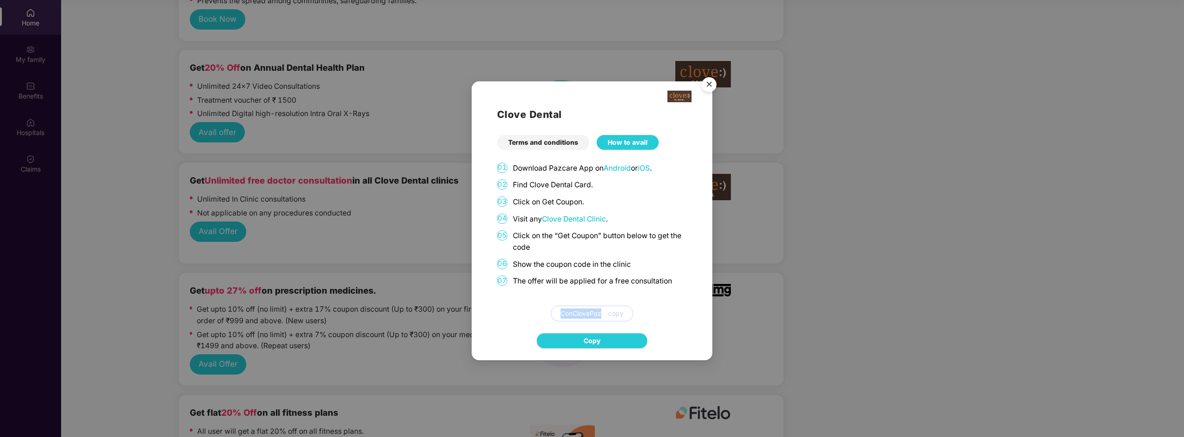
drag, startPoint x: 561, startPoint y: 313, endPoint x: 604, endPoint y: 314, distance: 43.1
click at [604, 314] on div "ConClovePaz copy" at bounding box center [592, 314] width 82 height 16
click at [627, 210] on div "01 Download Pazcare App on Android or iOS . 02 Find Clove Dental Card. 03 Click…" at bounding box center [592, 242] width 190 height 159
click at [626, 144] on div "How to avail" at bounding box center [628, 142] width 62 height 15
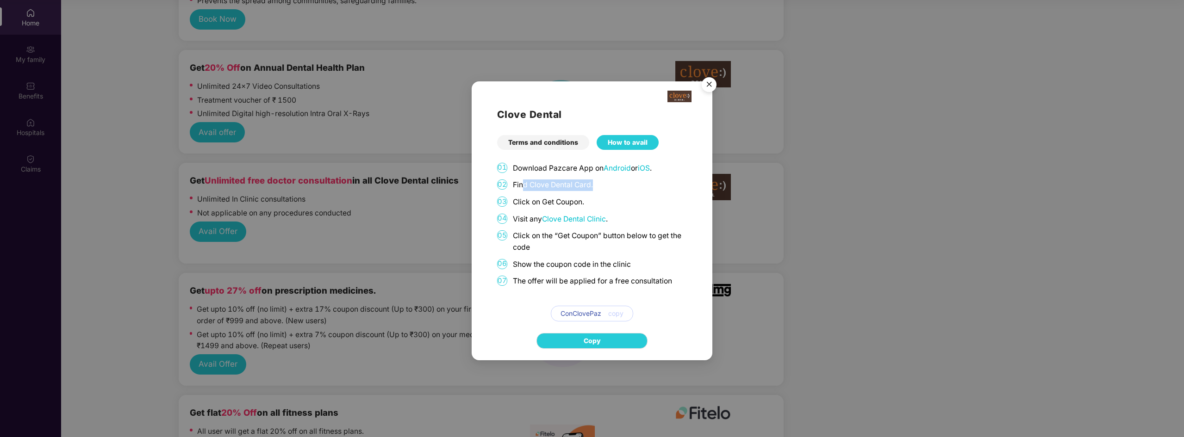
drag, startPoint x: 524, startPoint y: 185, endPoint x: 595, endPoint y: 205, distance: 74.0
click at [613, 189] on p "Find Clove Dental Card." at bounding box center [600, 186] width 174 height 12
click at [589, 202] on p "Click on Get Coupon." at bounding box center [600, 203] width 174 height 12
drag, startPoint x: 539, startPoint y: 267, endPoint x: 634, endPoint y: 269, distance: 94.9
click at [634, 269] on p "Show the coupon code in the clinic" at bounding box center [600, 265] width 174 height 12
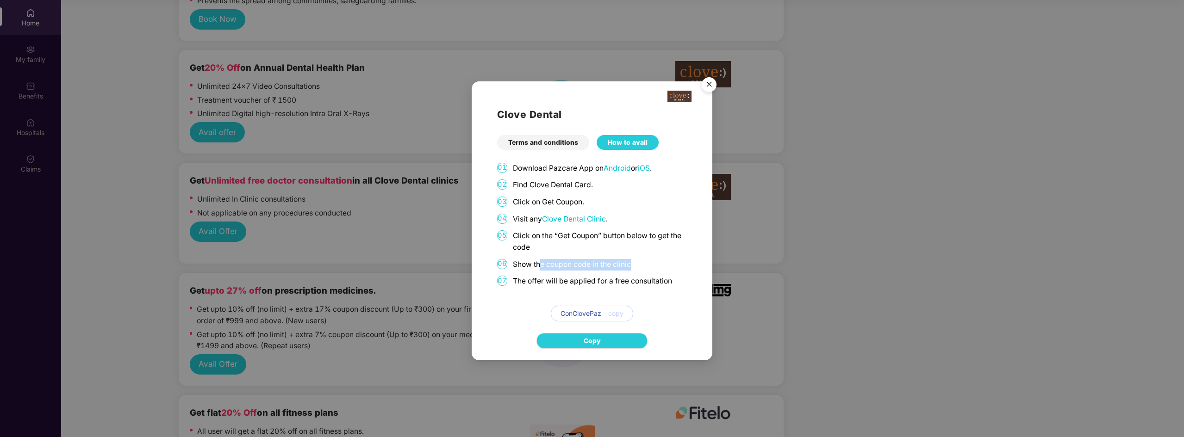
click at [644, 268] on p "Show the coupon code in the clinic" at bounding box center [600, 265] width 174 height 12
drag, startPoint x: 564, startPoint y: 284, endPoint x: 668, endPoint y: 283, distance: 104.6
click at [668, 283] on p "The offer will be applied for a free consultation" at bounding box center [600, 282] width 174 height 12
click at [707, 85] on img "Close" at bounding box center [709, 86] width 26 height 26
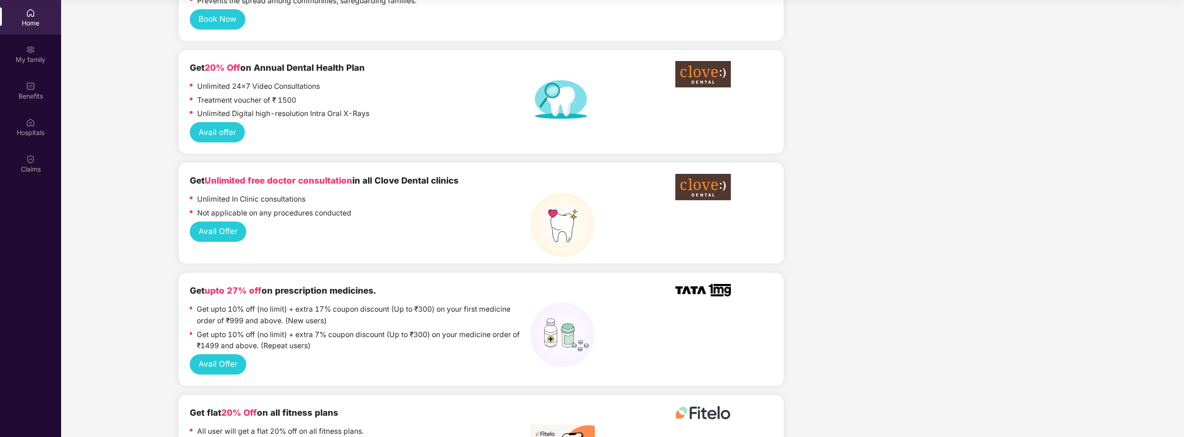
scroll to position [681, 0]
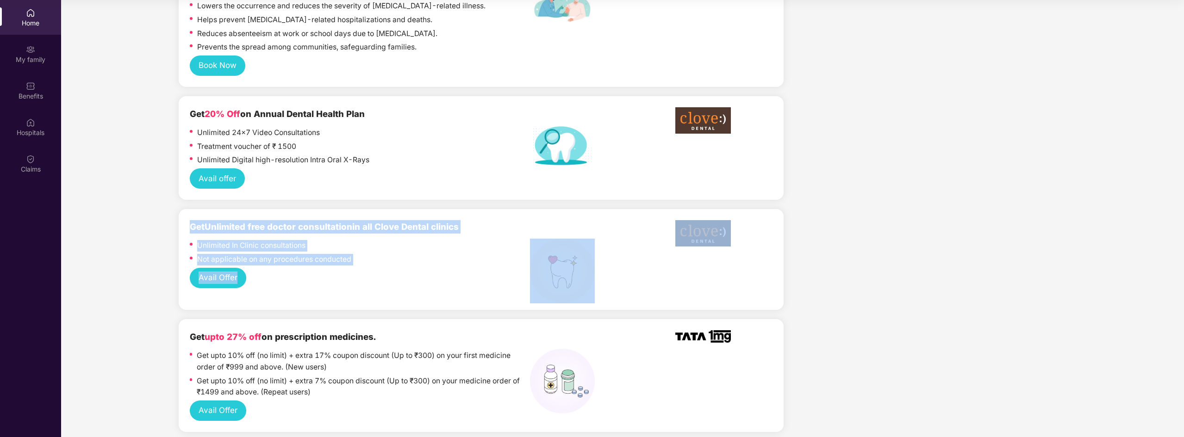
drag, startPoint x: 305, startPoint y: 258, endPoint x: 189, endPoint y: 227, distance: 119.8
click at [189, 227] on div "Get Unlimited free doctor consultation in all Clove Dental clinics Unlimited In…" at bounding box center [481, 259] width 605 height 101
click at [379, 244] on div "Unlimited In Clinic consultations" at bounding box center [360, 247] width 340 height 14
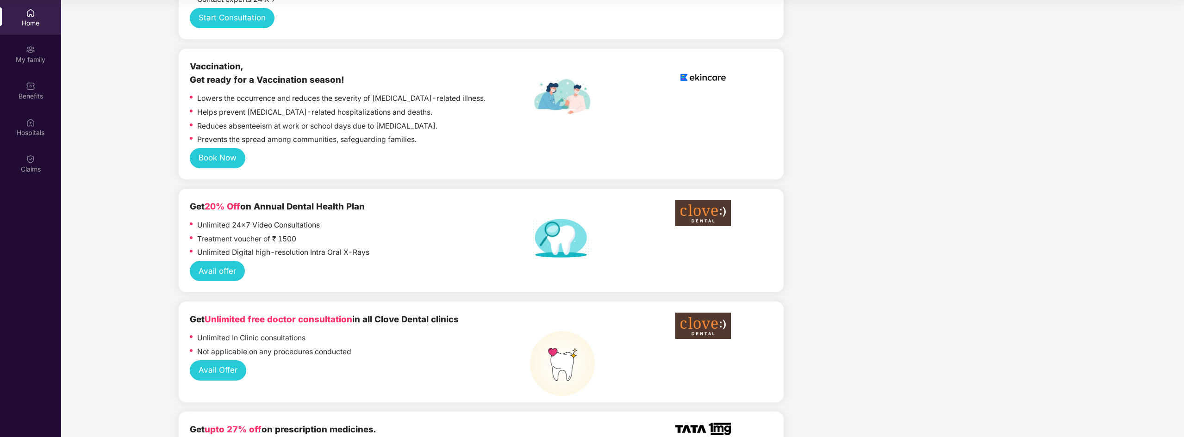
scroll to position [635, 0]
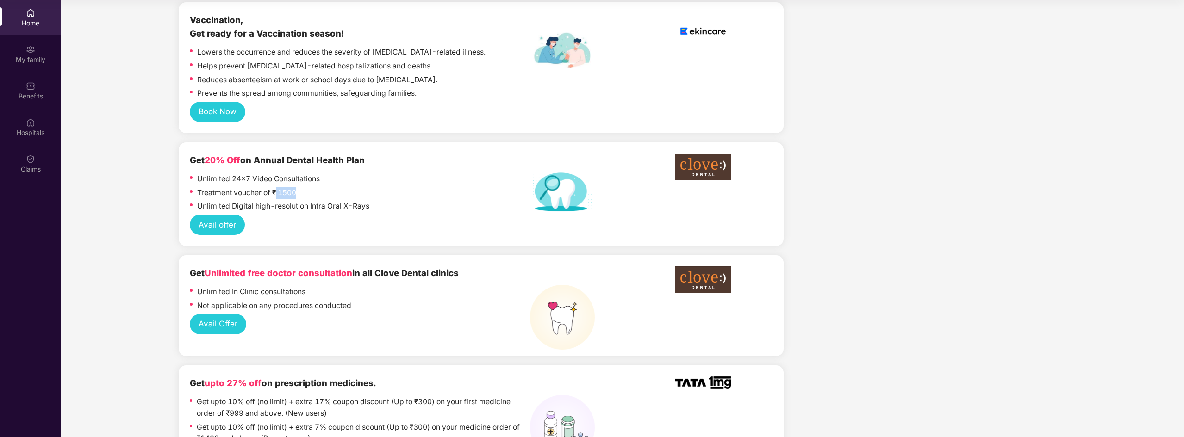
drag, startPoint x: 277, startPoint y: 192, endPoint x: 312, endPoint y: 192, distance: 35.2
click at [312, 192] on div "Treatment voucher of ₹ 1500" at bounding box center [360, 194] width 340 height 14
click at [391, 192] on div "Treatment voucher of ₹ 1500" at bounding box center [360, 194] width 340 height 14
drag, startPoint x: 314, startPoint y: 192, endPoint x: 194, endPoint y: 182, distance: 120.8
click at [194, 182] on div "Unlimited 24x7 Video Consultations Treatment voucher of ₹ 1500 Unlimited Digita…" at bounding box center [360, 194] width 340 height 41
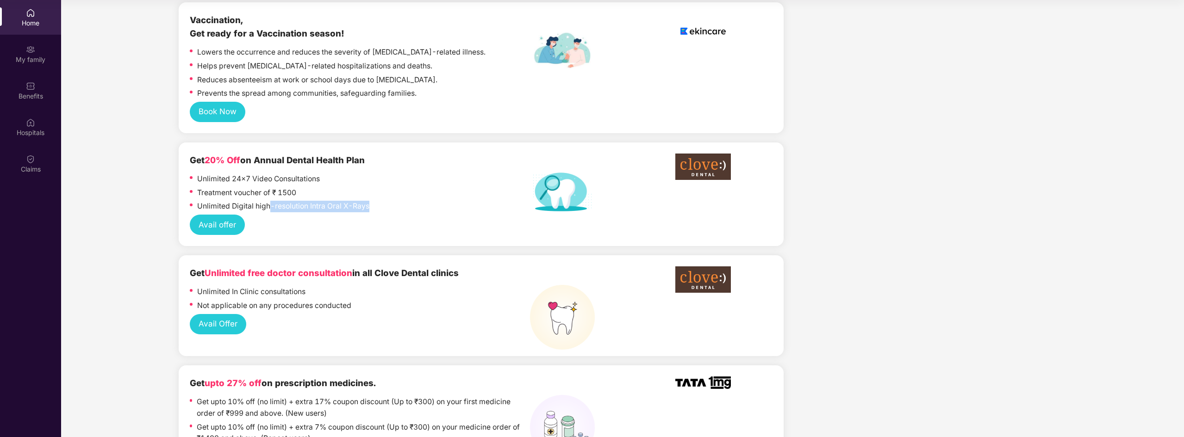
drag, startPoint x: 272, startPoint y: 206, endPoint x: 369, endPoint y: 206, distance: 97.2
click at [369, 206] on p "Unlimited Digital high-resolution Intra Oral X-Rays" at bounding box center [283, 207] width 172 height 12
click at [392, 213] on div "Unlimited Digital high-resolution Intra Oral X-Rays" at bounding box center [360, 208] width 340 height 14
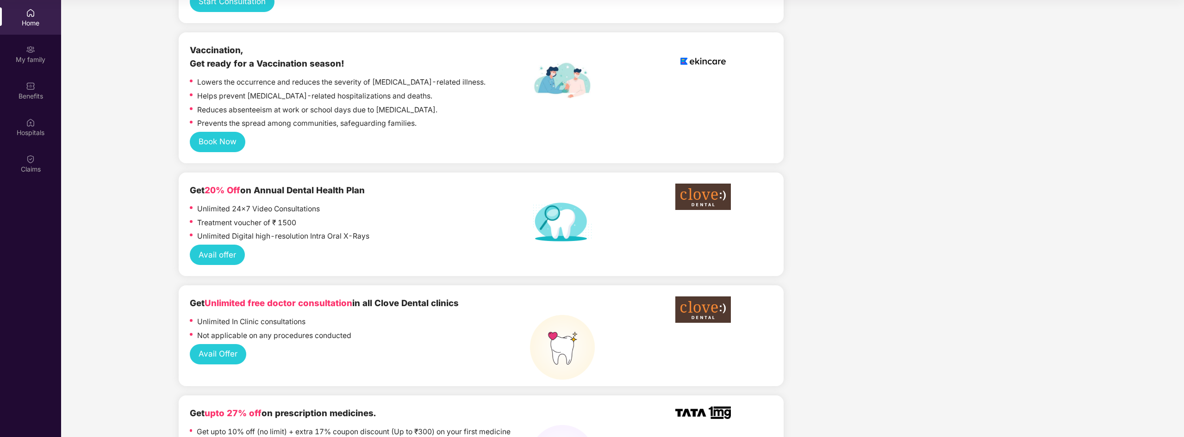
scroll to position [589, 0]
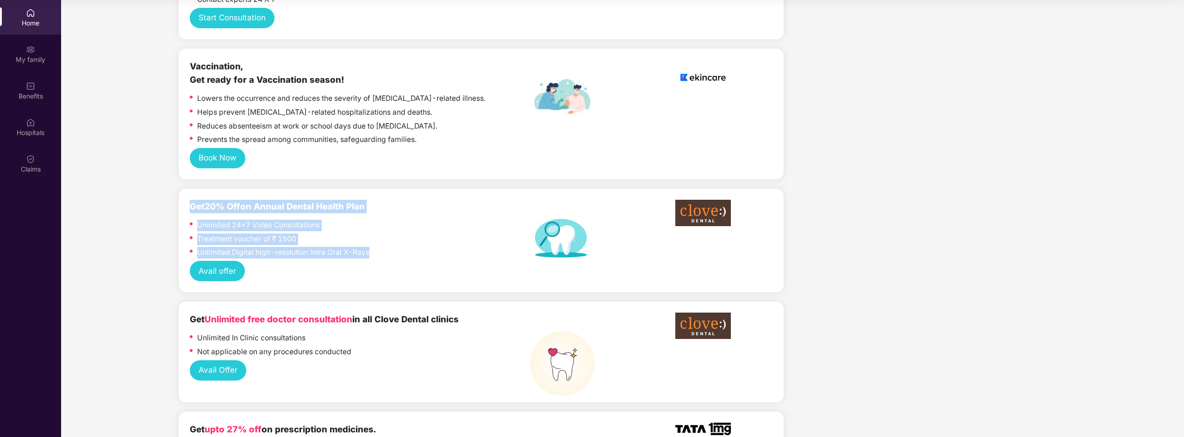
drag, startPoint x: 375, startPoint y: 253, endPoint x: 371, endPoint y: 233, distance: 20.3
click at [184, 210] on div "Get 20% Off on Annual Dental Health Plan Unlimited 24x7 Video Consultations Tre…" at bounding box center [481, 241] width 605 height 104
click at [387, 233] on div "Unlimited 24x7 Video Consultations" at bounding box center [360, 227] width 340 height 14
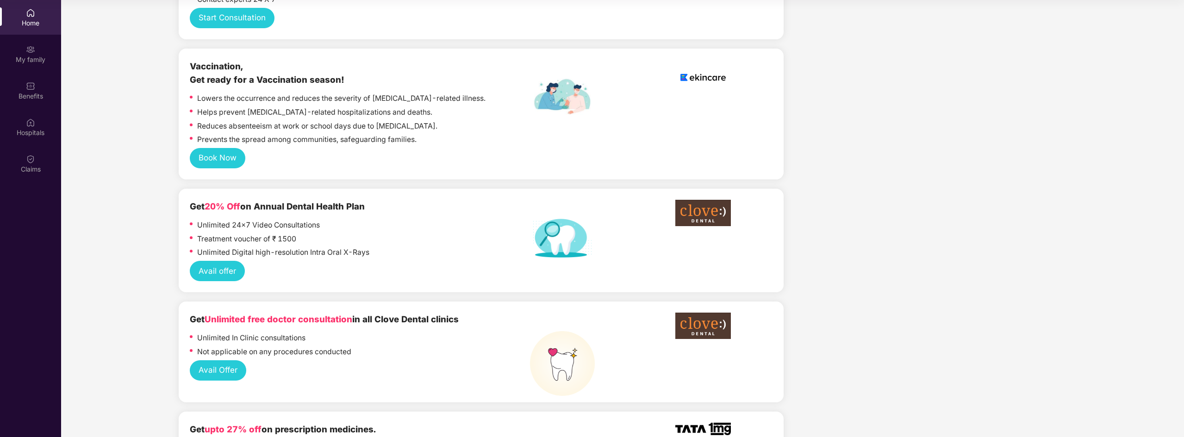
click at [237, 267] on button "Avail offer" at bounding box center [217, 271] width 55 height 20
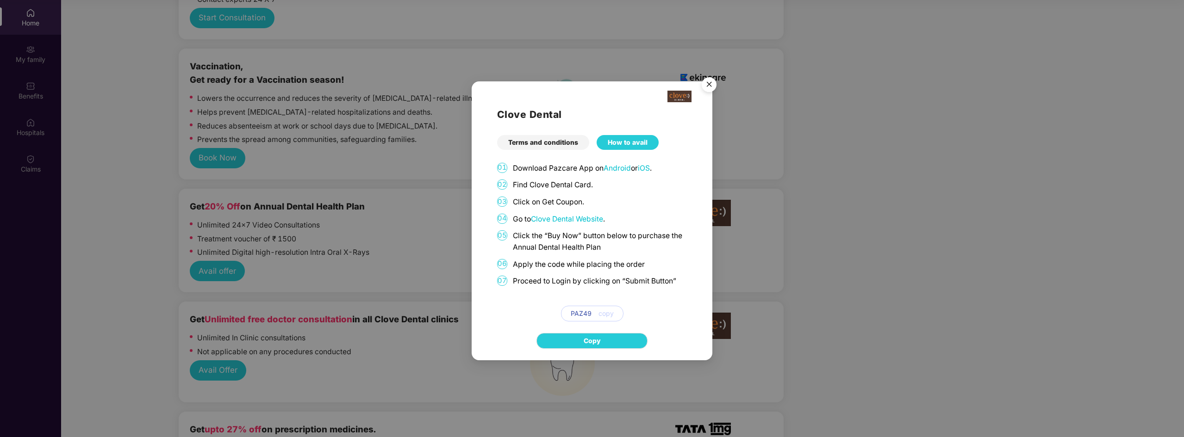
click at [709, 83] on img "Close" at bounding box center [709, 86] width 26 height 26
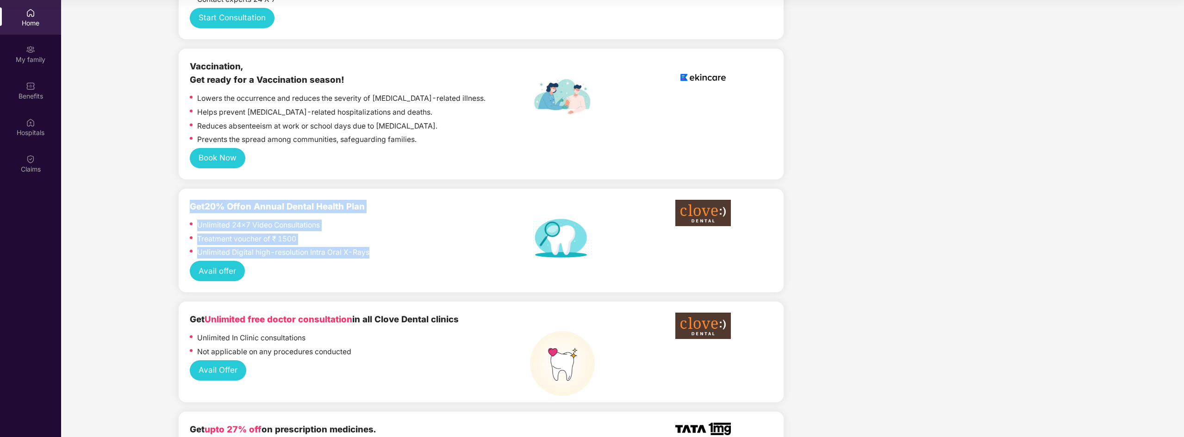
drag, startPoint x: 341, startPoint y: 250, endPoint x: 180, endPoint y: 207, distance: 166.3
click at [180, 207] on div "Get 20% Off on Annual Dental Health Plan Unlimited 24x7 Video Consultations Tre…" at bounding box center [481, 241] width 605 height 104
click at [340, 231] on div "Unlimited 24x7 Video Consultations" at bounding box center [360, 227] width 340 height 14
drag, startPoint x: 379, startPoint y: 259, endPoint x: 182, endPoint y: 208, distance: 203.1
click at [182, 208] on div "Get 20% Off on Annual Dental Health Plan Unlimited 24x7 Video Consultations Tre…" at bounding box center [481, 241] width 605 height 104
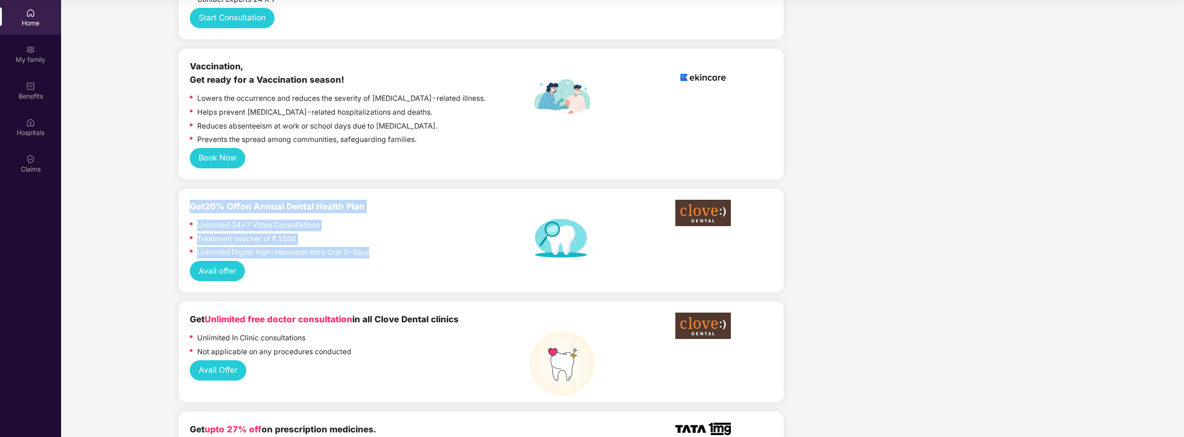
click at [350, 246] on div "Treatment voucher of ₹ 1500" at bounding box center [360, 241] width 340 height 14
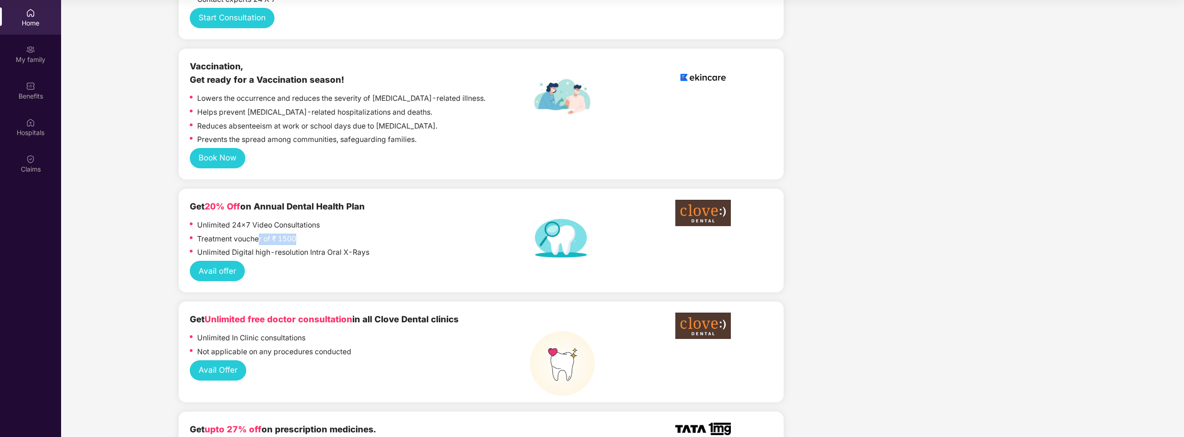
drag, startPoint x: 259, startPoint y: 238, endPoint x: 302, endPoint y: 237, distance: 43.1
click at [302, 237] on div "Treatment voucher of ₹ 1500" at bounding box center [360, 241] width 340 height 14
click at [327, 237] on div "Treatment voucher of ₹ 1500" at bounding box center [360, 241] width 340 height 14
drag, startPoint x: 253, startPoint y: 253, endPoint x: 389, endPoint y: 251, distance: 136.1
click at [389, 251] on div "Unlimited Digital high-resolution Intra Oral X-Rays" at bounding box center [360, 254] width 340 height 14
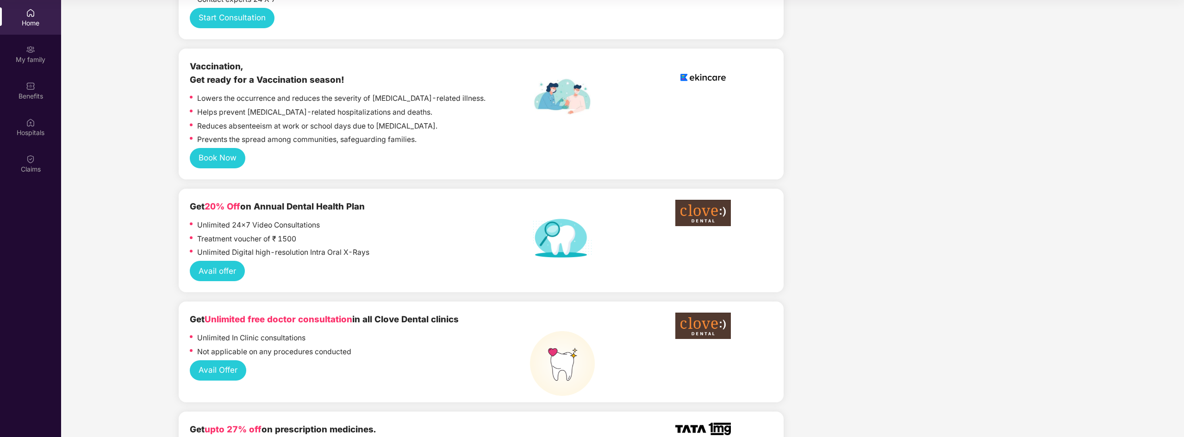
click at [335, 266] on div "Avail offer" at bounding box center [481, 271] width 583 height 20
